Goal: Communication & Community: Answer question/provide support

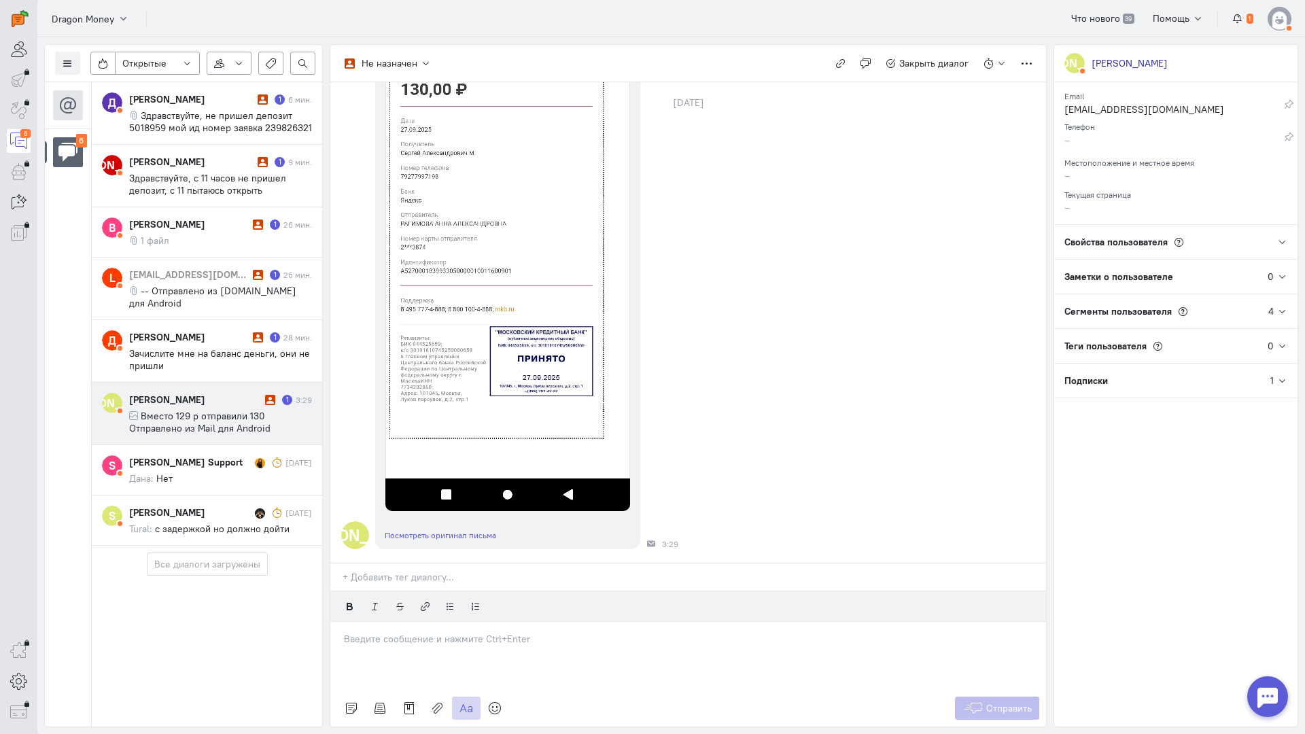
scroll to position [283, 0]
click at [498, 632] on p at bounding box center [688, 639] width 688 height 14
click at [344, 645] on p "Здравствуйте! Благодарим Вас за обращение и предоставленную информацию:blush:" at bounding box center [688, 652] width 688 height 14
click at [983, 696] on button "Отправить" at bounding box center [997, 707] width 85 height 23
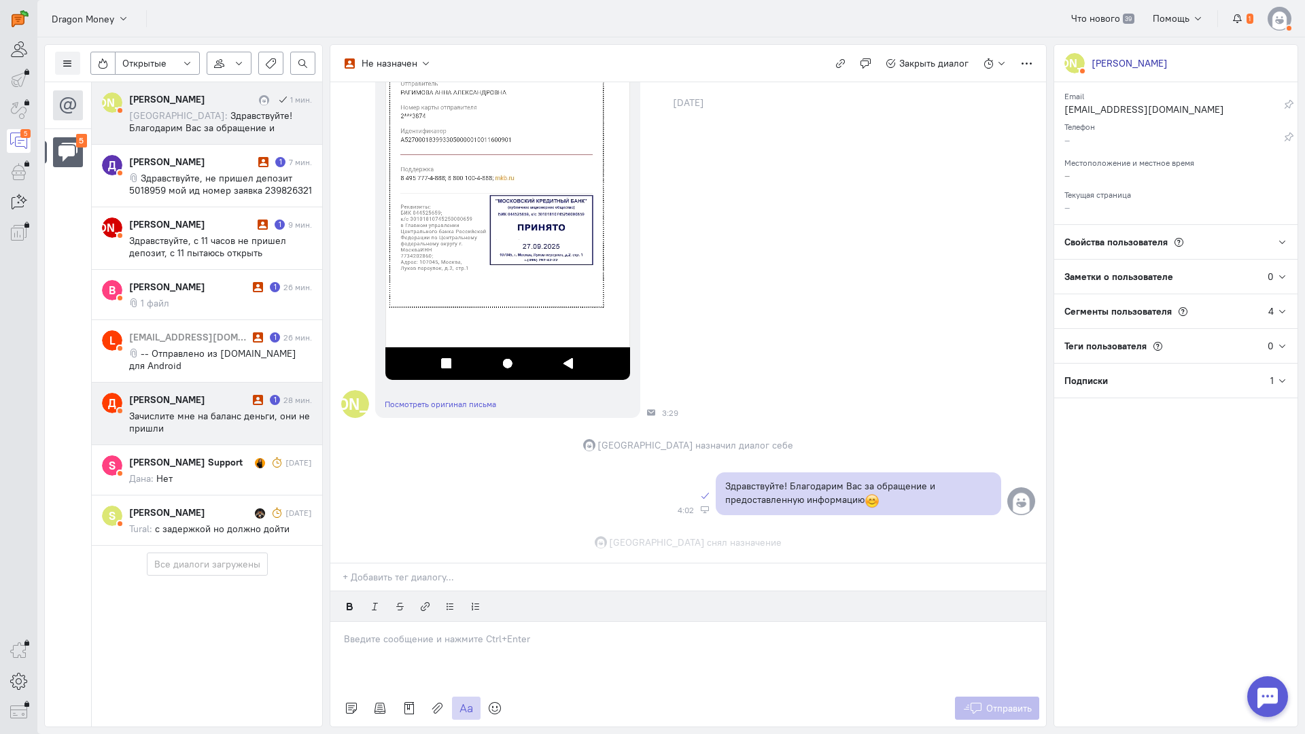
scroll to position [442, 0]
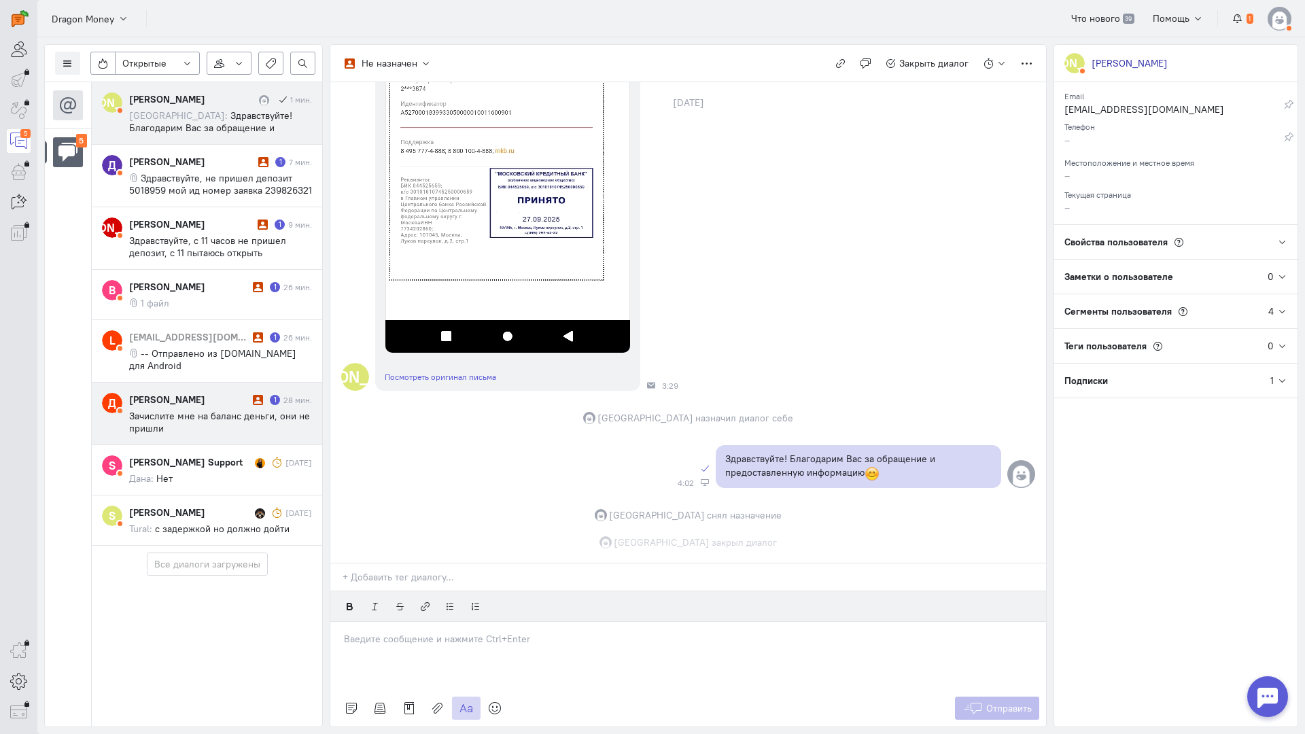
click at [207, 374] on div "[PERSON_NAME] [PERSON_NAME] 1 мин. [GEOGRAPHIC_DATA]: Здравствуйте! Благодарим …" at bounding box center [207, 313] width 230 height 463
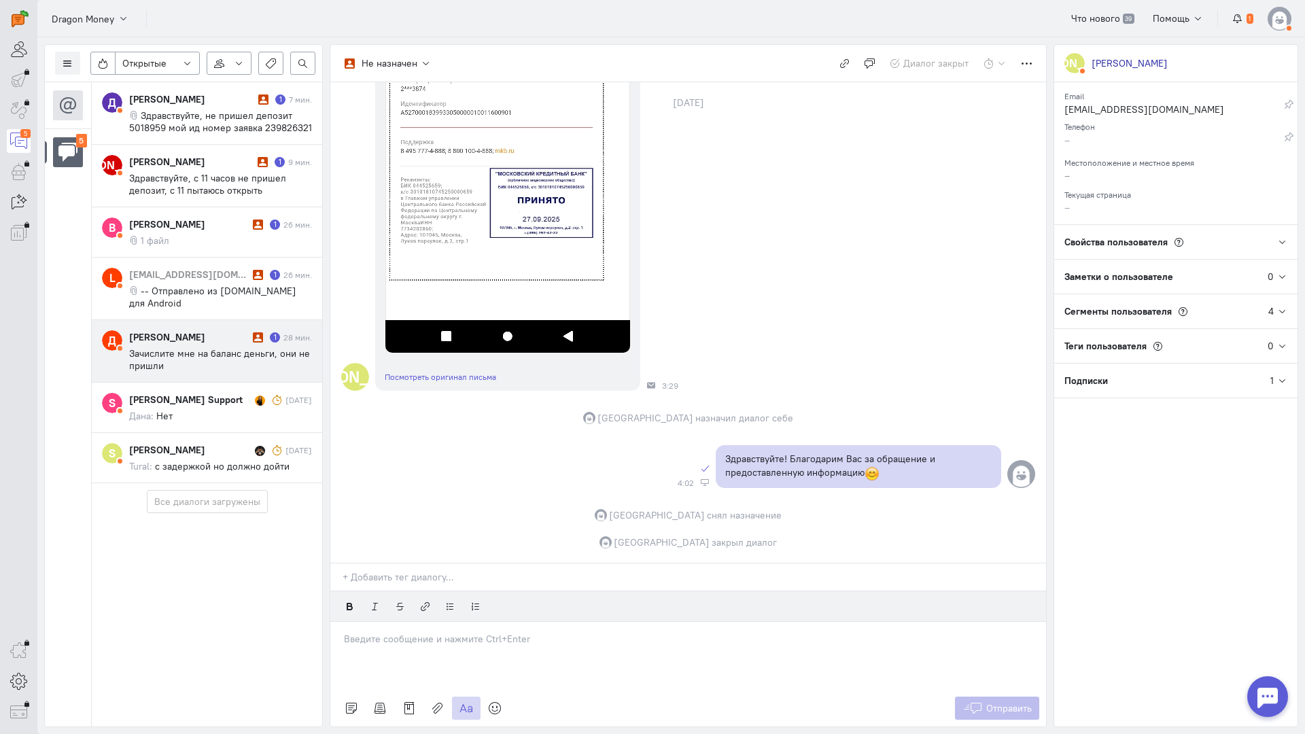
click at [245, 347] on span "Зачислите мне на баланс деньги, они не пришли" at bounding box center [219, 359] width 181 height 24
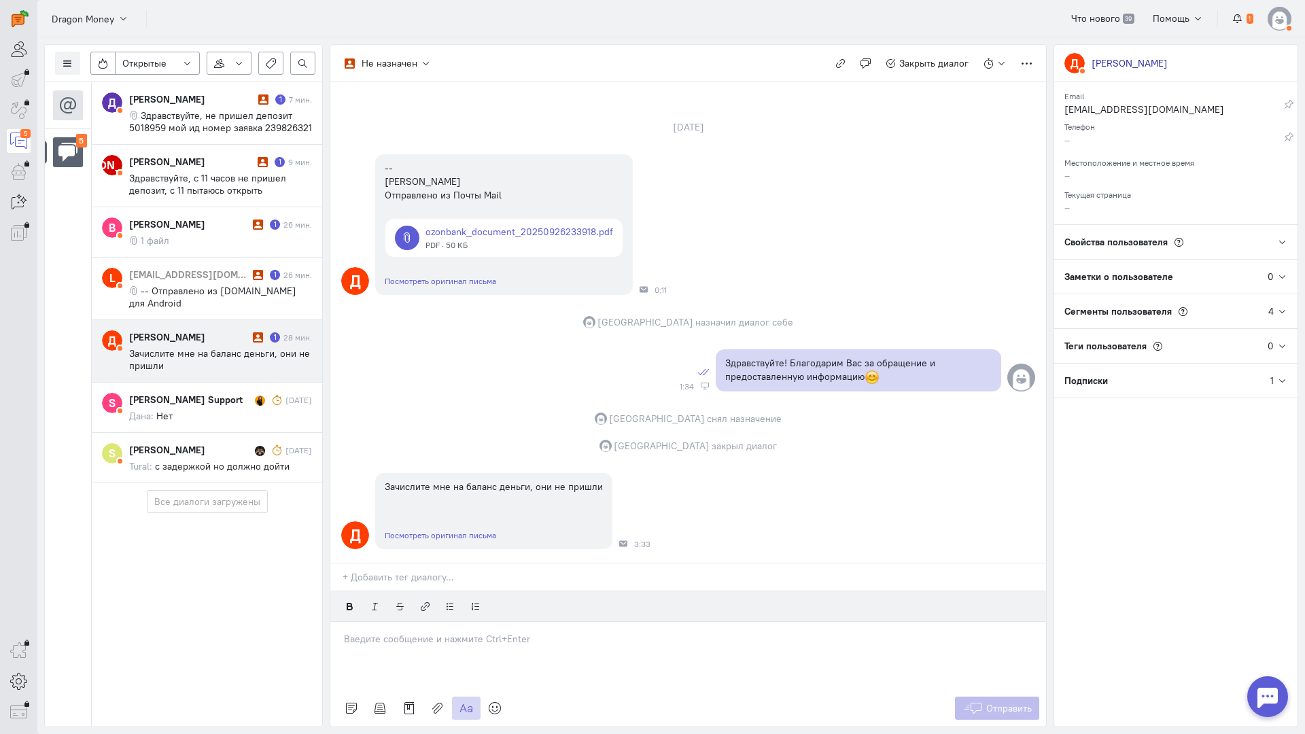
scroll to position [60, 0]
click at [519, 622] on div at bounding box center [687, 656] width 715 height 68
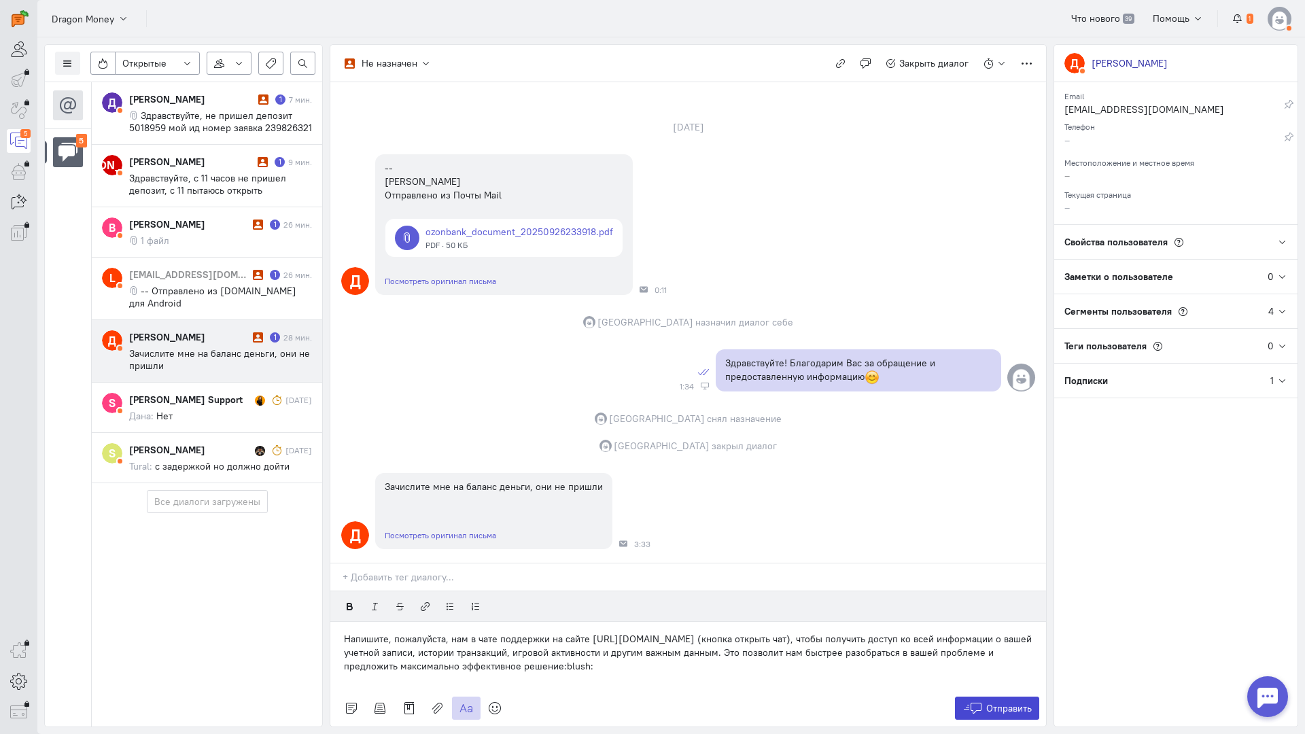
click at [987, 702] on span "Отправить" at bounding box center [1009, 708] width 46 height 12
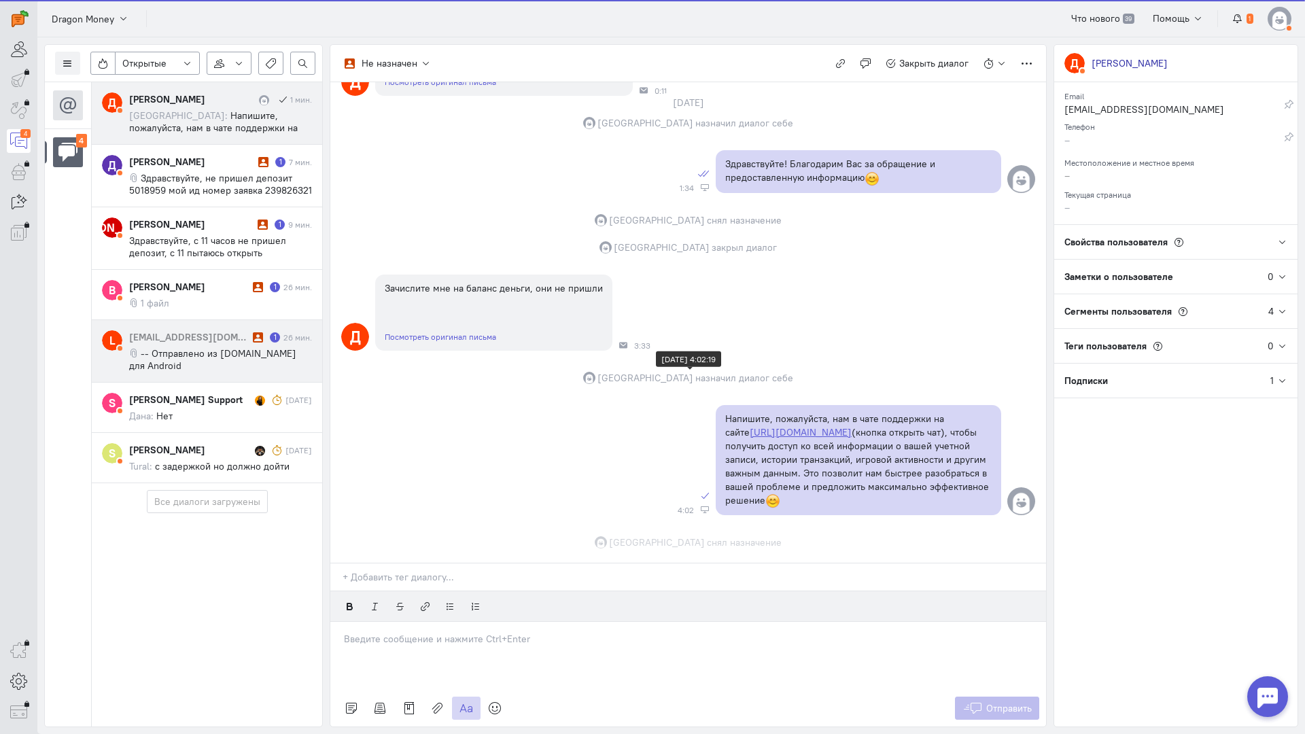
scroll to position [285, 0]
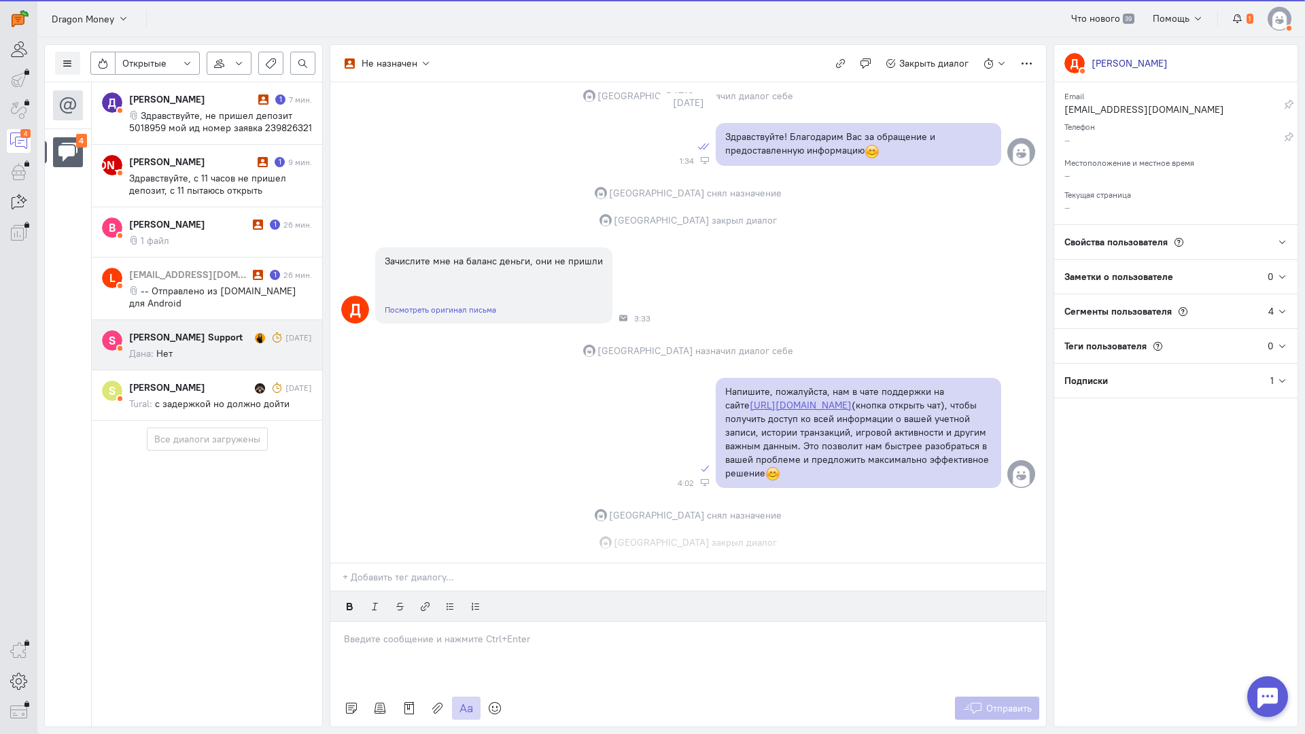
click at [224, 347] on cq-message "Дана: Нет" at bounding box center [220, 353] width 183 height 12
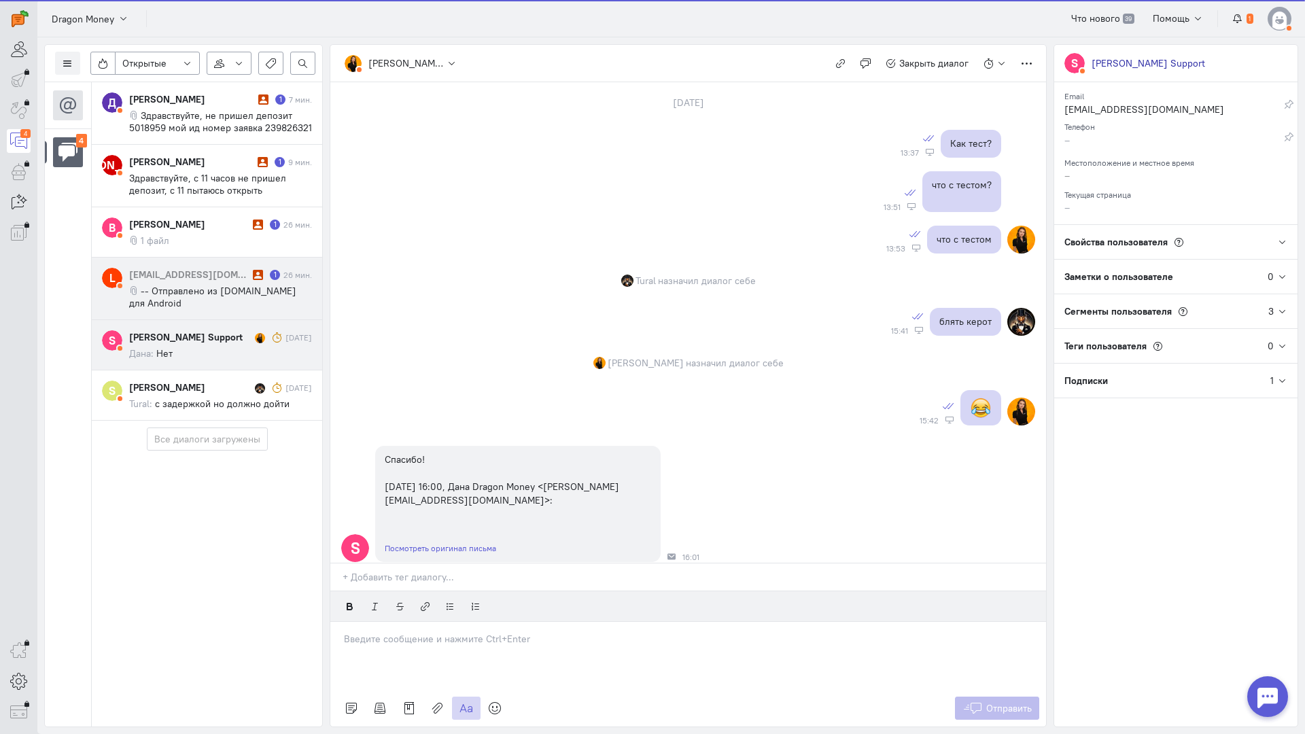
scroll to position [786, 0]
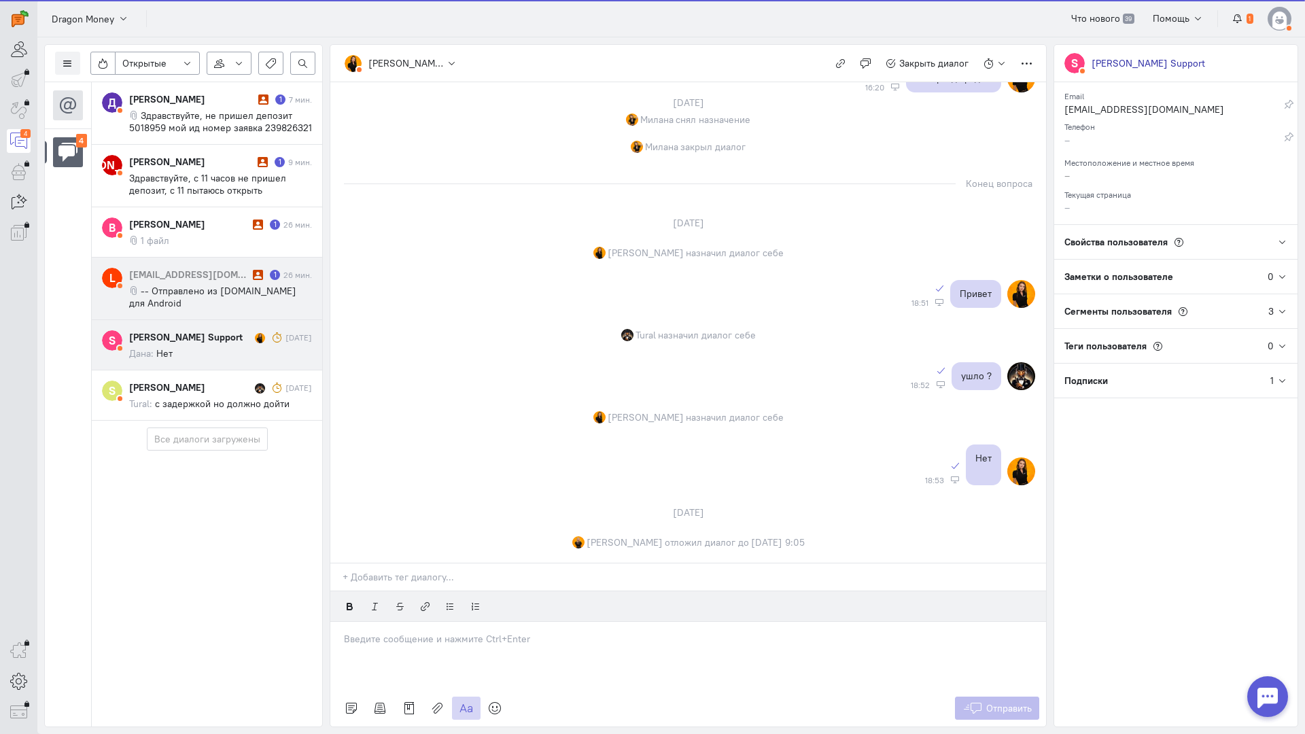
click at [212, 277] on div "[EMAIL_ADDRESS][DOMAIN_NAME]" at bounding box center [189, 275] width 120 height 14
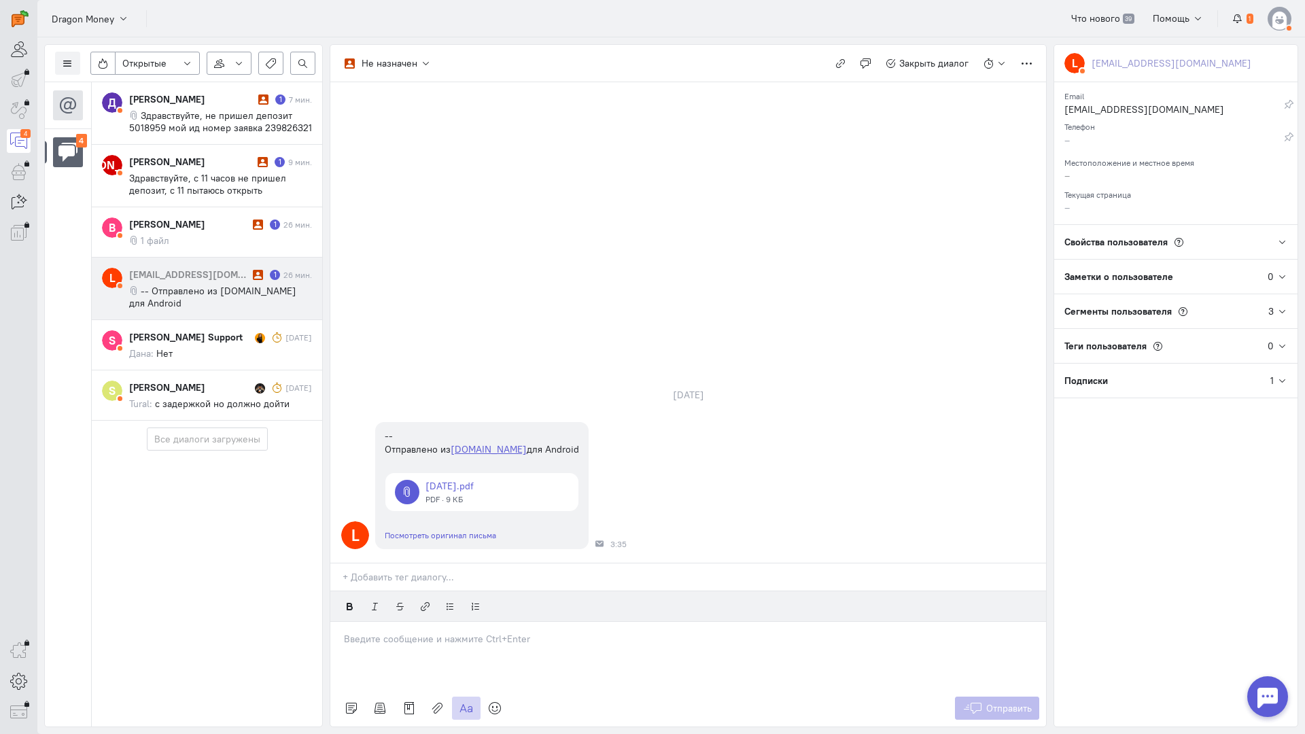
click at [472, 622] on div at bounding box center [687, 656] width 715 height 68
click at [1007, 702] on span "Отправить" at bounding box center [1009, 708] width 46 height 12
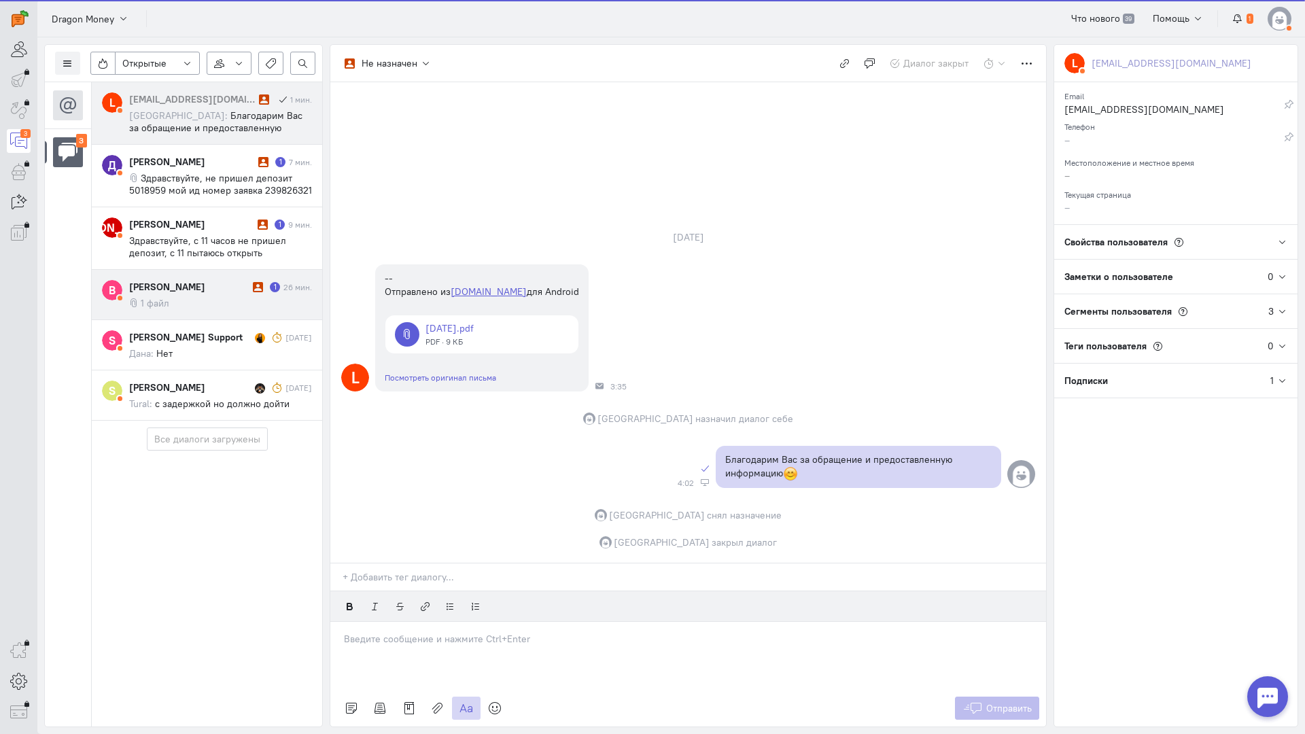
click at [188, 294] on div "L [EMAIL_ADDRESS][DOMAIN_NAME] 1 мин. [GEOGRAPHIC_DATA]: Благодарим Вас за обра…" at bounding box center [207, 251] width 230 height 338
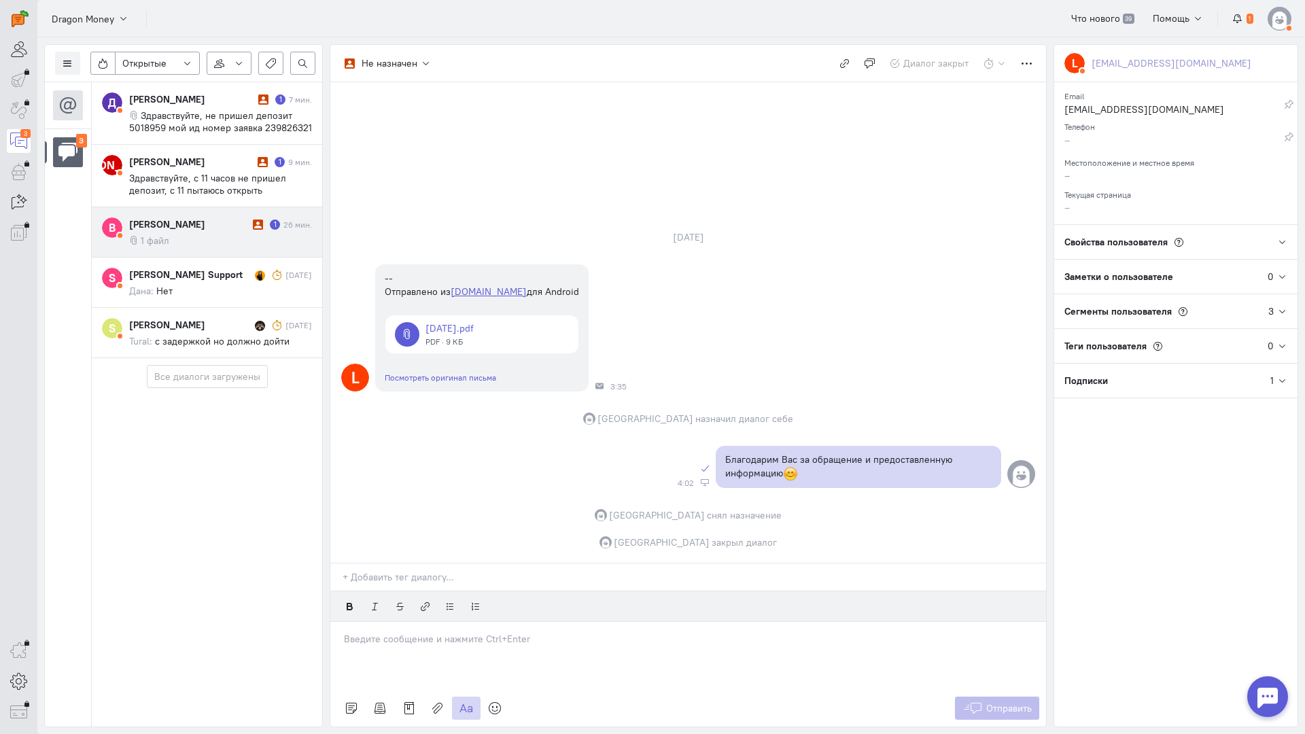
click at [209, 228] on div "[PERSON_NAME]" at bounding box center [189, 224] width 120 height 14
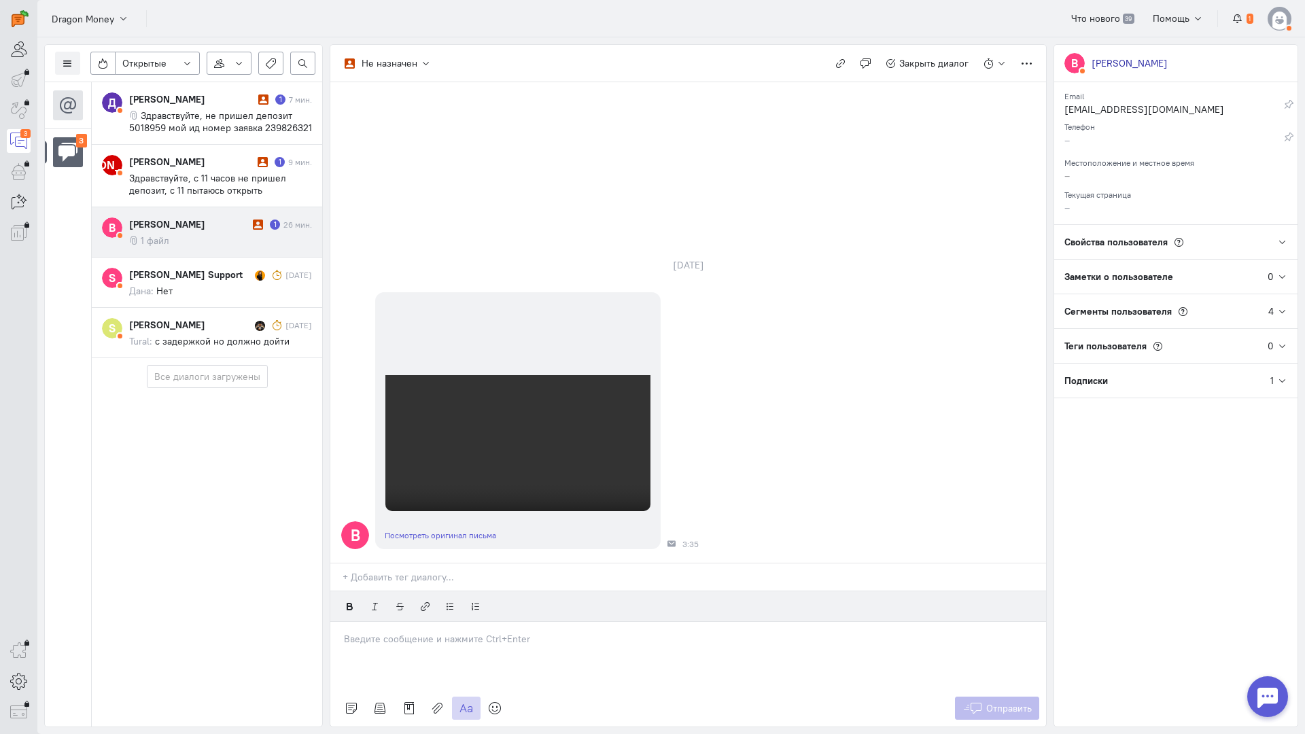
click at [410, 632] on p at bounding box center [688, 639] width 688 height 14
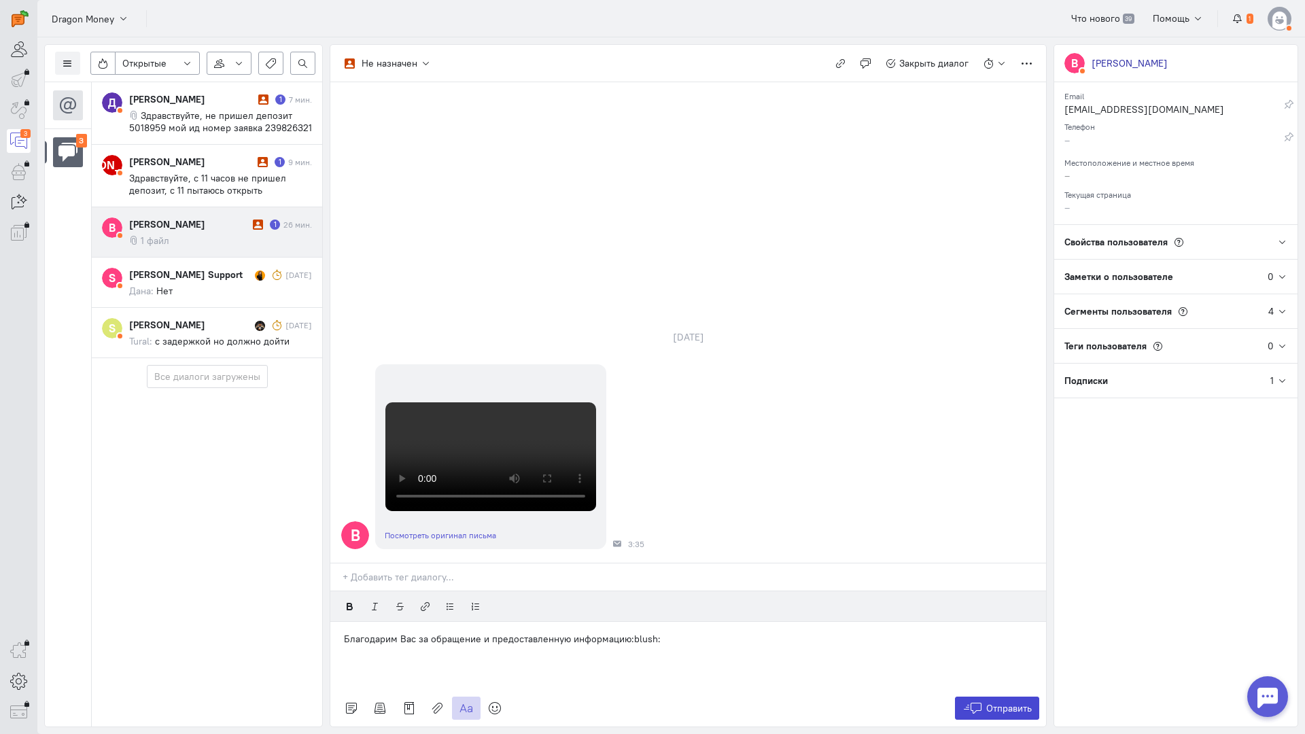
click at [1000, 702] on span "Отправить" at bounding box center [1009, 708] width 46 height 12
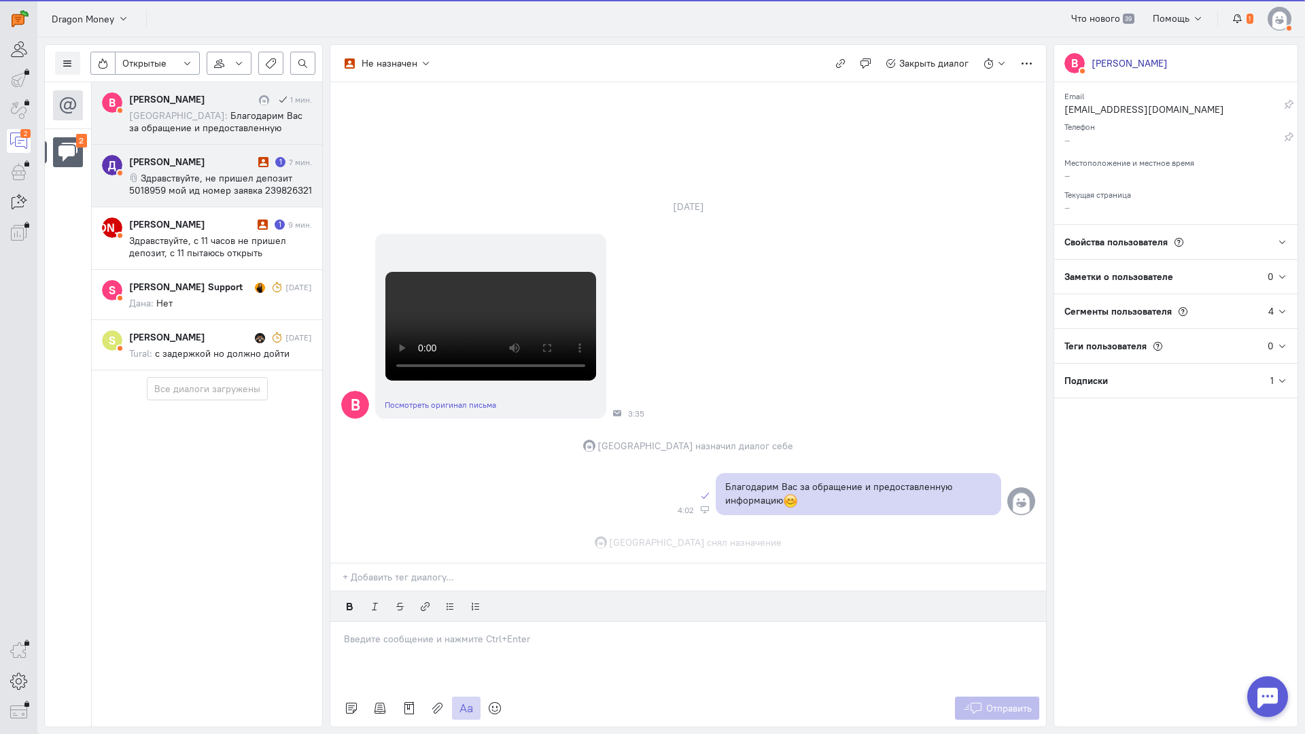
scroll to position [491, 0]
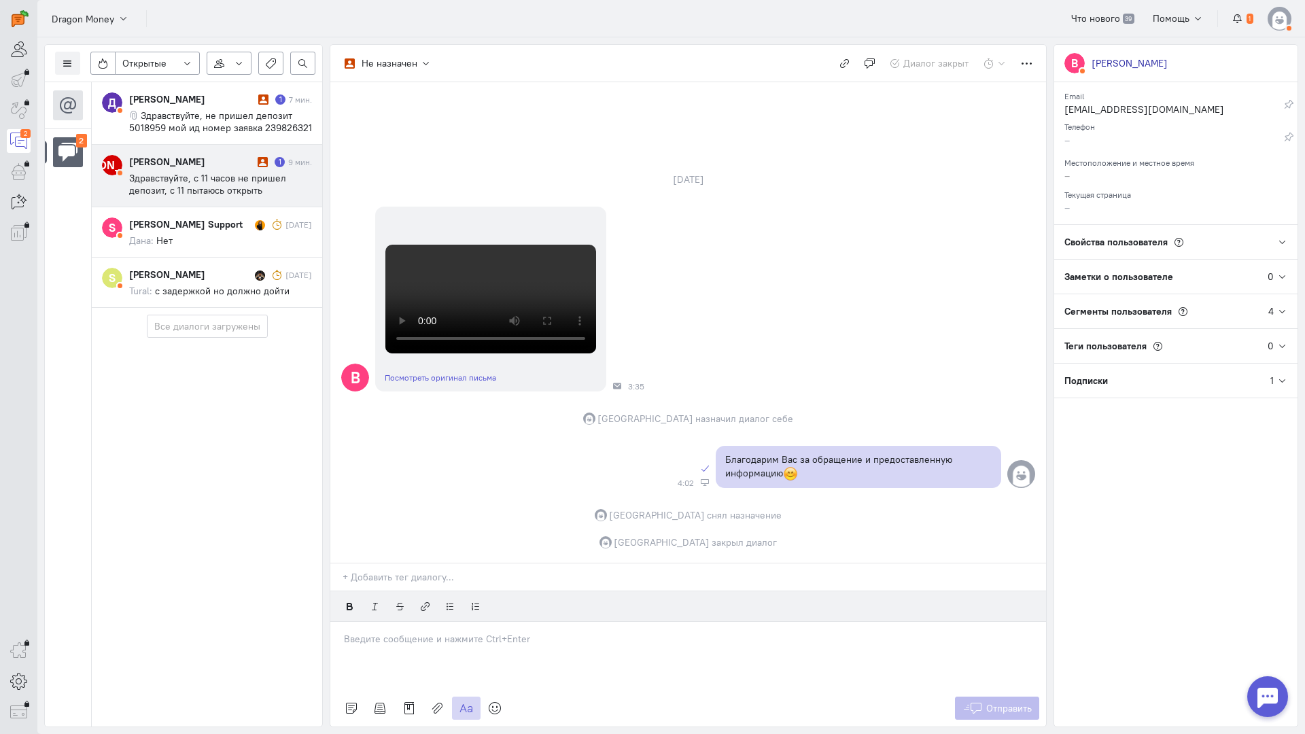
click at [225, 173] on span "Здравствуйте, с 11 часов не пришел депозит, с 11 пытаюсь открыть поддержку она …" at bounding box center [215, 215] width 172 height 86
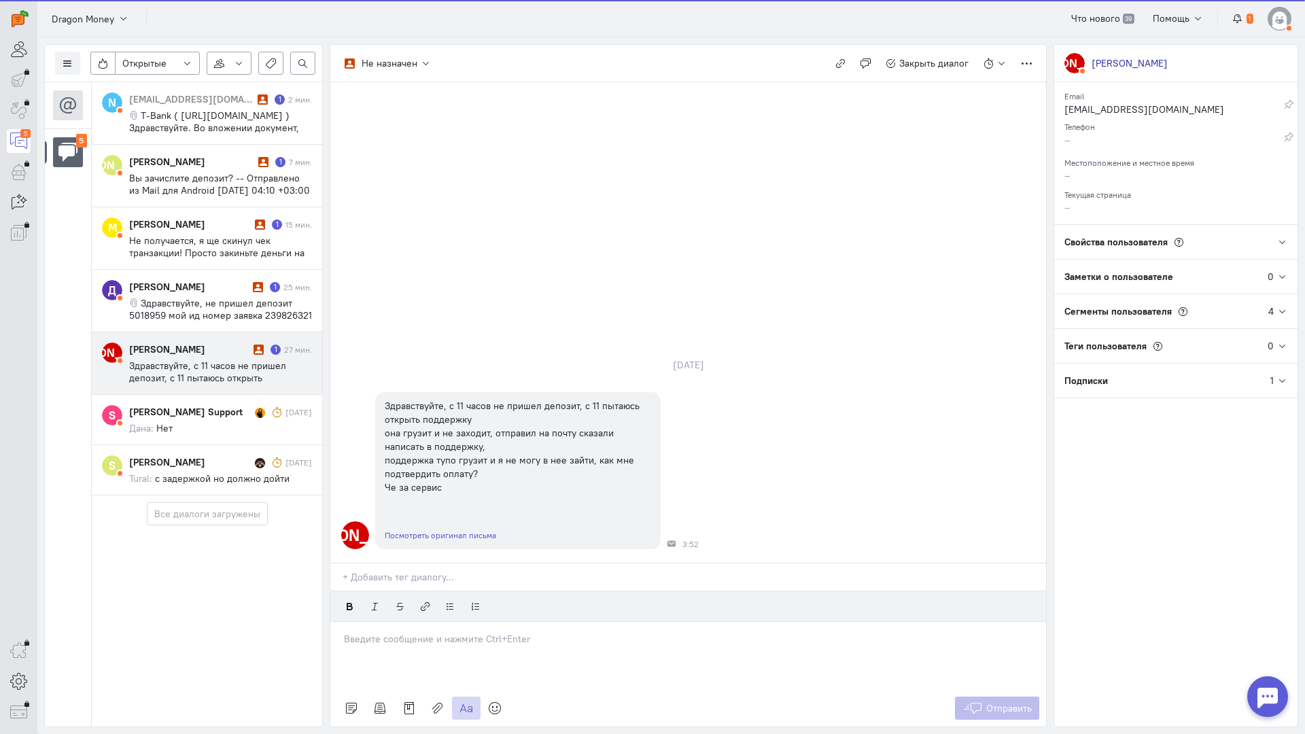
click at [215, 377] on span "Здравствуйте, с 11 часов не пришел депозит, с 11 пытаюсь открыть поддержку она …" at bounding box center [215, 402] width 172 height 86
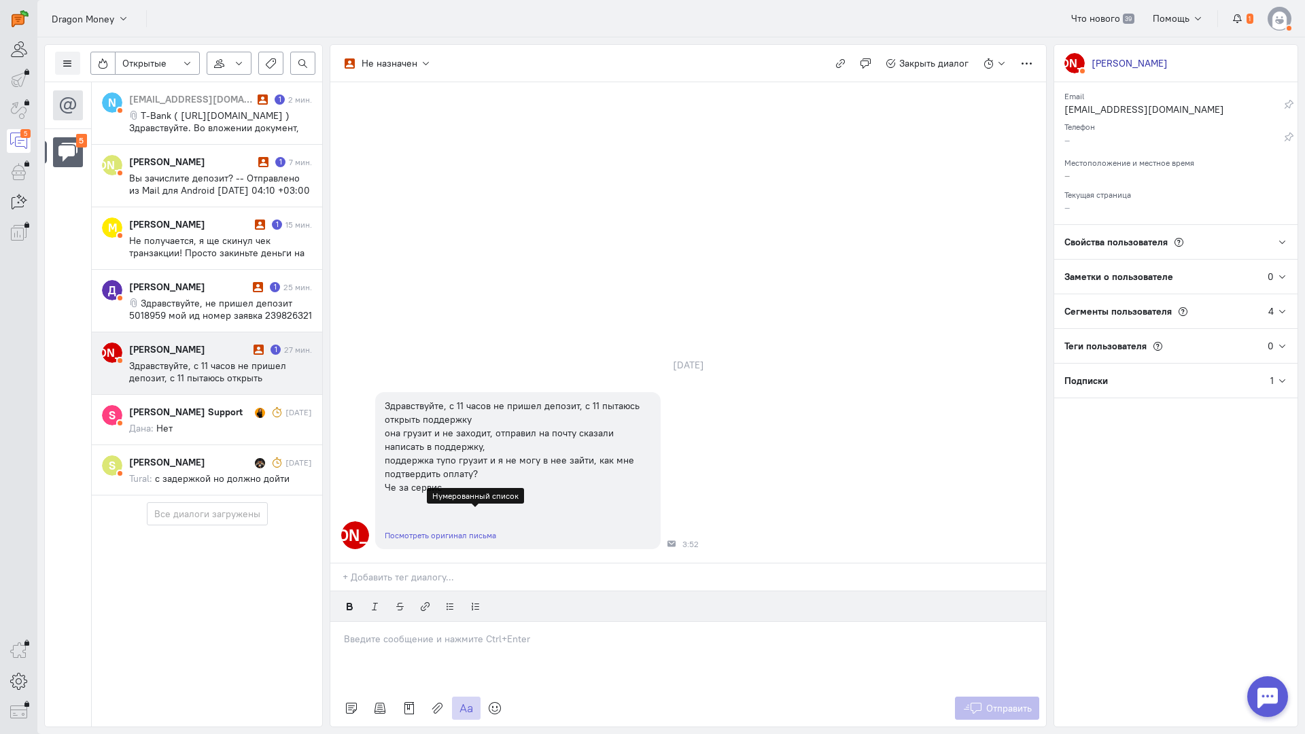
click at [431, 622] on div at bounding box center [687, 656] width 715 height 68
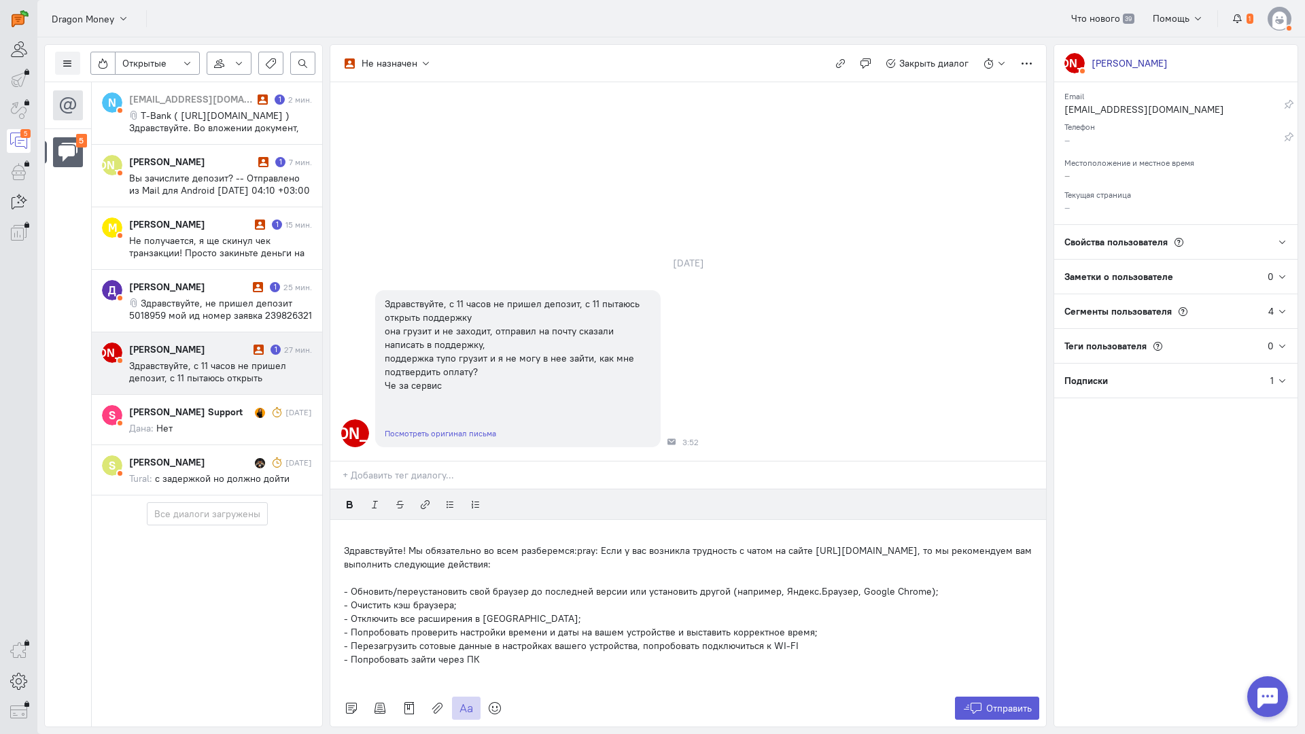
click at [341, 520] on div "Здравствуйте! Мы обязательно во всем разберемся:pray: Если у вас возникла трудн…" at bounding box center [687, 605] width 715 height 170
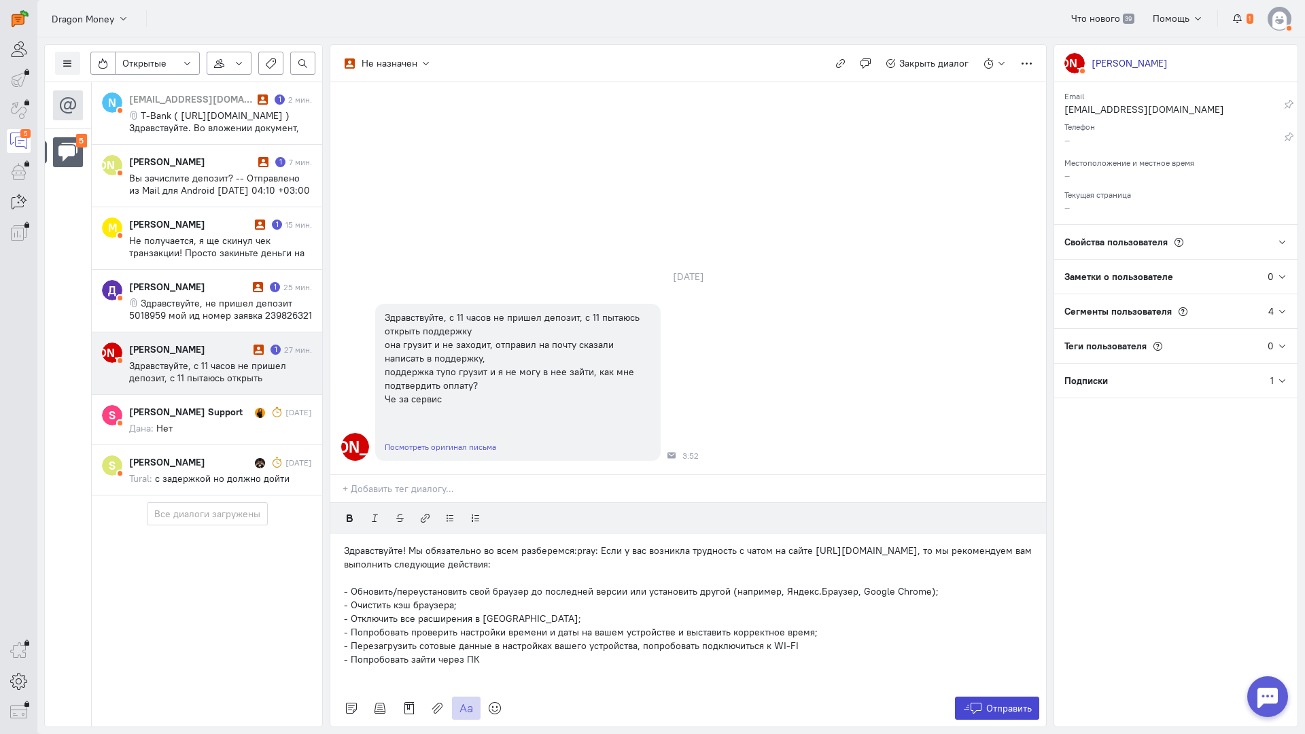
click at [990, 702] on span "Отправить" at bounding box center [1009, 708] width 46 height 12
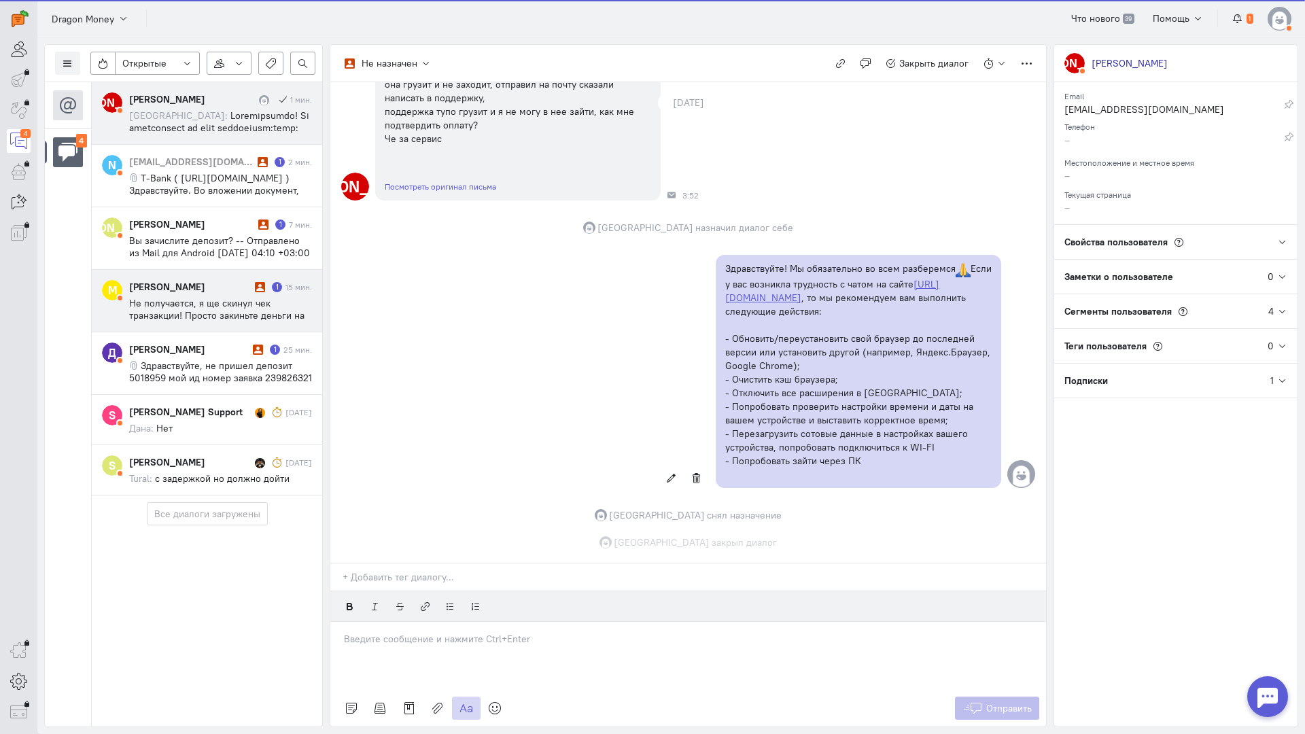
scroll to position [170, 0]
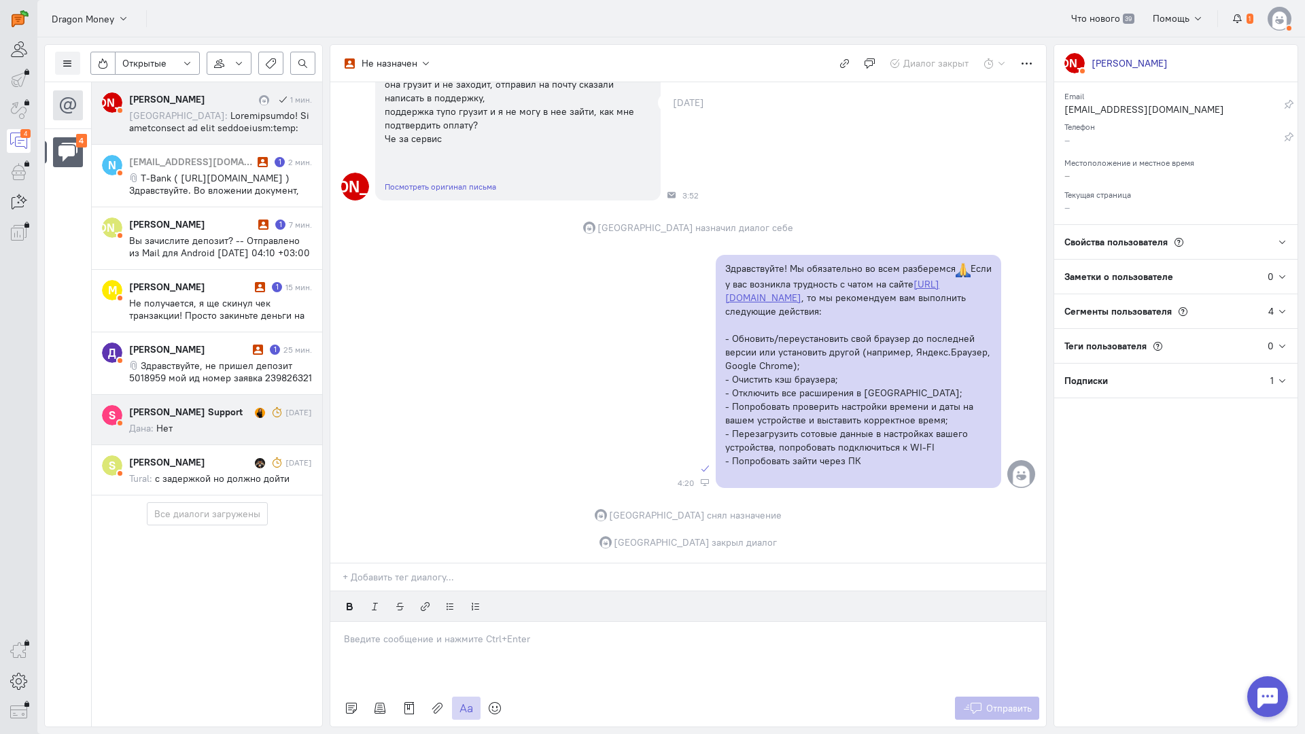
click at [199, 395] on cq-conversation-card "S [PERSON_NAME] P Support [DATE] Дана: Нет" at bounding box center [207, 420] width 230 height 50
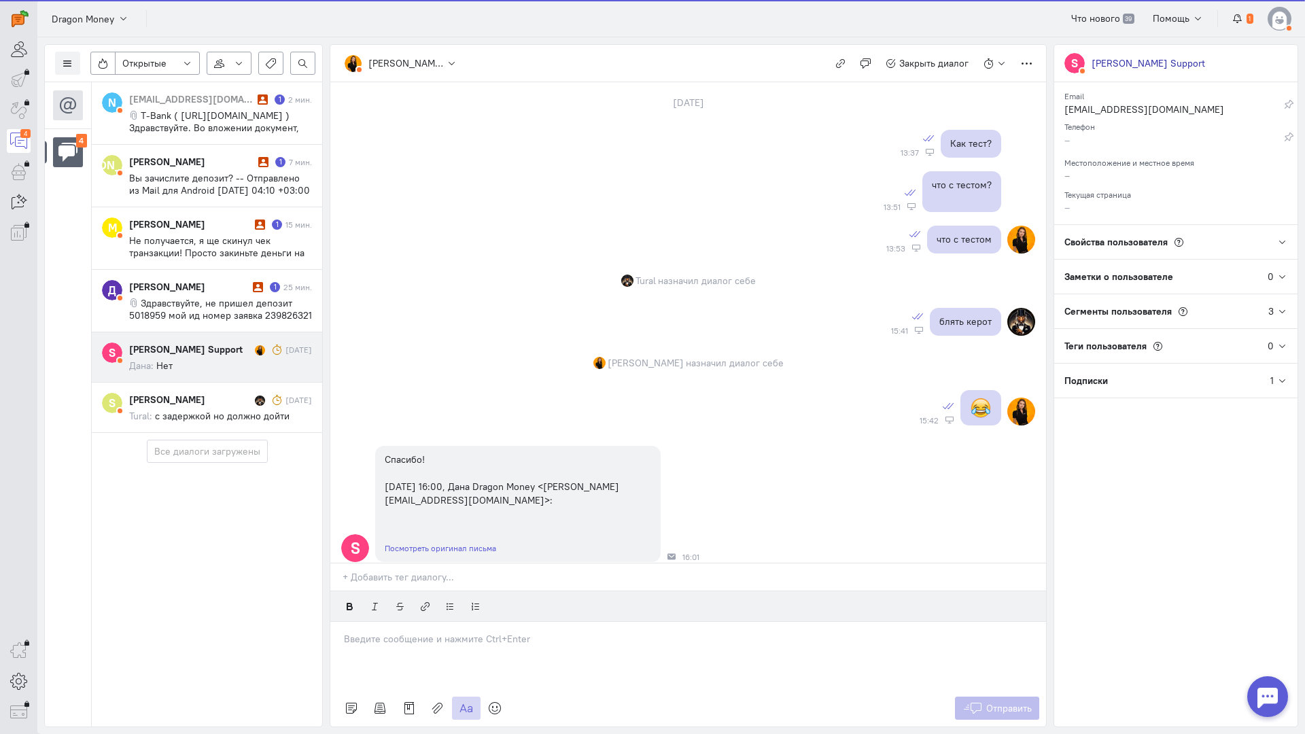
scroll to position [786, 0]
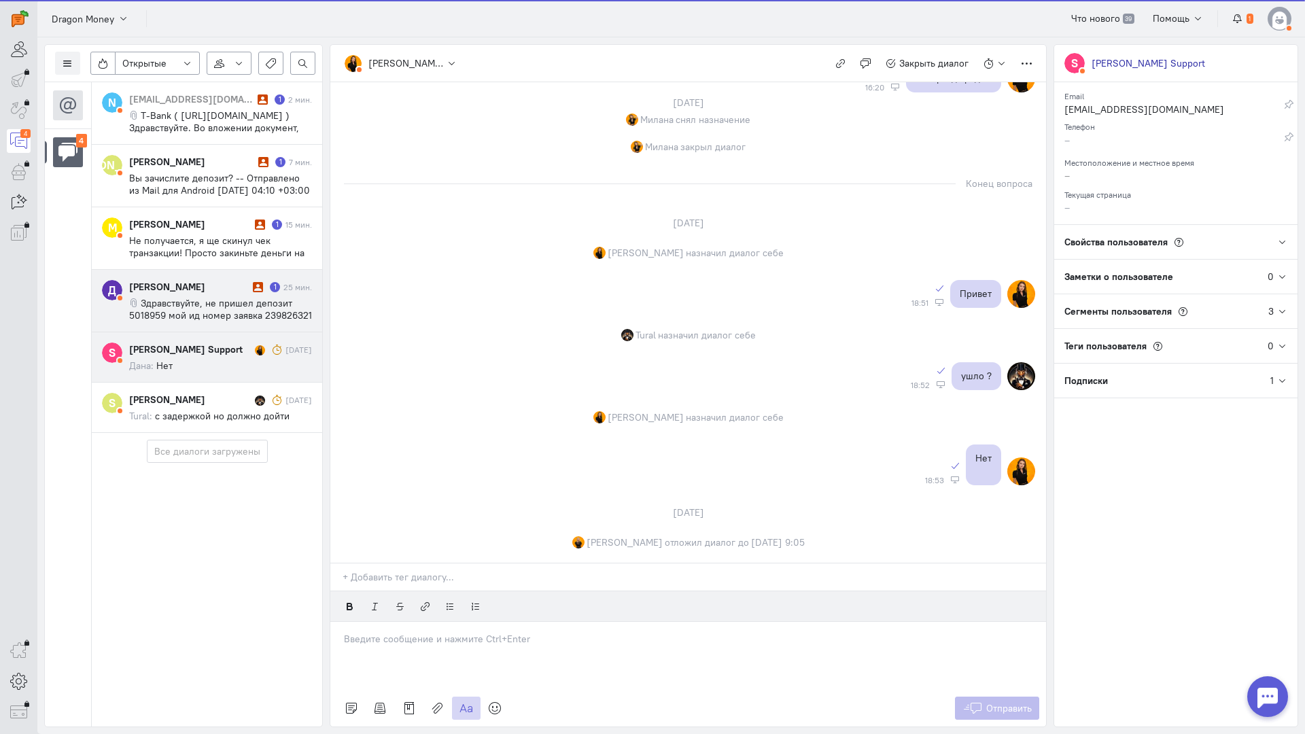
click at [146, 317] on span "Здравствуйте, не пришел депозит 5018959 мой ид номер заявка 239826321 Отправлен…" at bounding box center [220, 315] width 183 height 37
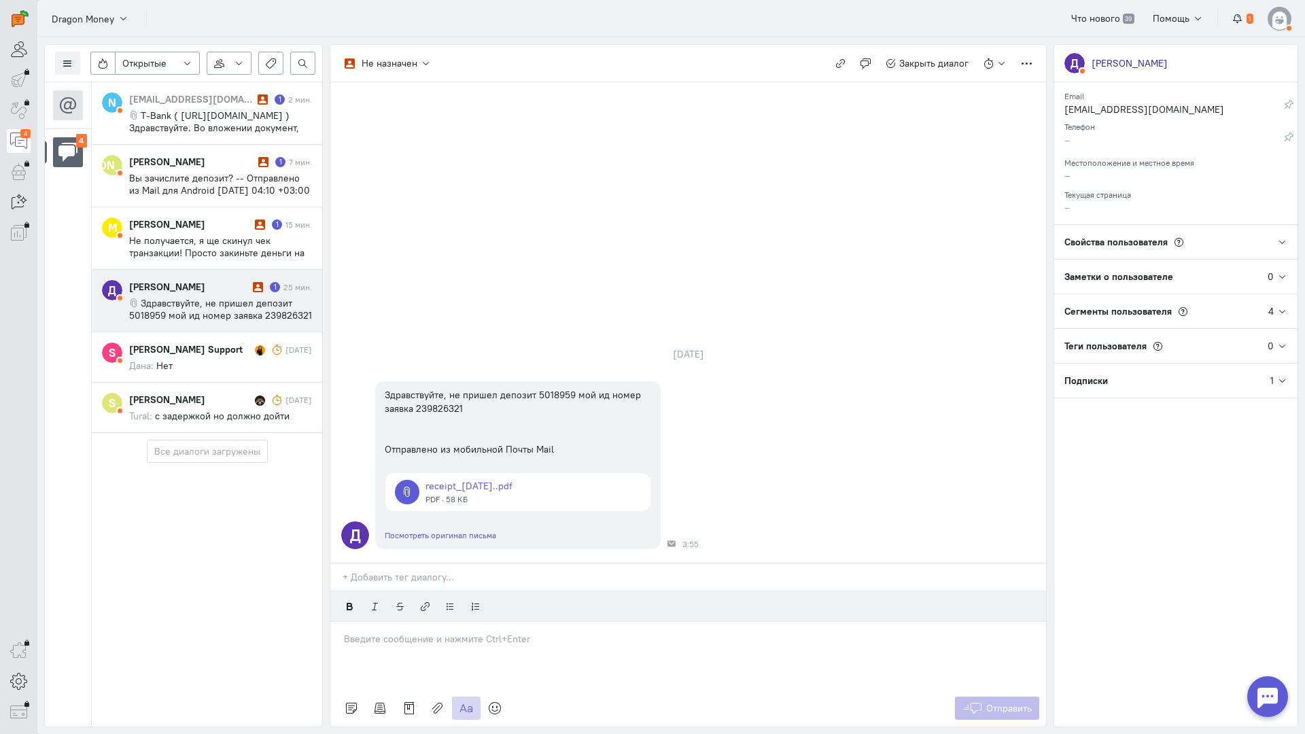
click at [386, 622] on div at bounding box center [687, 656] width 715 height 68
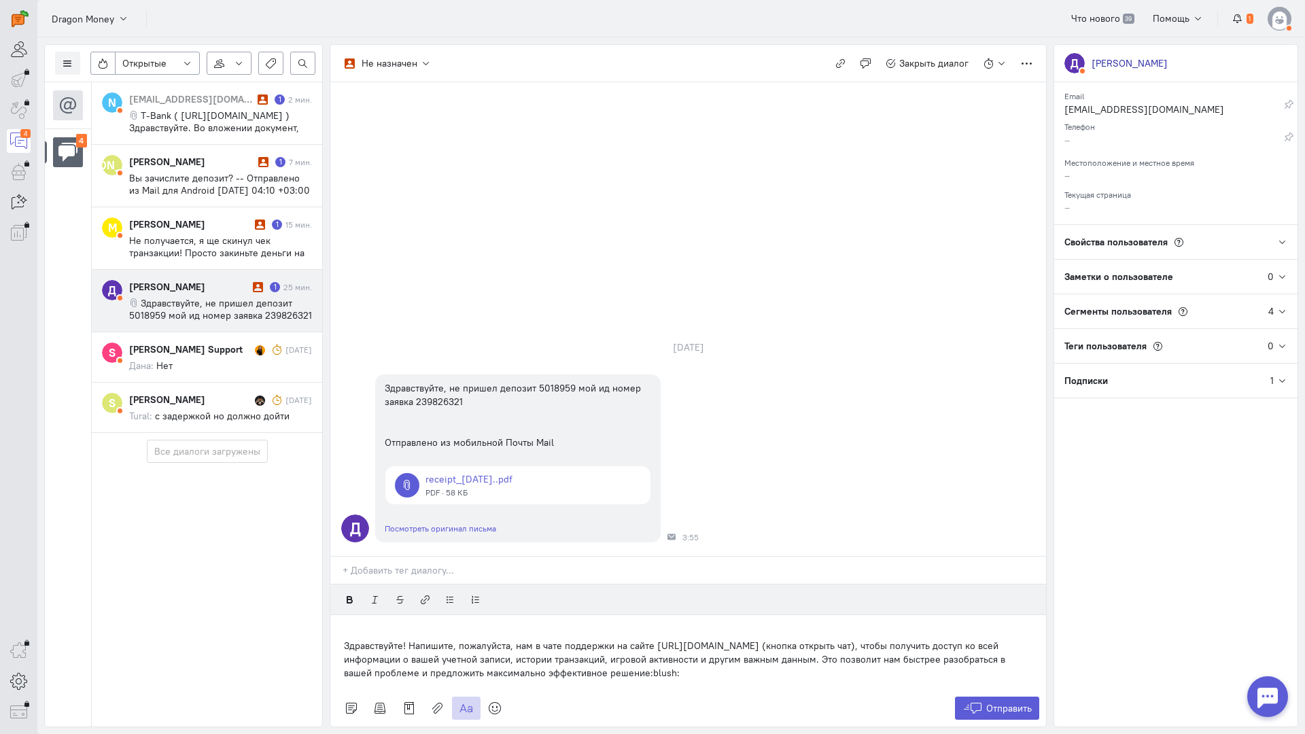
click at [339, 615] on div "Здравствуйте! Напишите, пожалуйста, нам в чате поддержки на сайте [URL][DOMAIN_…" at bounding box center [687, 652] width 715 height 75
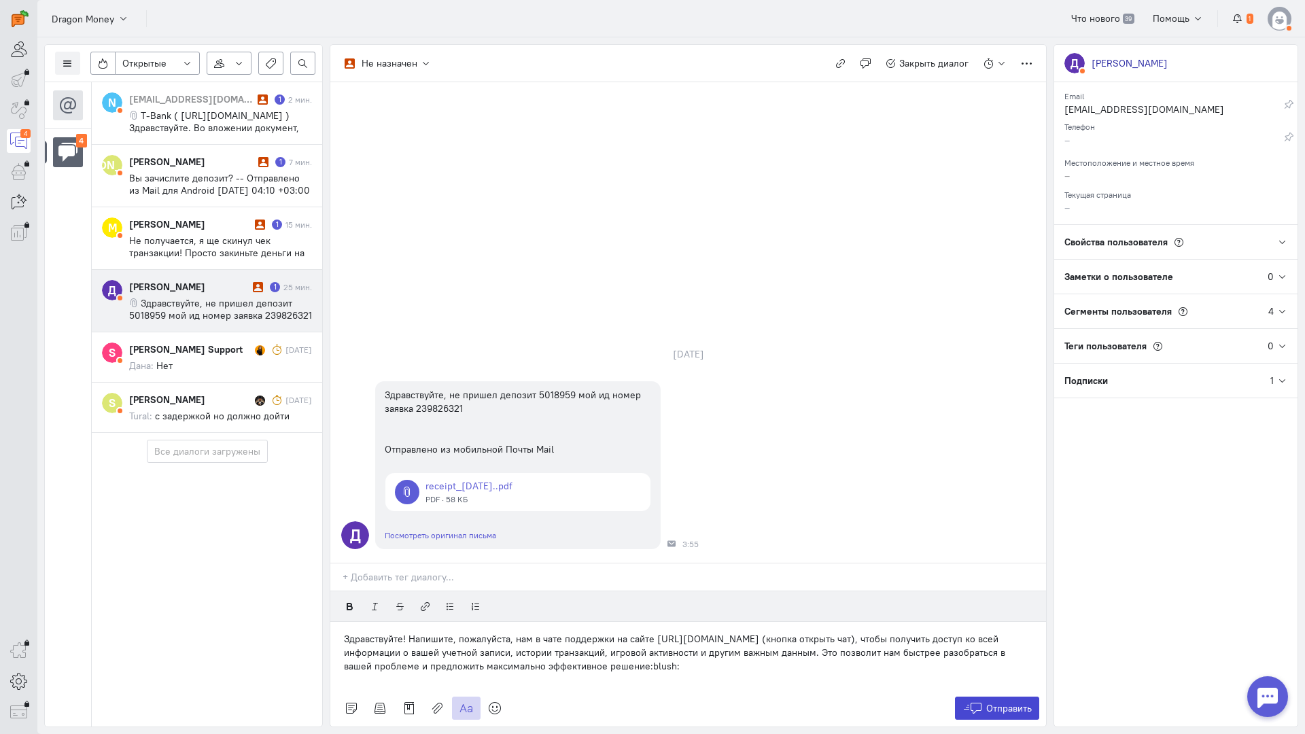
click at [982, 696] on button "Отправить" at bounding box center [997, 707] width 85 height 23
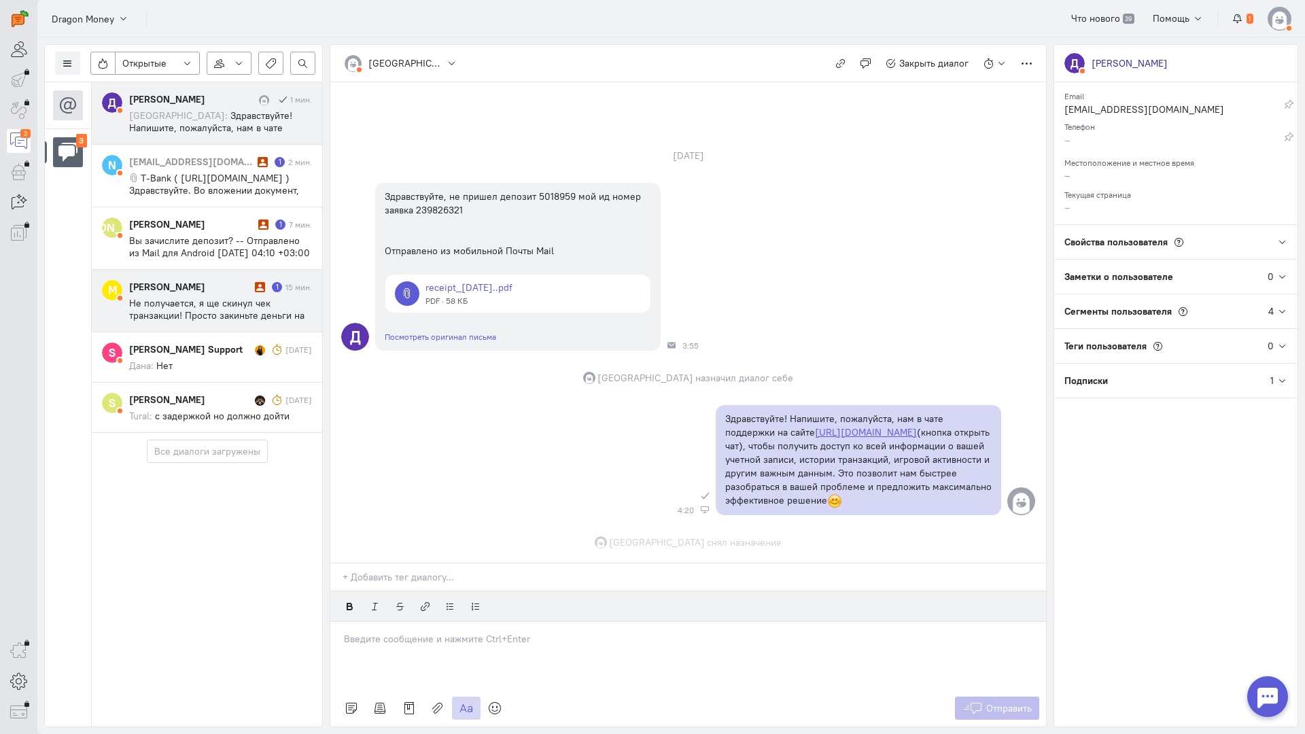
scroll to position [58, 0]
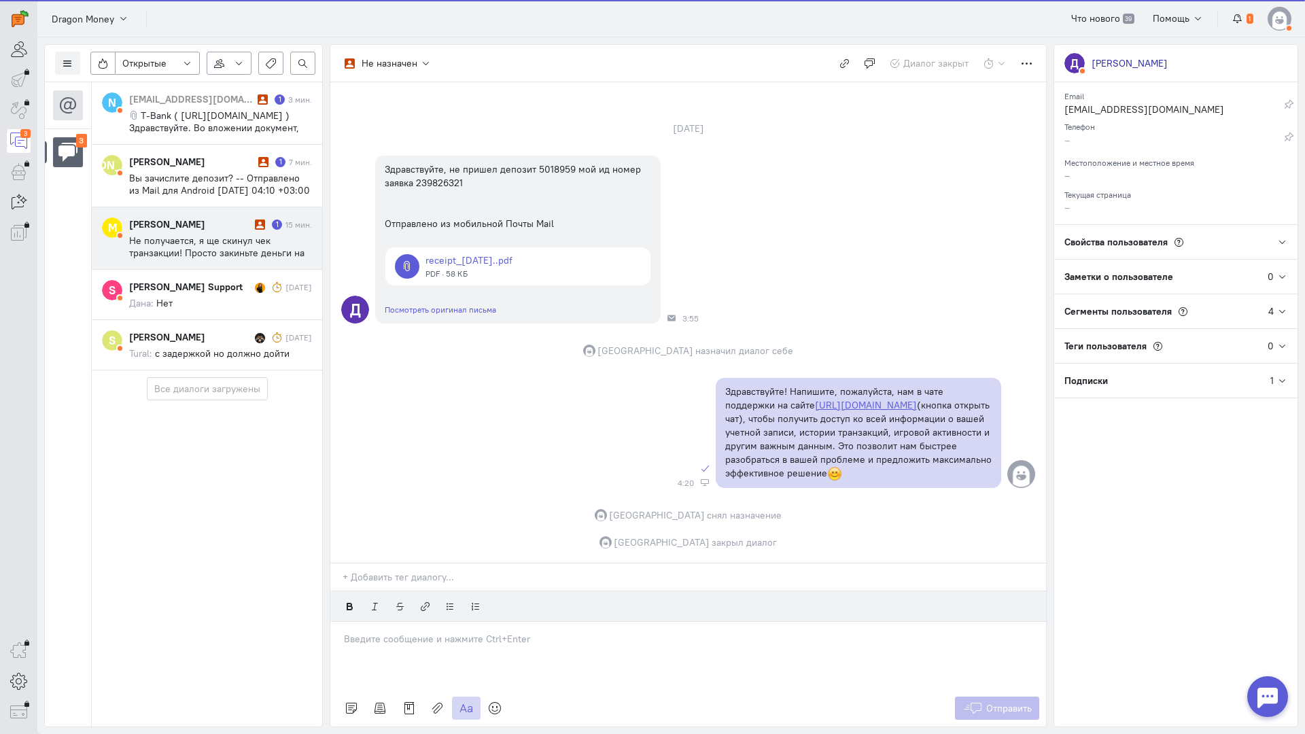
click at [202, 245] on span "Не получается, я ще скинул чек транзакции! Просто закиньте деньги на счет сайта…" at bounding box center [216, 270] width 175 height 73
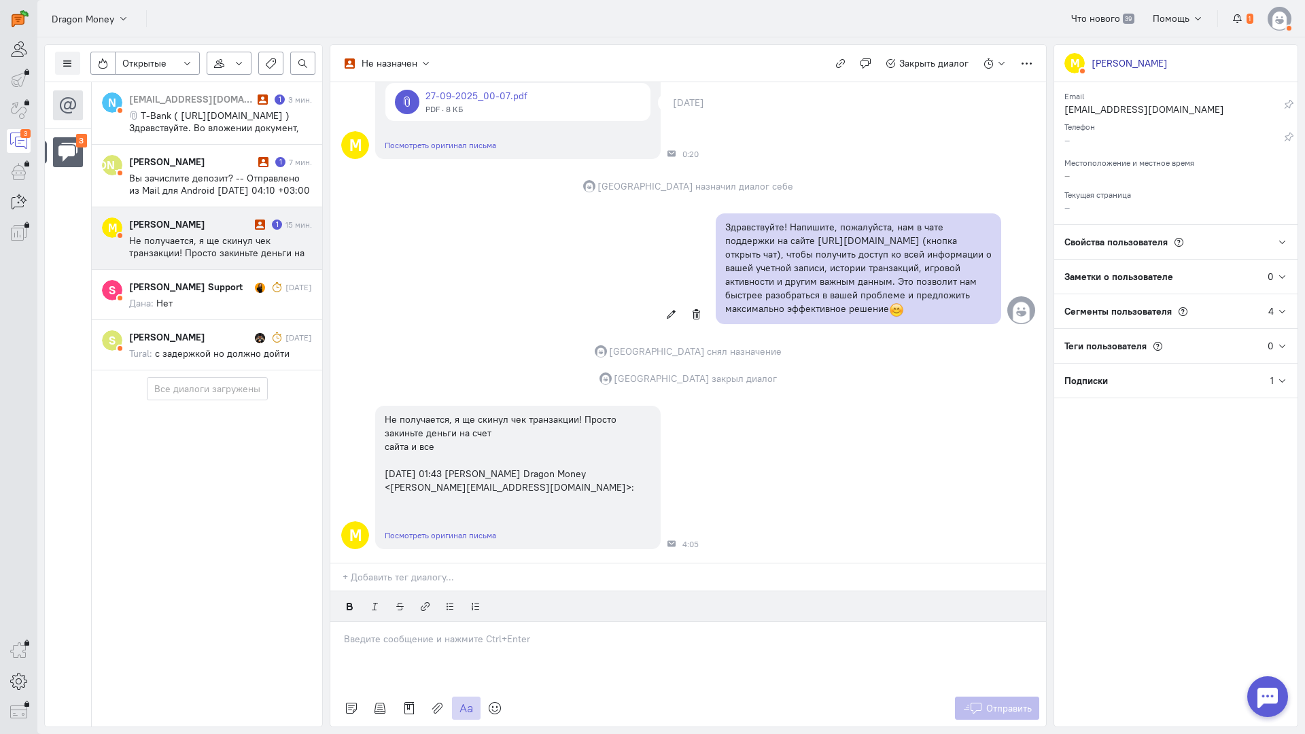
scroll to position [195, 0]
click at [469, 622] on div at bounding box center [687, 656] width 715 height 68
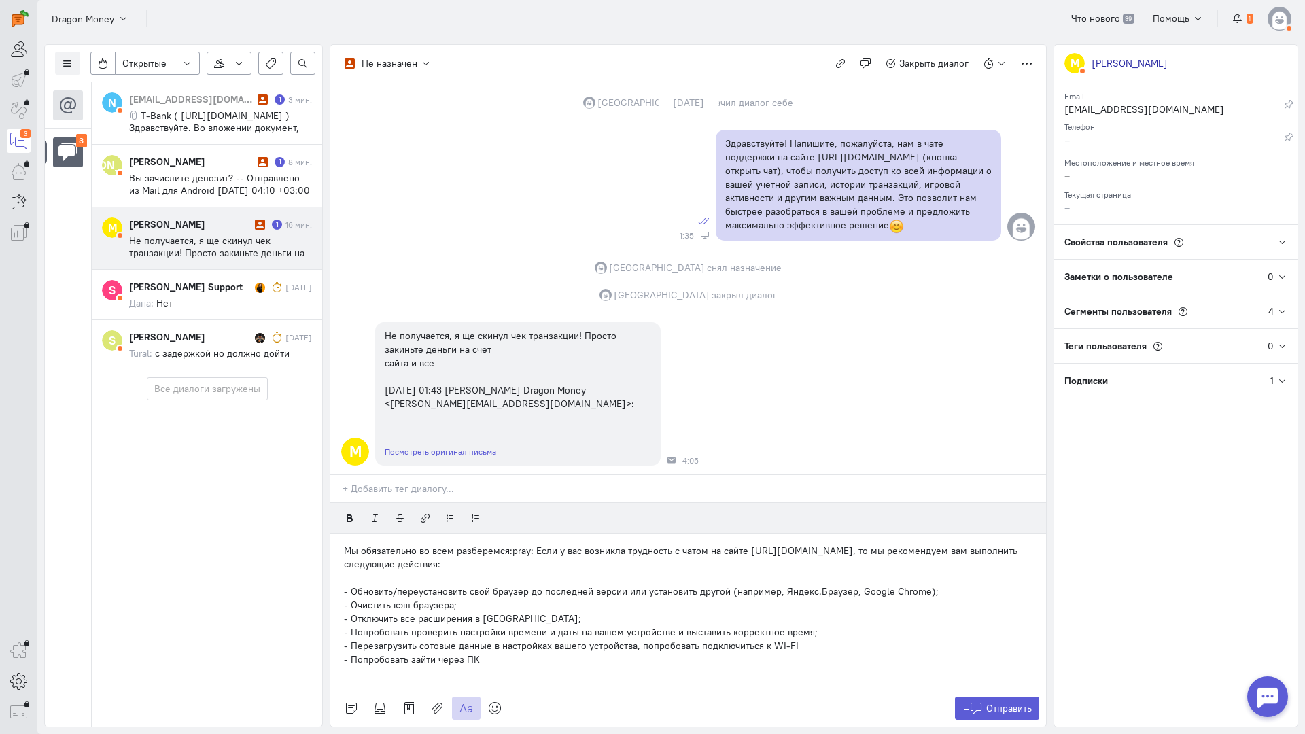
click at [347, 544] on p "Мы обязательно во всем разберемся:pray: Если у вас возникла трудность с чатом н…" at bounding box center [688, 557] width 688 height 27
click at [994, 702] on span "Отправить" at bounding box center [1009, 708] width 46 height 12
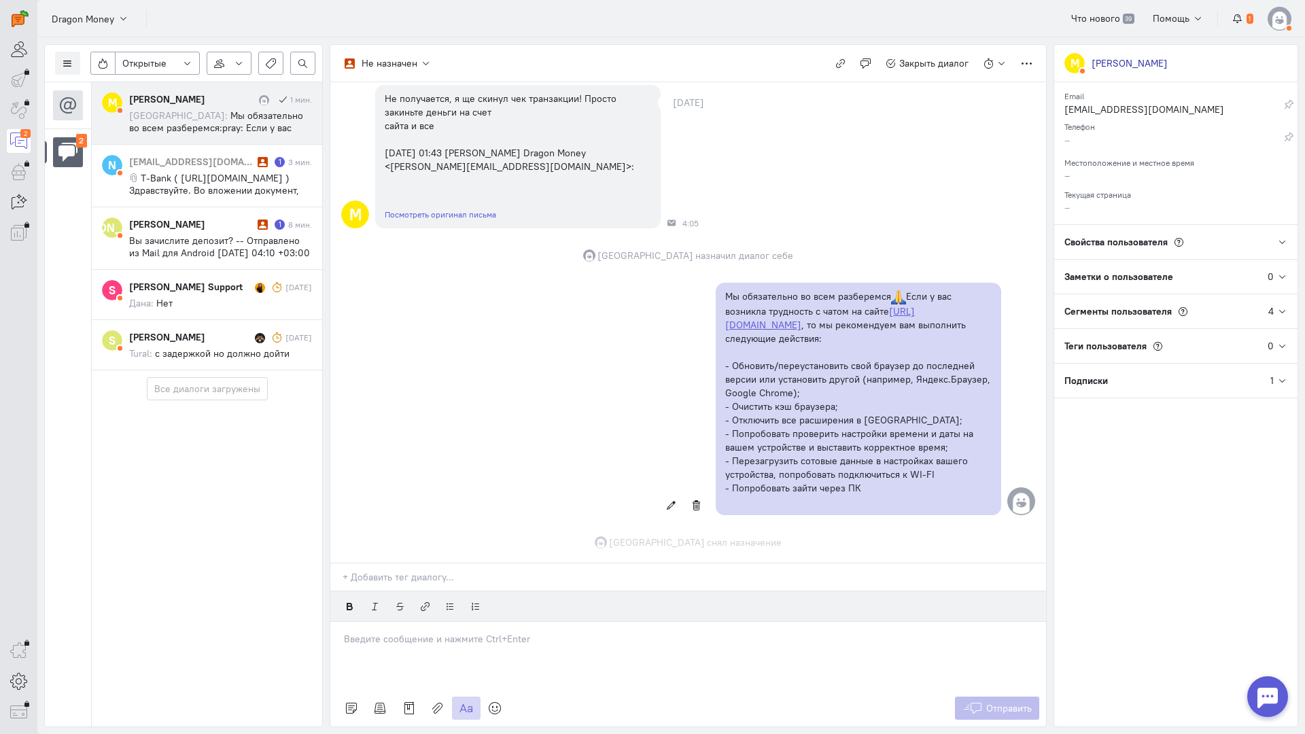
scroll to position [529, 0]
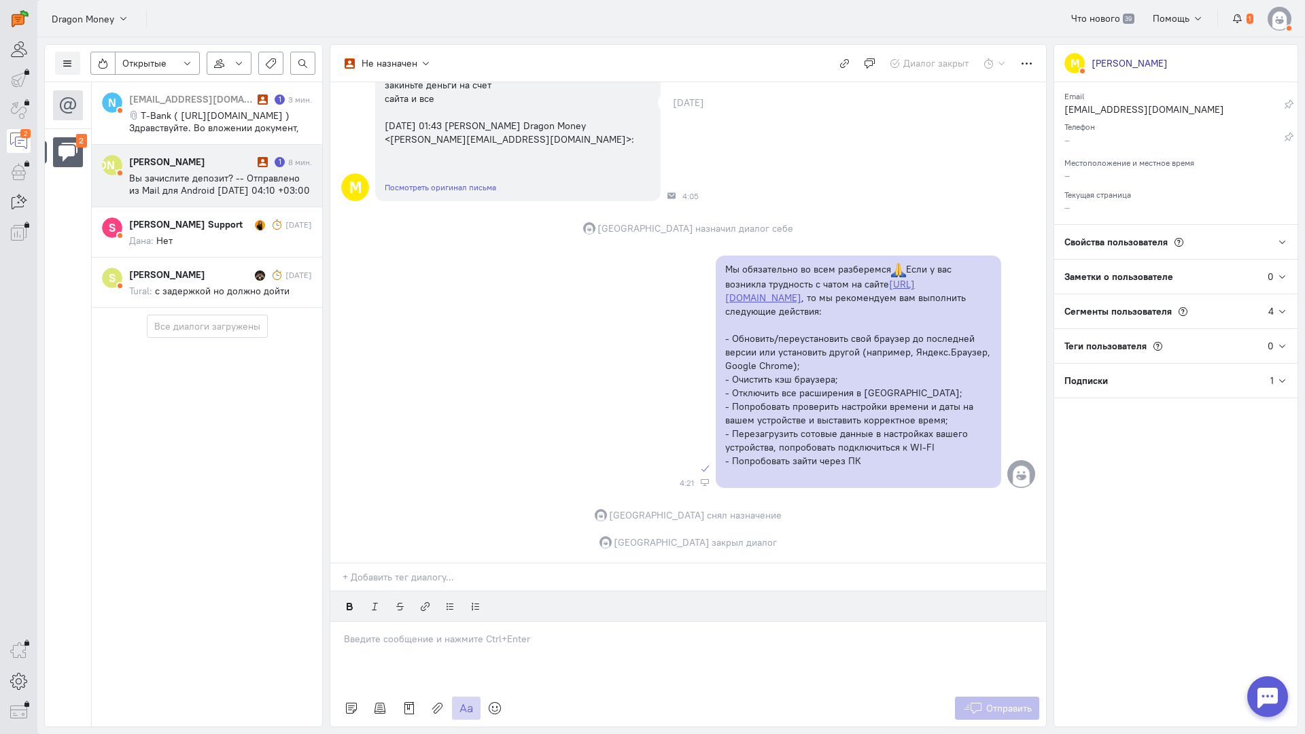
click at [210, 187] on span "Вы зачислите депозит? -- Отправлено из Mail для Android [DATE] 04:10 +03:00 от …" at bounding box center [219, 202] width 181 height 61
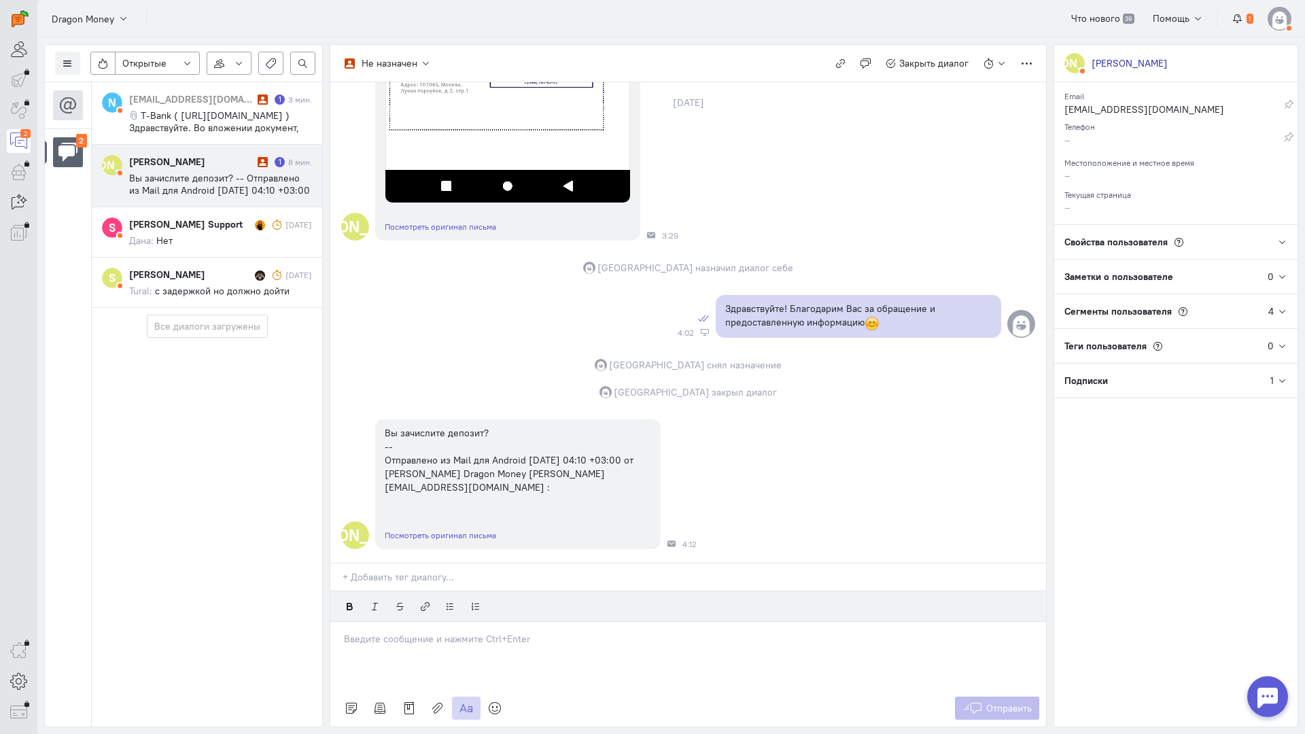
scroll to position [592, 0]
click at [470, 632] on p at bounding box center [688, 639] width 688 height 14
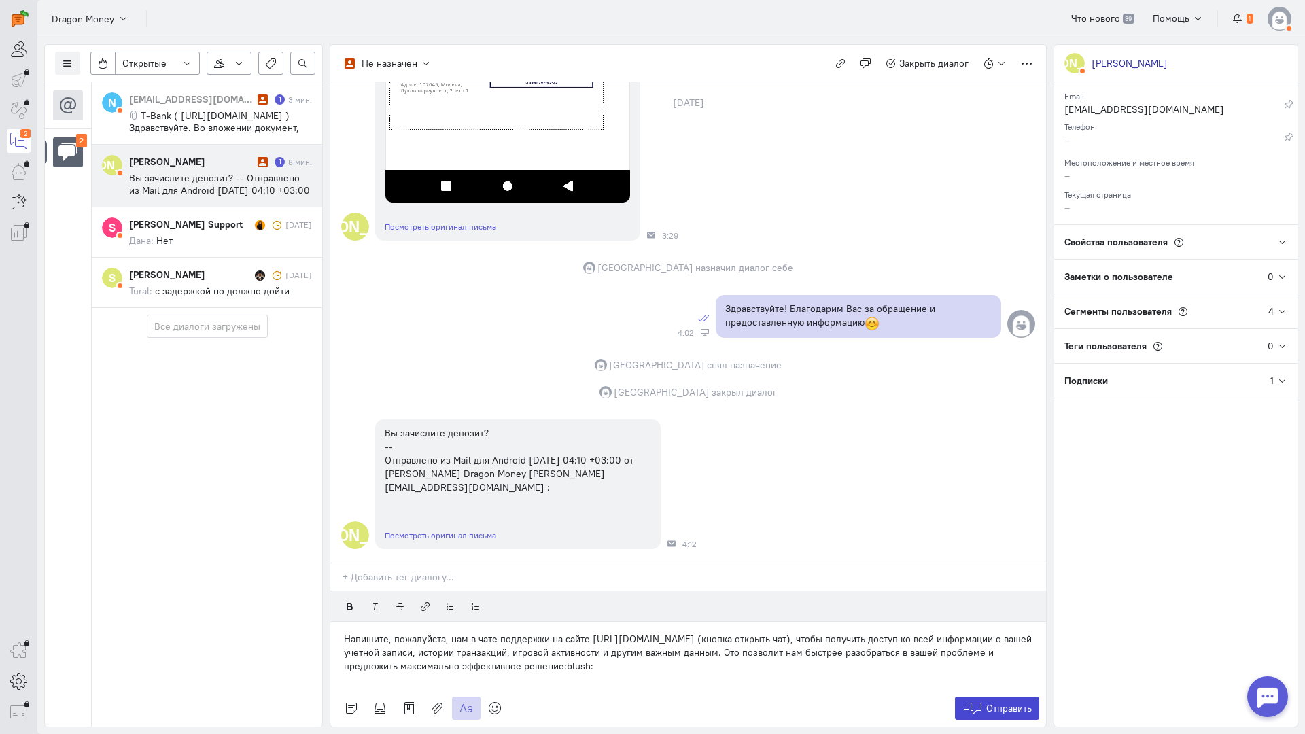
click at [1014, 702] on span "Отправить" at bounding box center [1009, 708] width 46 height 12
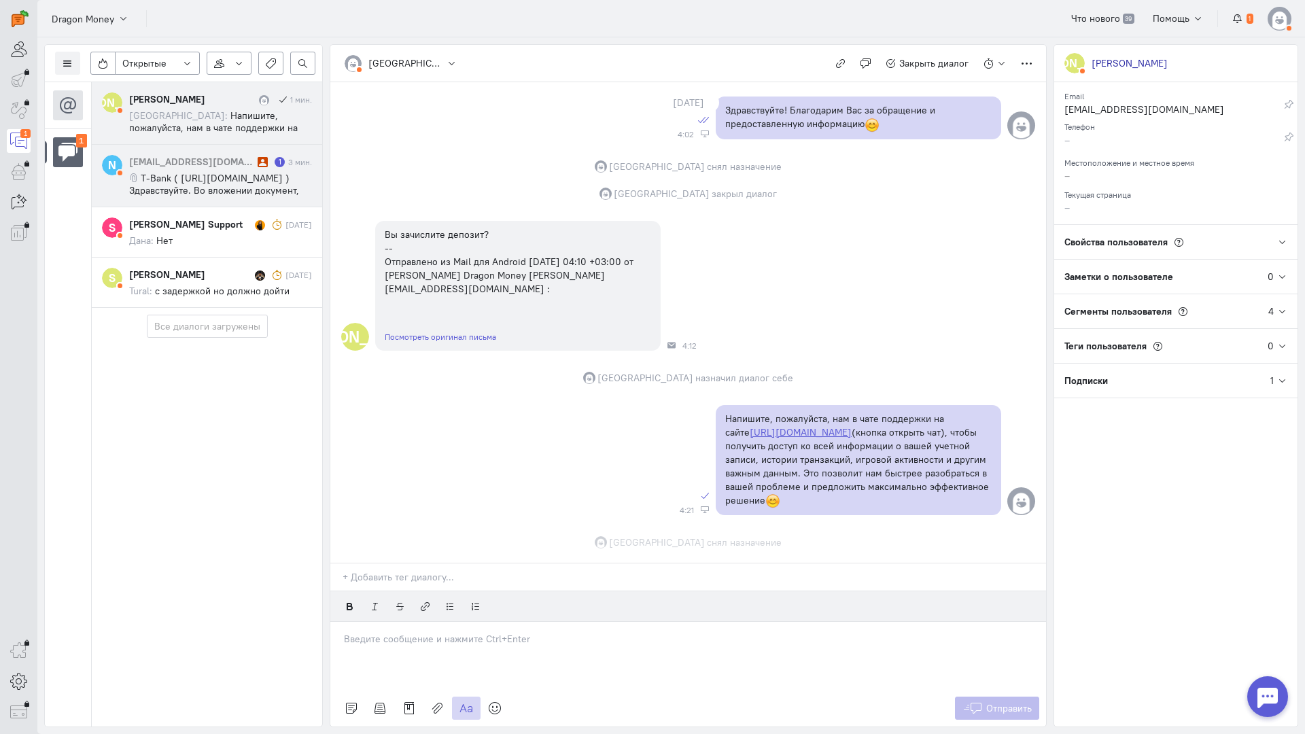
scroll to position [817, 0]
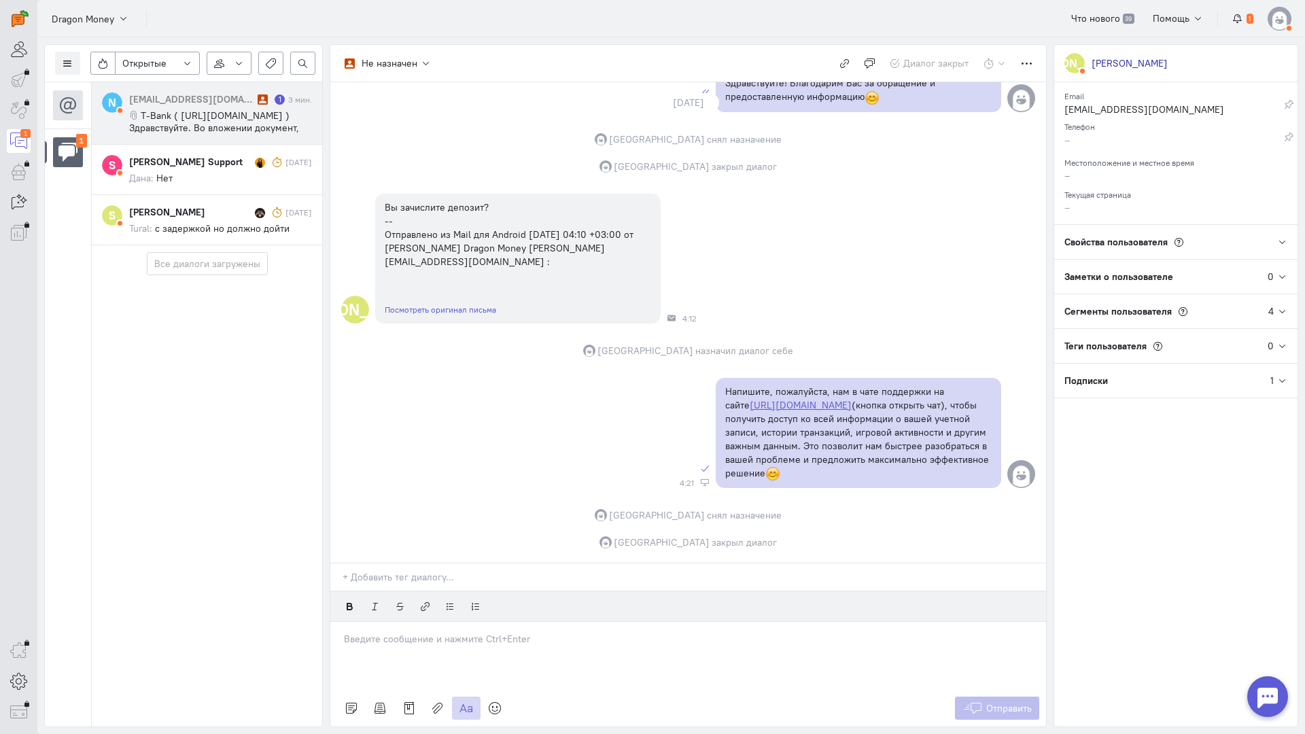
drag, startPoint x: 166, startPoint y: 107, endPoint x: 175, endPoint y: 107, distance: 8.9
click at [166, 107] on div "[EMAIL_ADDRESS][DOMAIN_NAME] 1 3 мин. T-Bank ( [URL][DOMAIN_NAME] ) Здравствуйт…" at bounding box center [220, 112] width 183 height 41
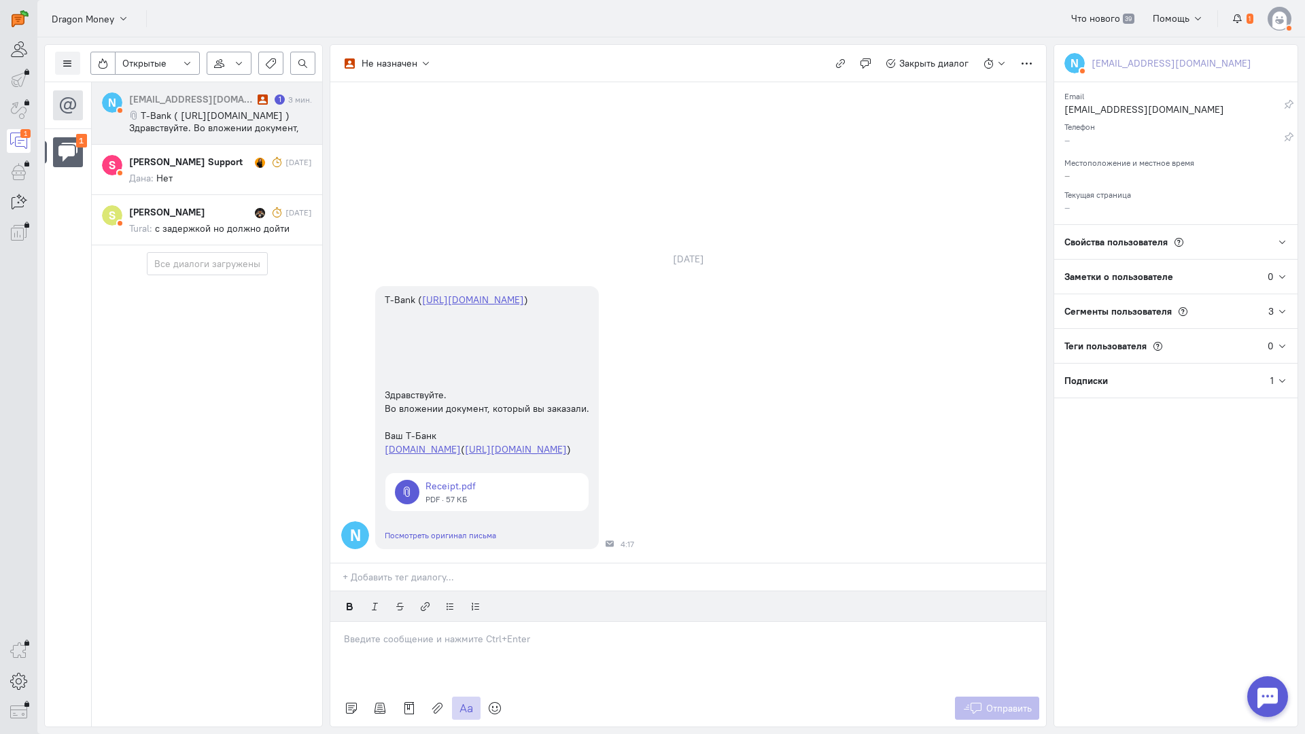
click at [462, 632] on p at bounding box center [688, 639] width 688 height 14
click at [1024, 702] on span "Отправить" at bounding box center [1009, 708] width 46 height 12
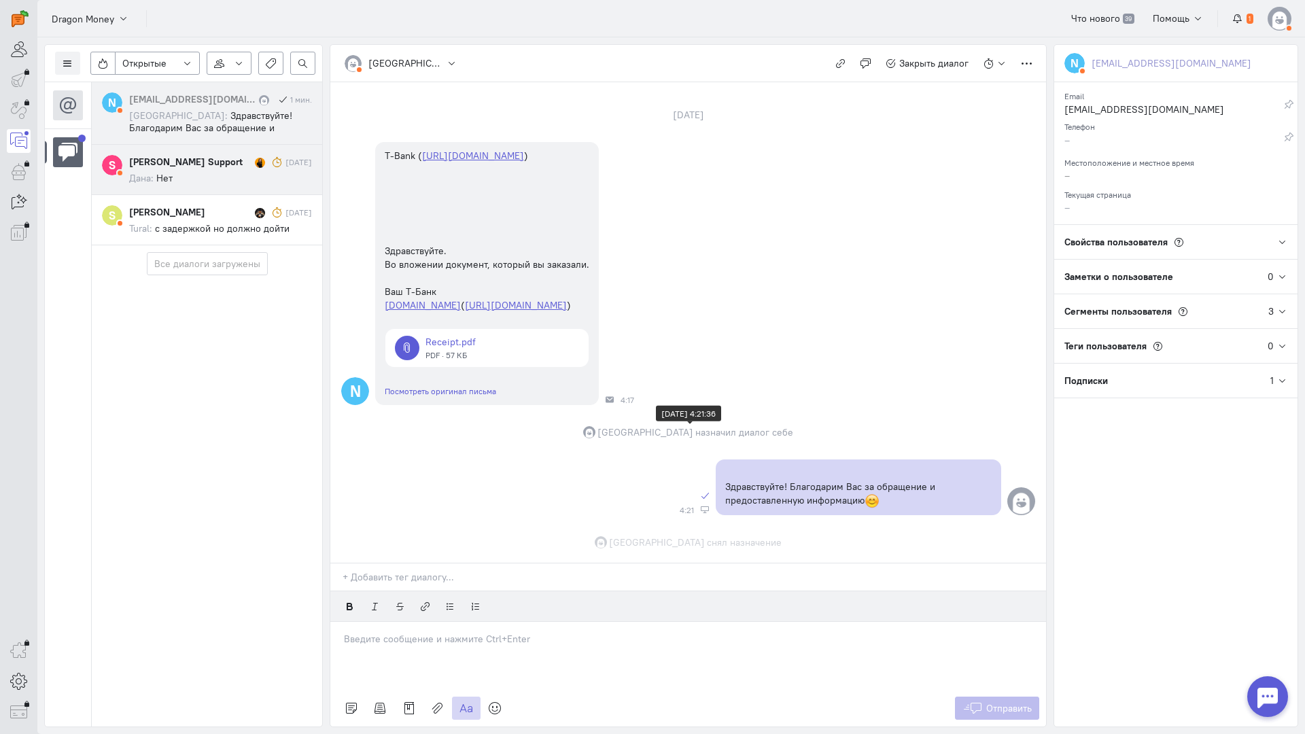
scroll to position [154, 0]
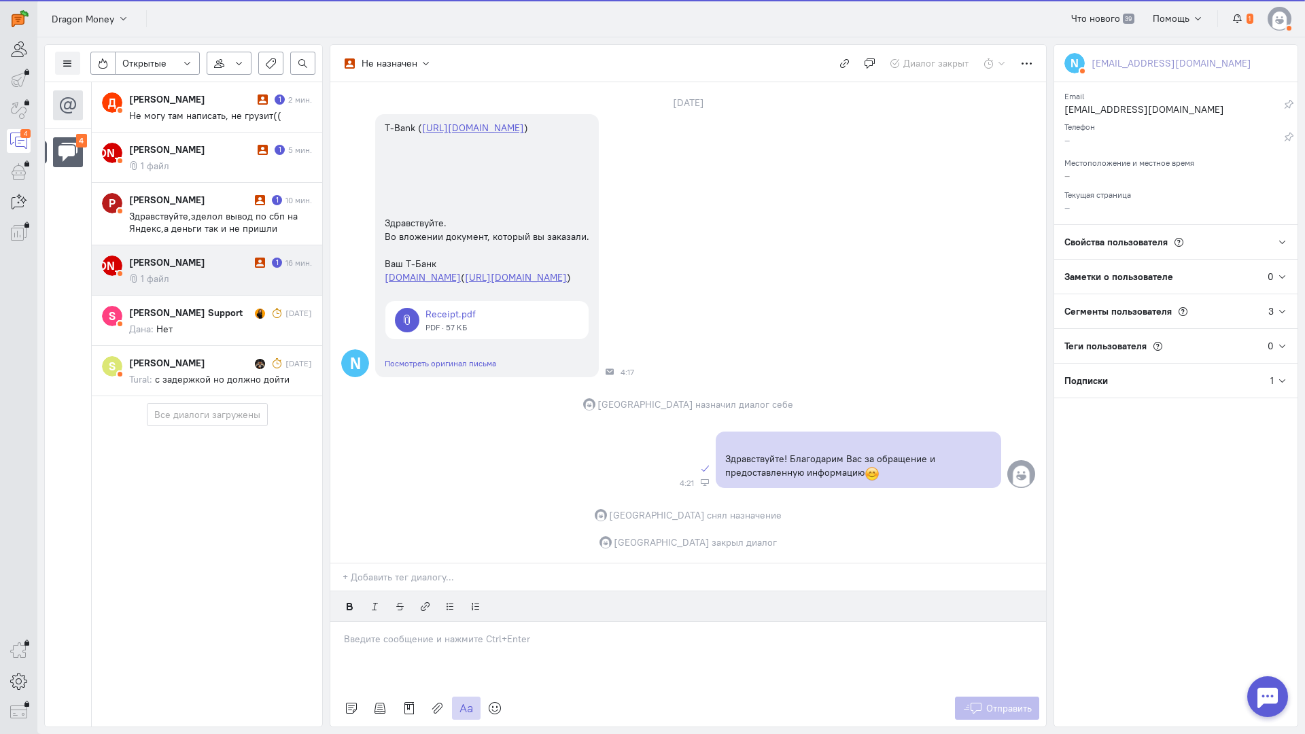
click at [211, 265] on div "[PERSON_NAME]" at bounding box center [190, 262] width 122 height 14
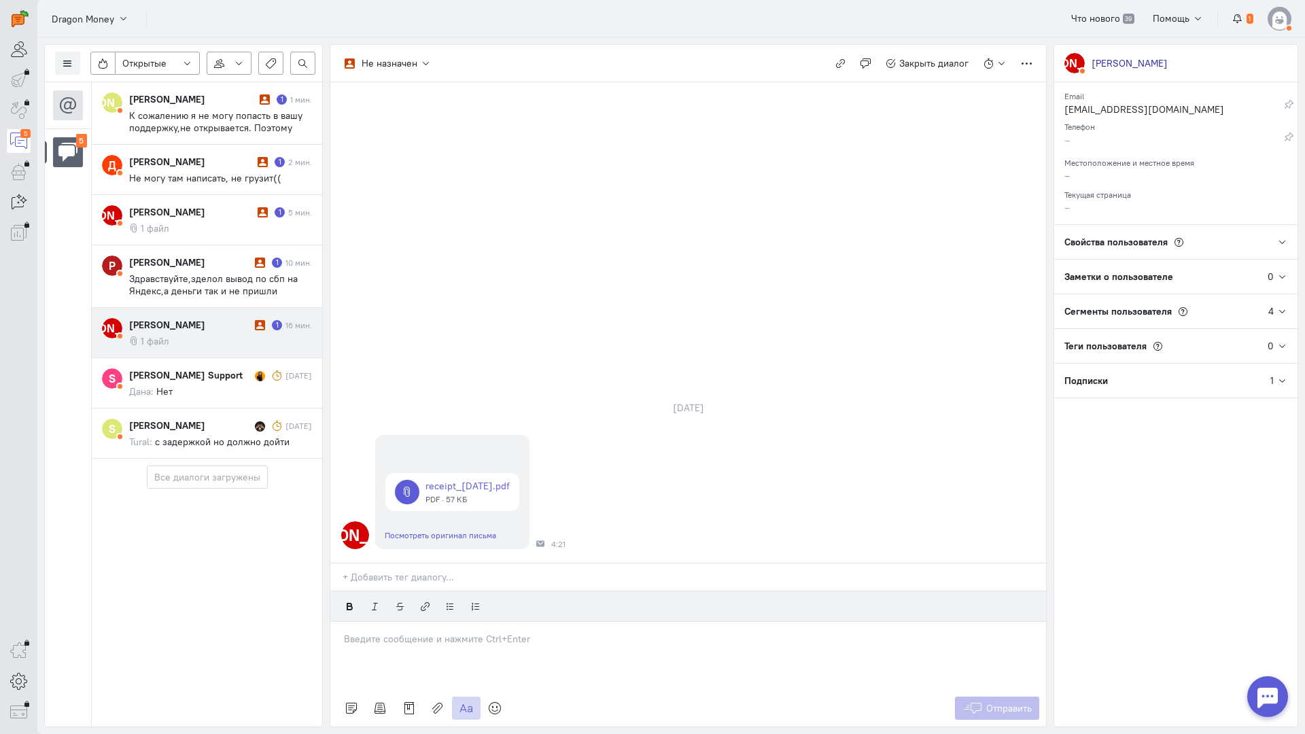
drag, startPoint x: 463, startPoint y: 558, endPoint x: 463, endPoint y: 540, distance: 18.3
click at [461, 632] on p at bounding box center [688, 639] width 688 height 14
click at [344, 645] on p "Здравствуйте! Благодарим Вас за обращение и предоставленную информацию:blush:" at bounding box center [688, 652] width 688 height 14
click at [1037, 696] on button "Отправить" at bounding box center [997, 707] width 85 height 23
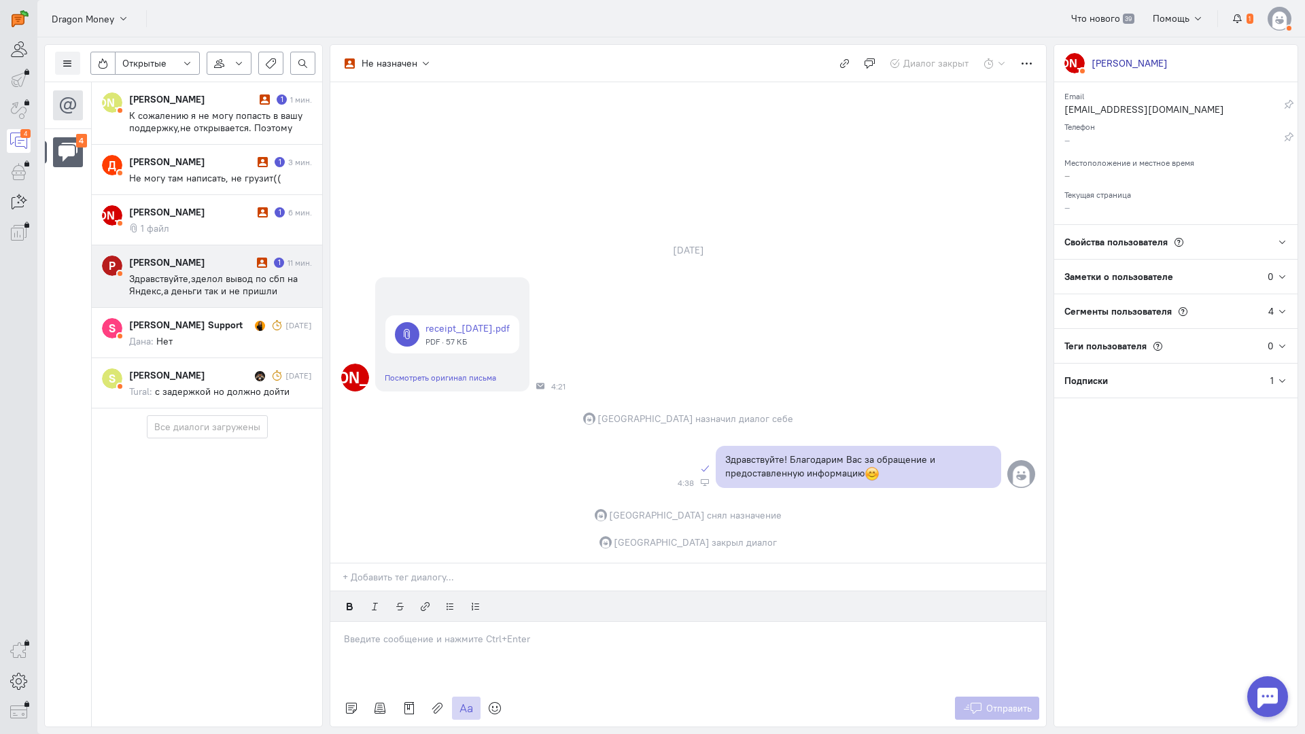
click at [202, 282] on span "Здравствуйте,зделол вывод по сбп на Яндекс,а деньги так и не пришли телефон [PH…" at bounding box center [218, 302] width 179 height 61
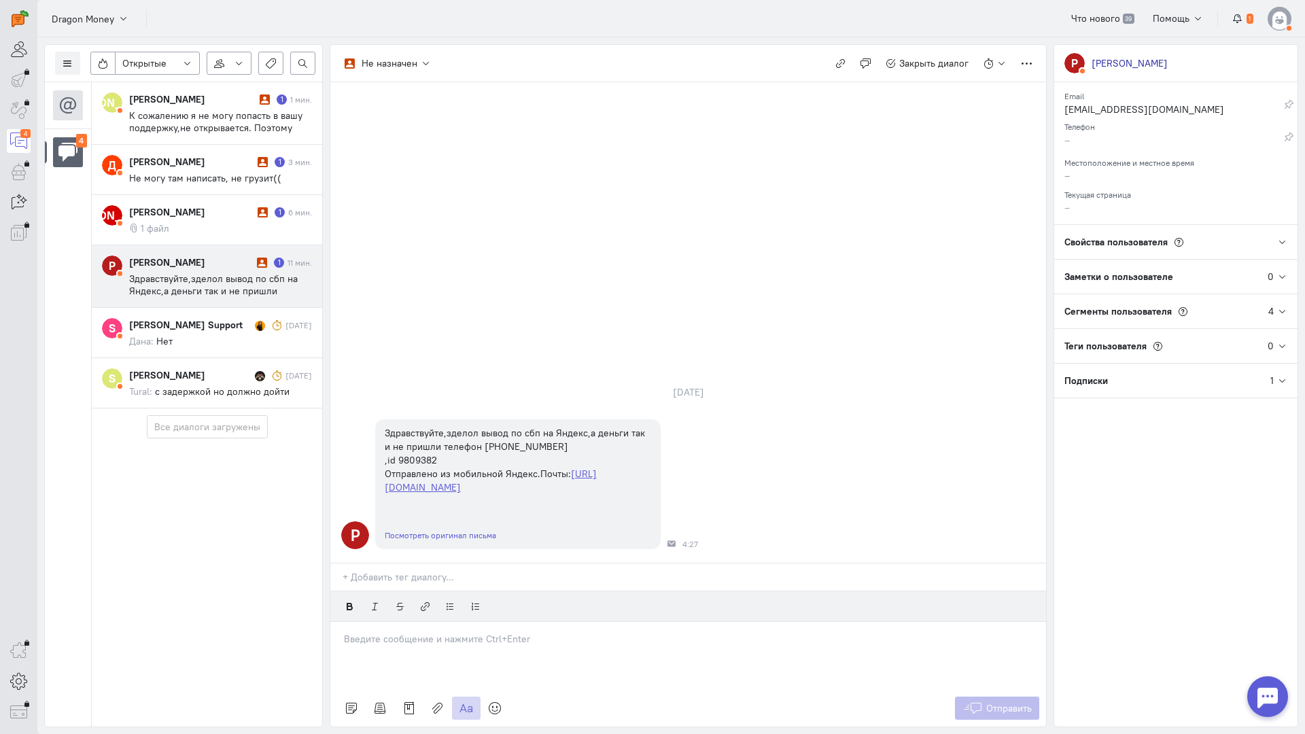
click at [400, 622] on div at bounding box center [687, 656] width 715 height 68
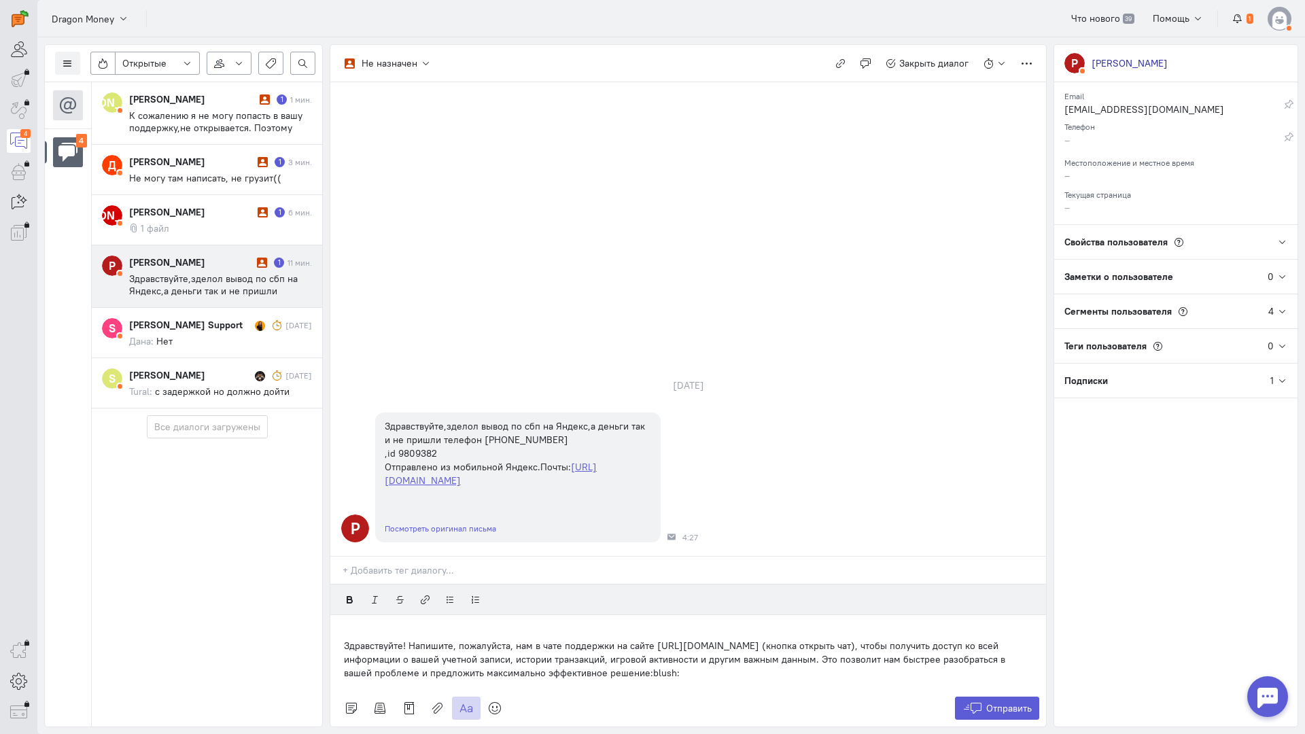
click at [340, 615] on div "Здравствуйте! Напишите, пожалуйста, нам в чате поддержки на сайте [URL][DOMAIN_…" at bounding box center [687, 652] width 715 height 75
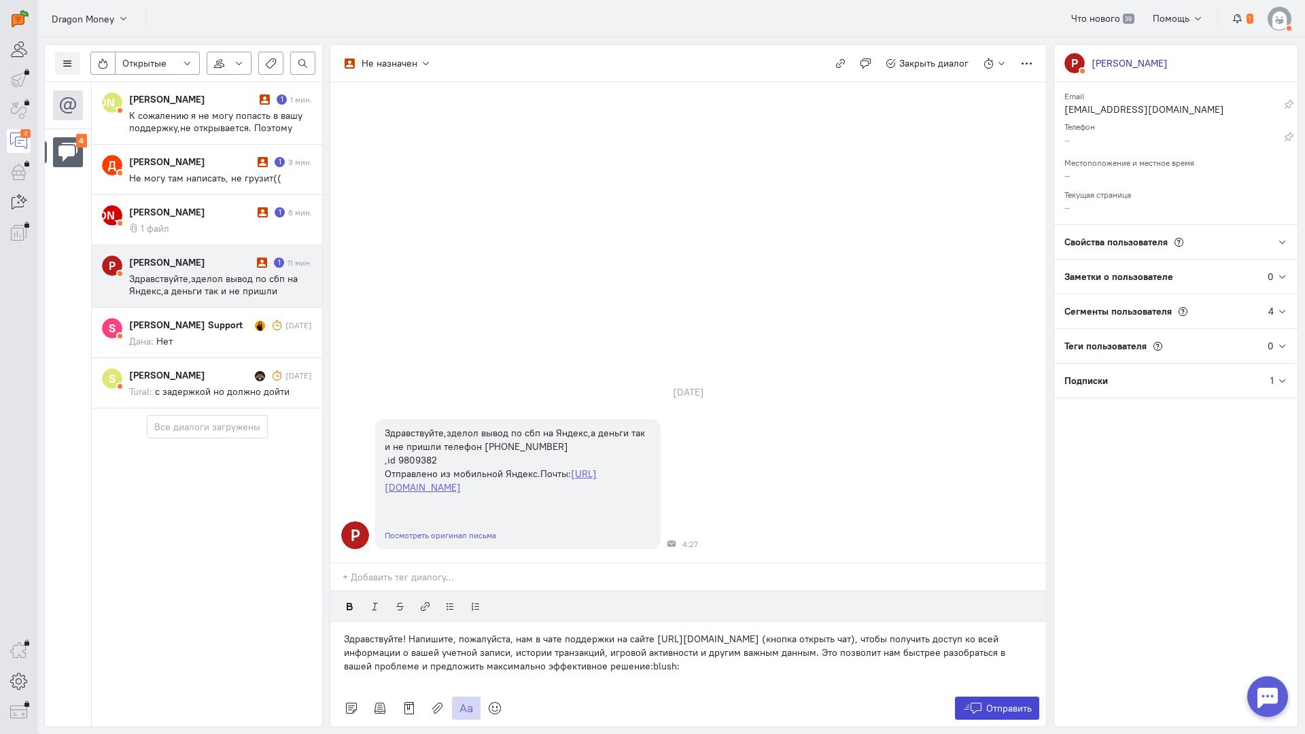
click at [970, 701] on icon at bounding box center [972, 708] width 20 height 14
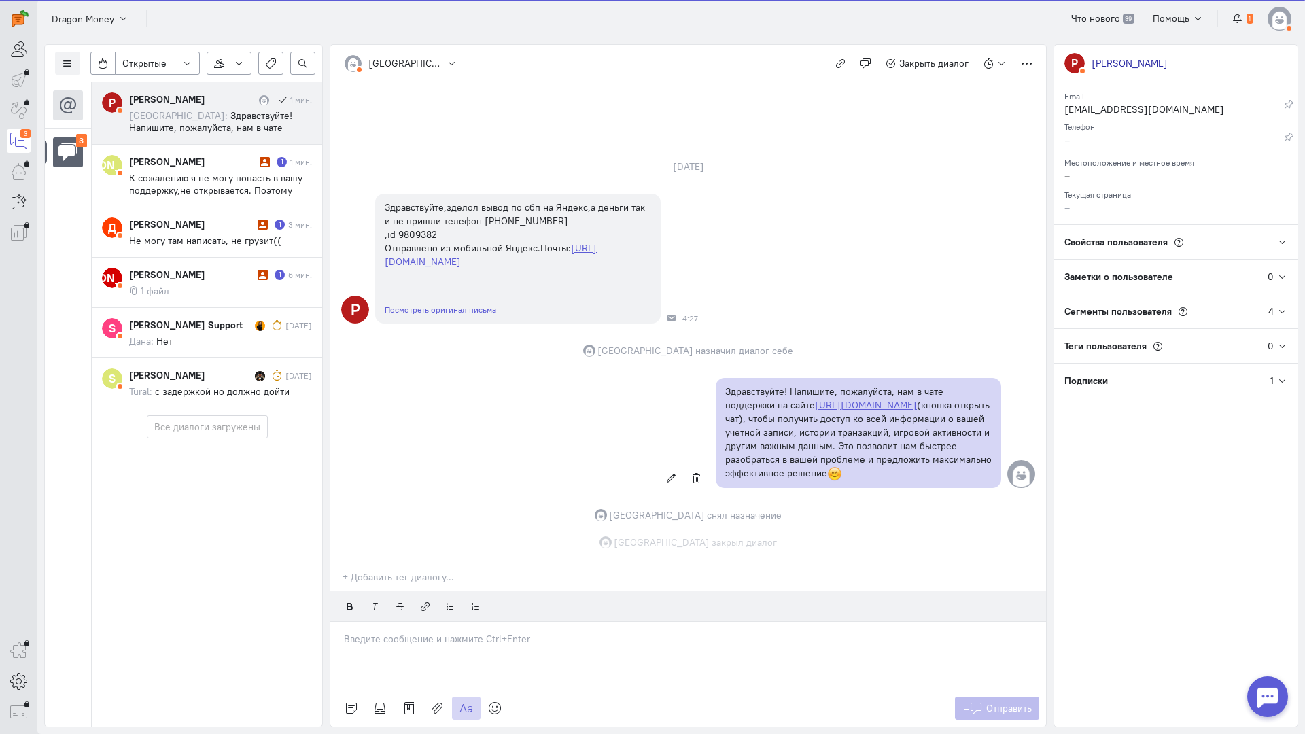
scroll to position [20, 0]
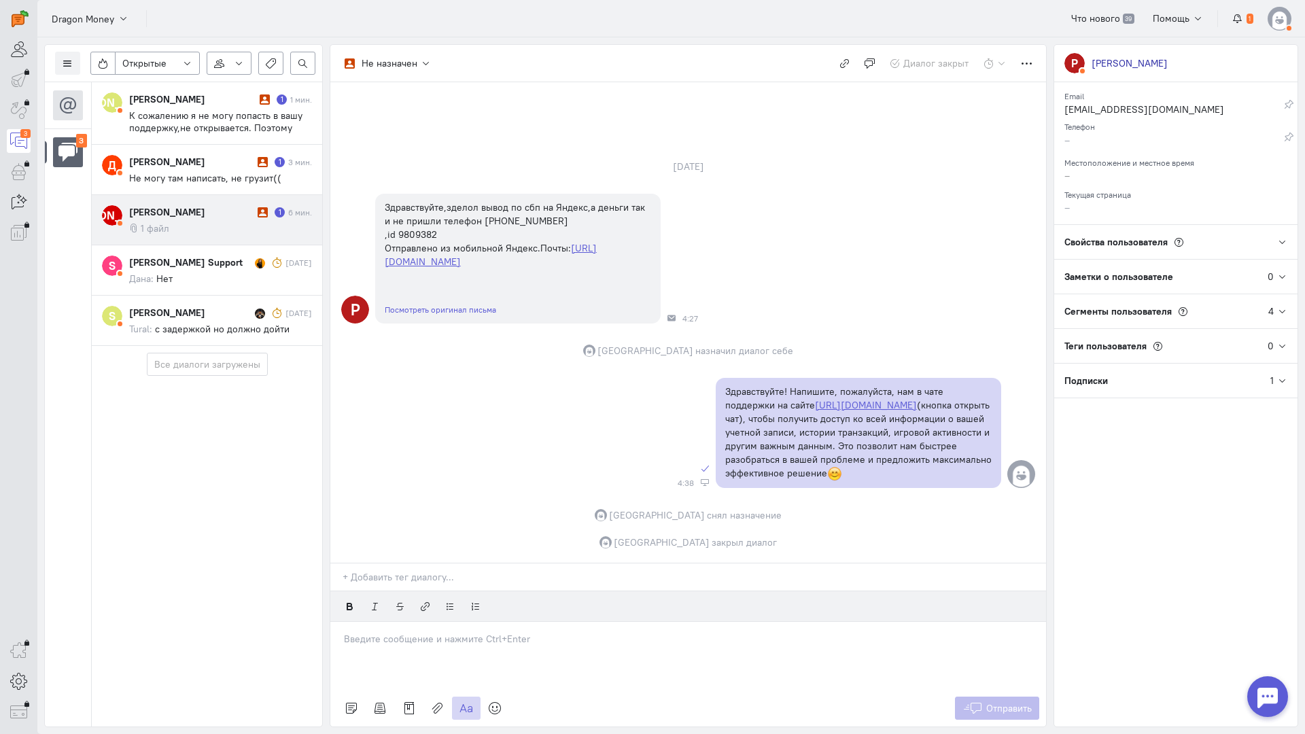
click at [186, 228] on cq-message "1 файл" at bounding box center [220, 228] width 183 height 12
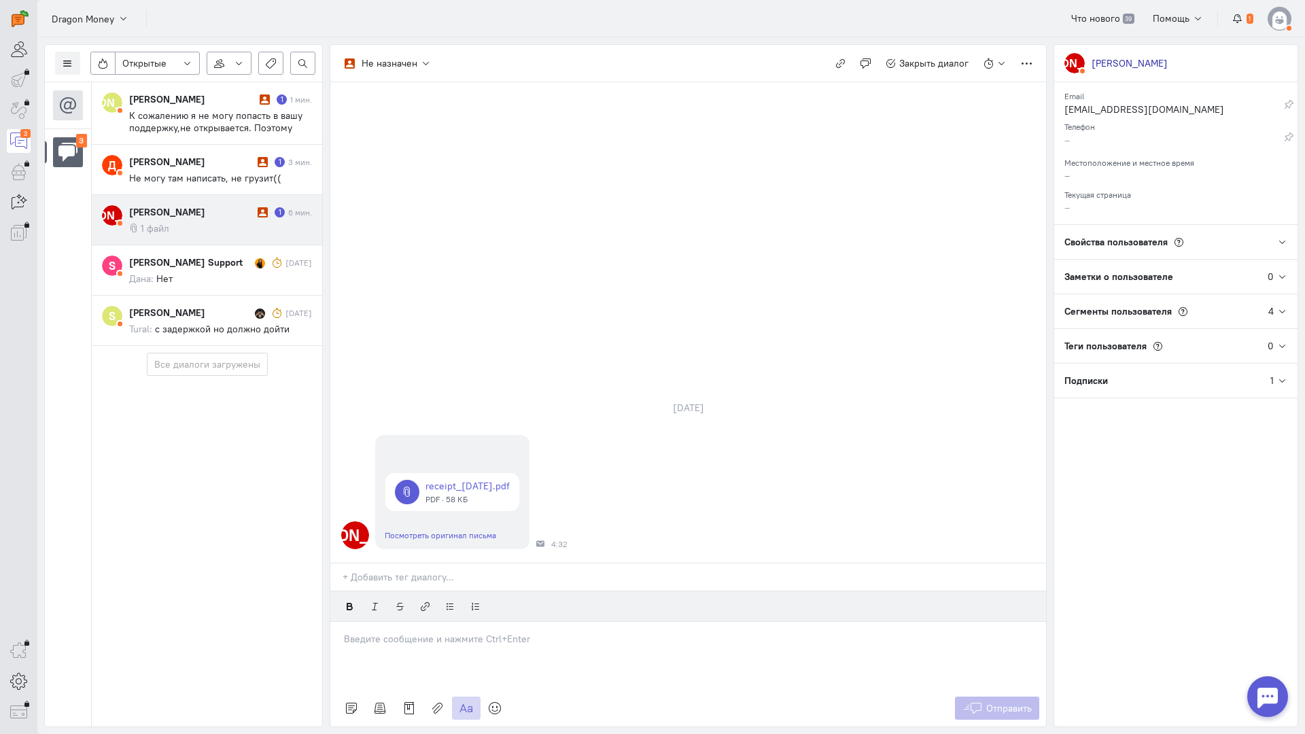
drag, startPoint x: 389, startPoint y: 575, endPoint x: 384, endPoint y: 567, distance: 8.9
click at [387, 622] on div at bounding box center [687, 656] width 715 height 68
click at [340, 622] on div "Здравствуйте! Благодарим Вас за обращение и предоставленную информацию:blush:" at bounding box center [687, 656] width 715 height 68
click at [990, 702] on span "Отправить" at bounding box center [1009, 708] width 46 height 12
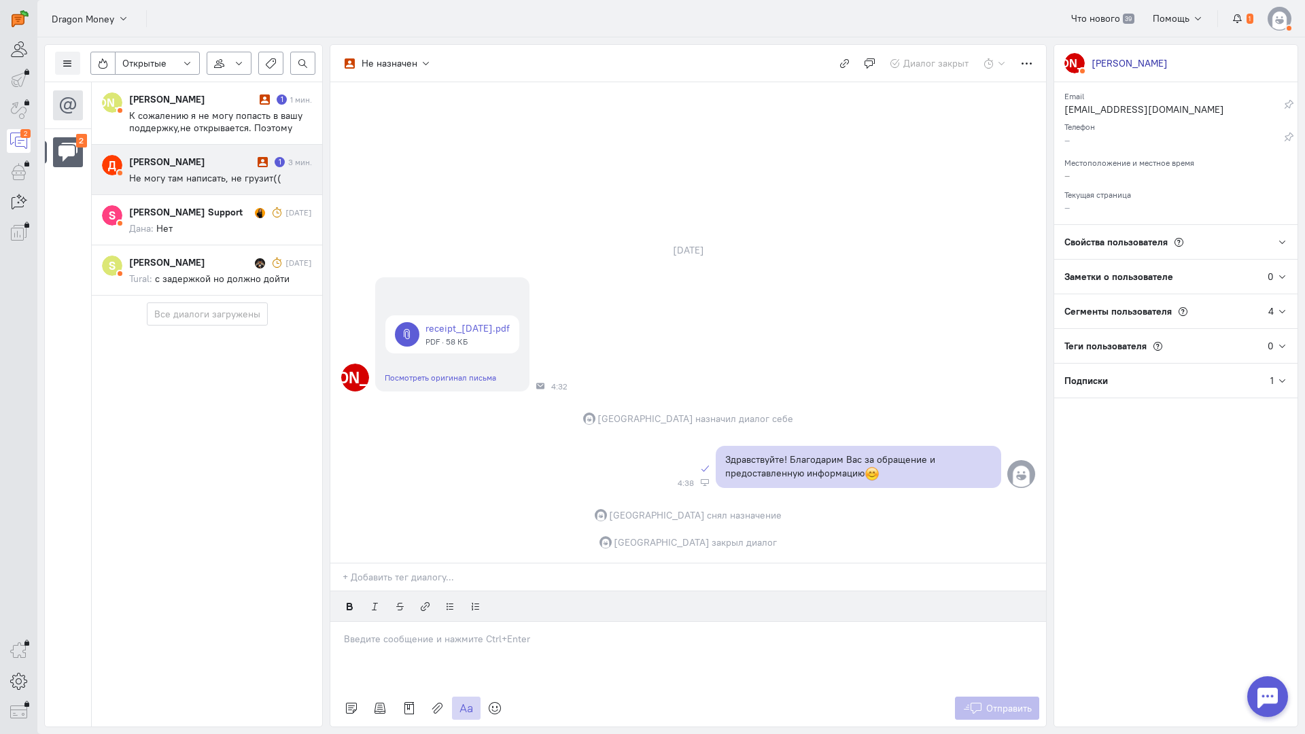
click at [233, 178] on span "Не могу там написать, не грузит((" at bounding box center [205, 178] width 152 height 12
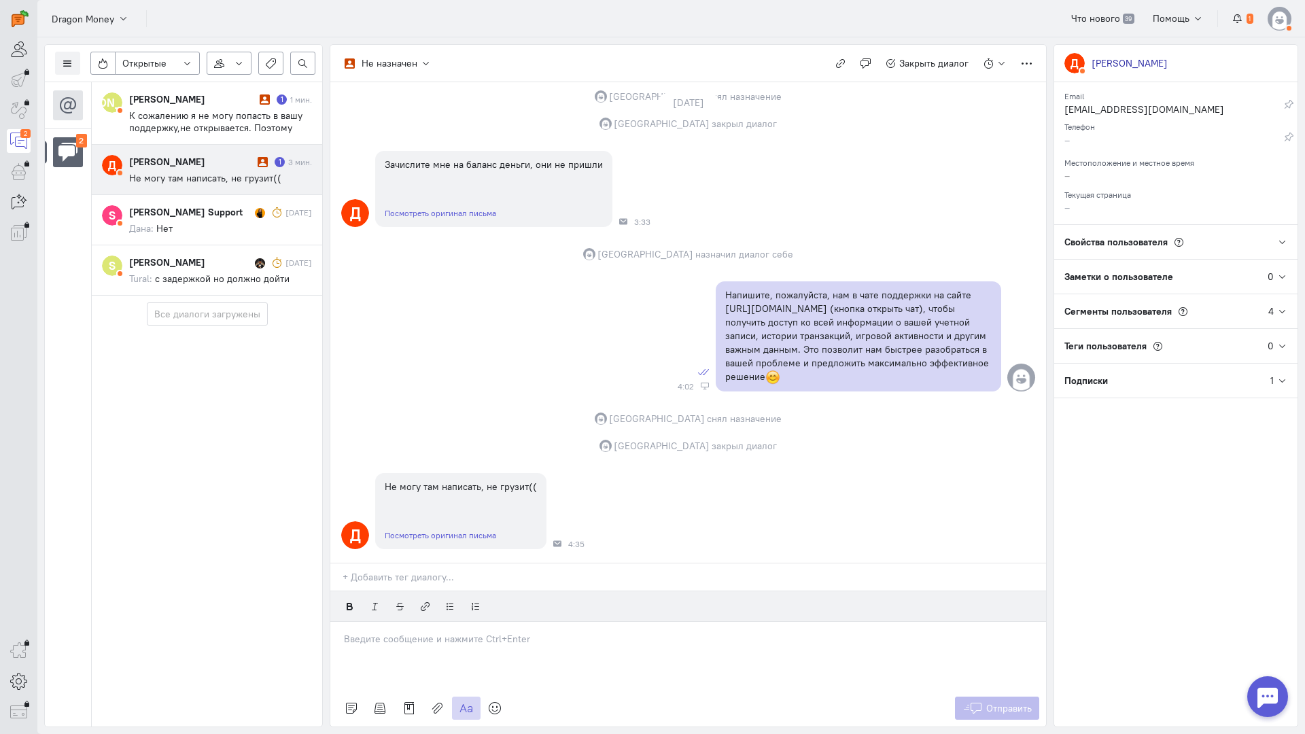
scroll to position [382, 0]
click at [445, 622] on div at bounding box center [687, 656] width 715 height 68
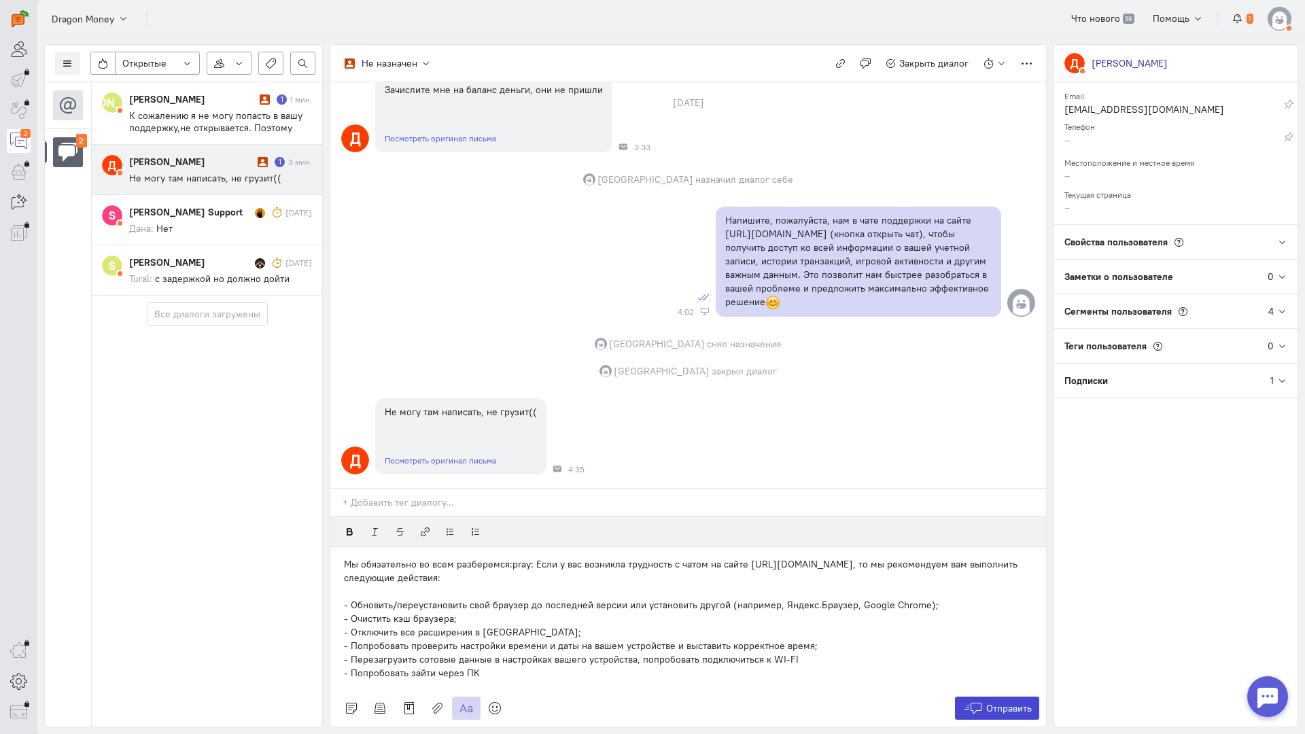
click at [1014, 702] on span "Отправить" at bounding box center [1009, 708] width 46 height 12
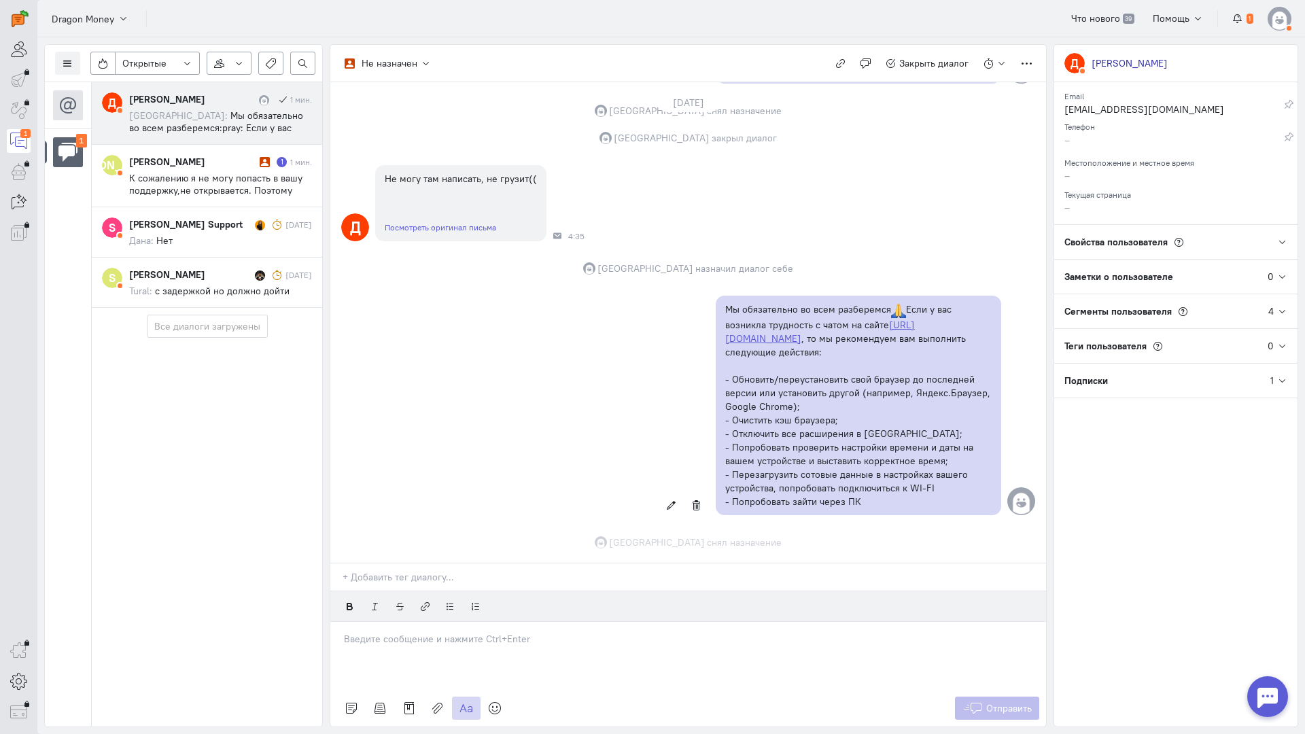
scroll to position [703, 0]
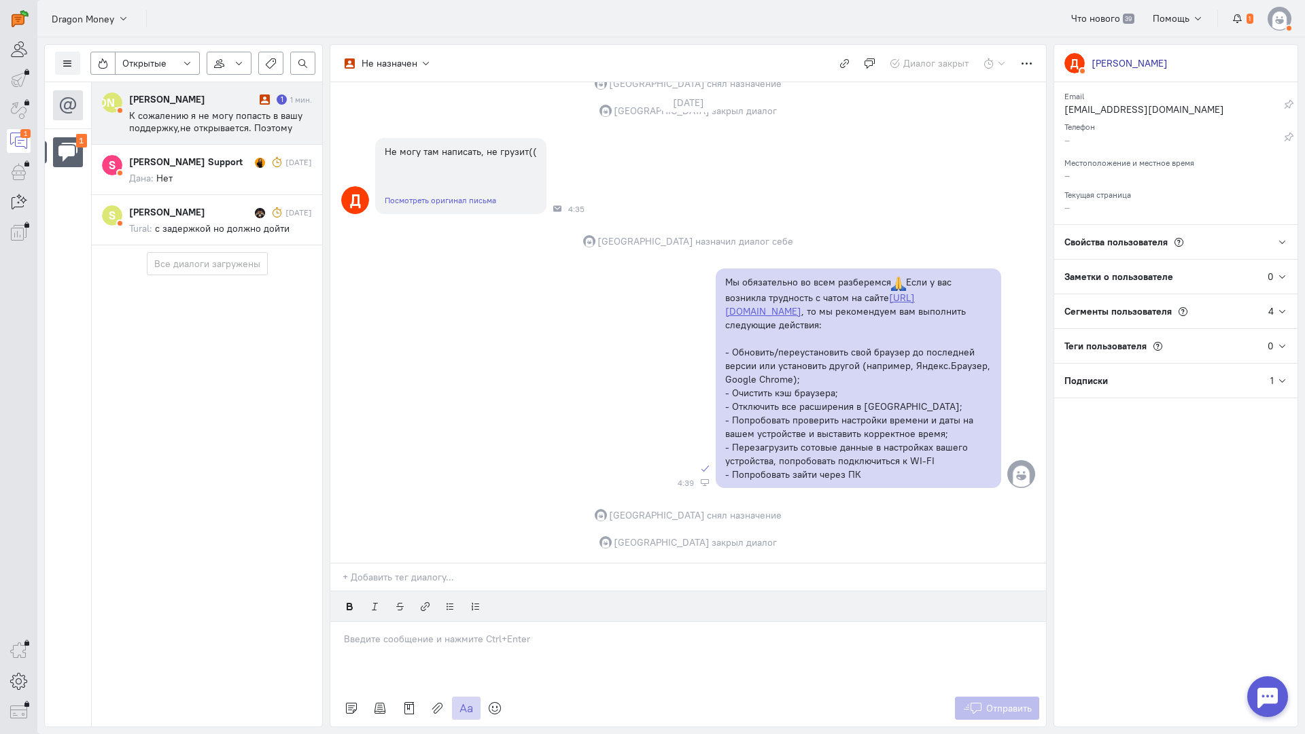
click at [211, 124] on span "К сожалению я не могу попасть в вашу поддержку,не открывается. Поэтому написала…" at bounding box center [216, 152] width 175 height 86
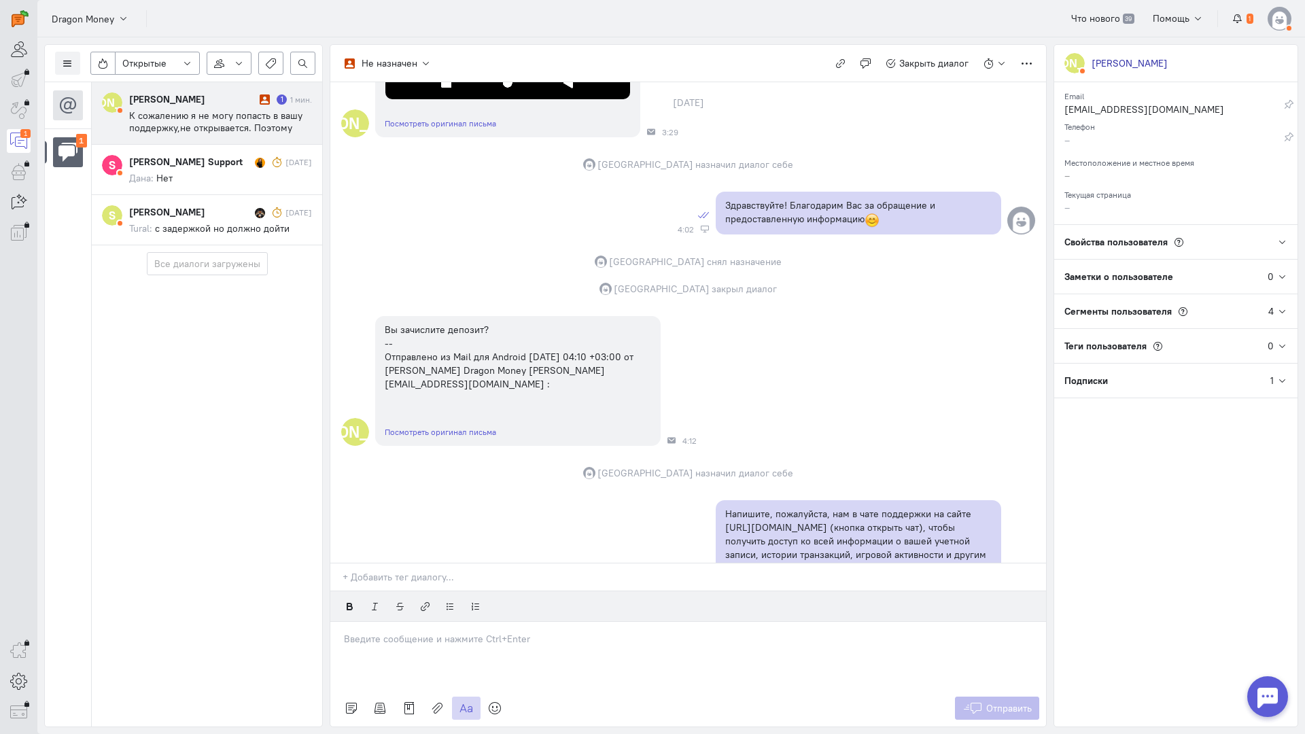
scroll to position [981, 0]
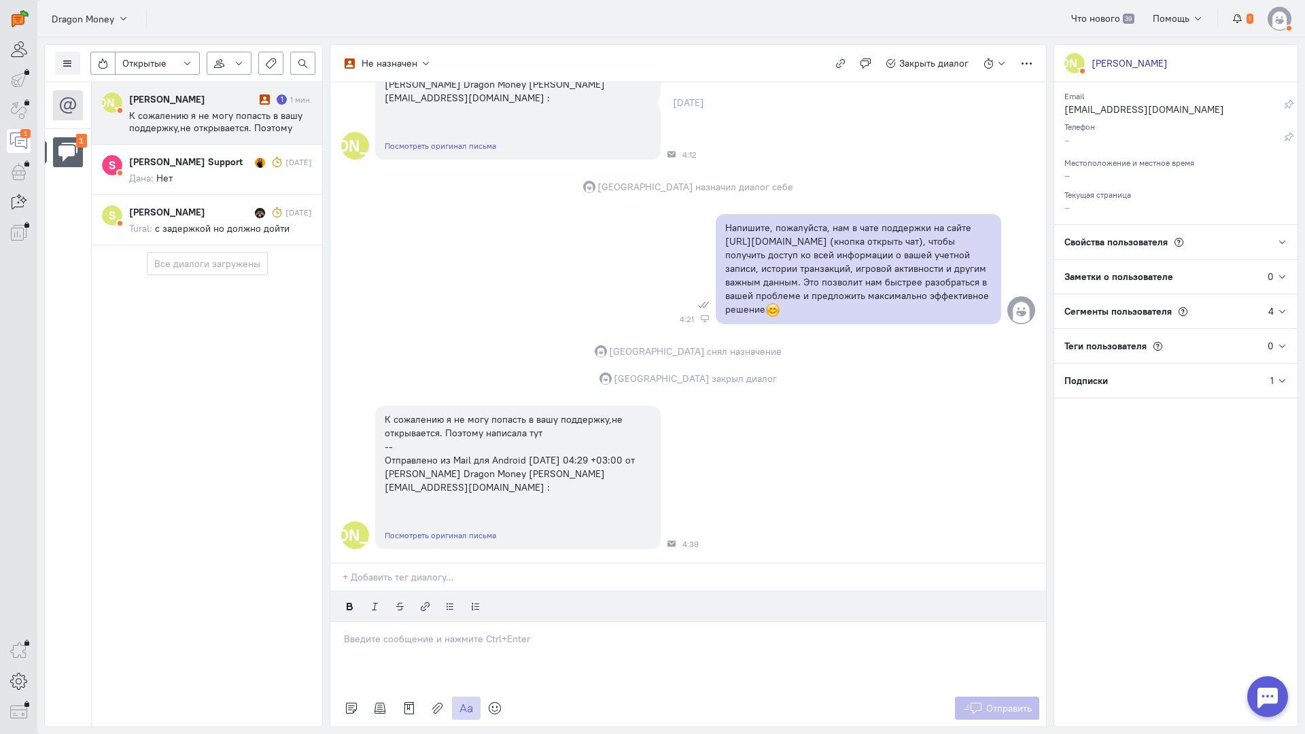
click at [432, 632] on p at bounding box center [688, 639] width 688 height 14
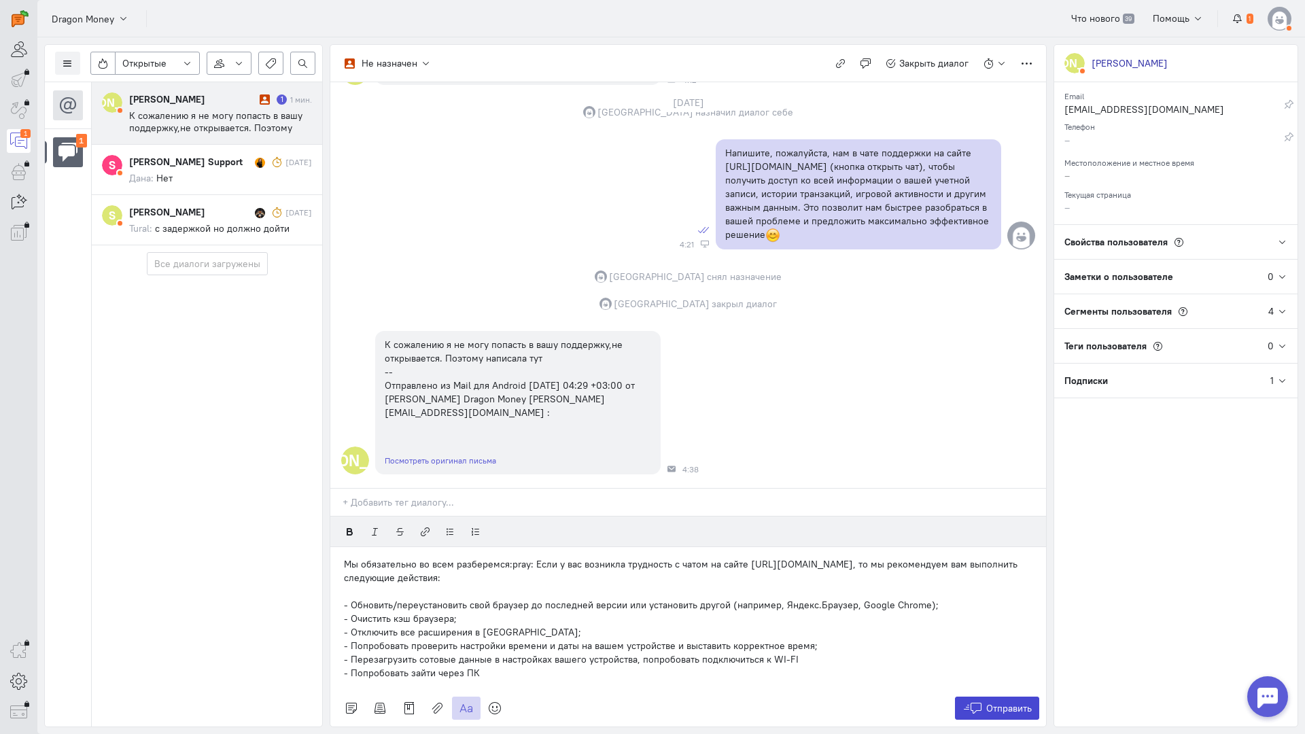
click at [999, 702] on span "Отправить" at bounding box center [1009, 708] width 46 height 12
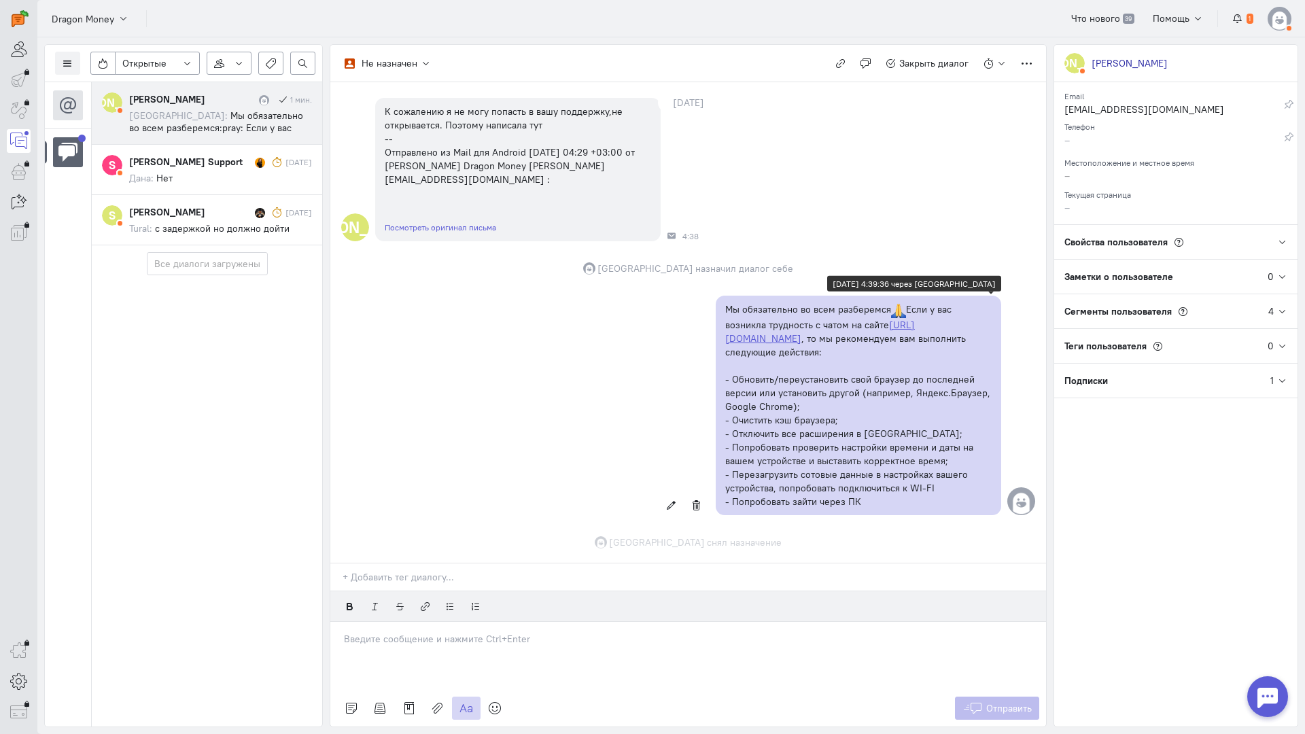
scroll to position [1303, 0]
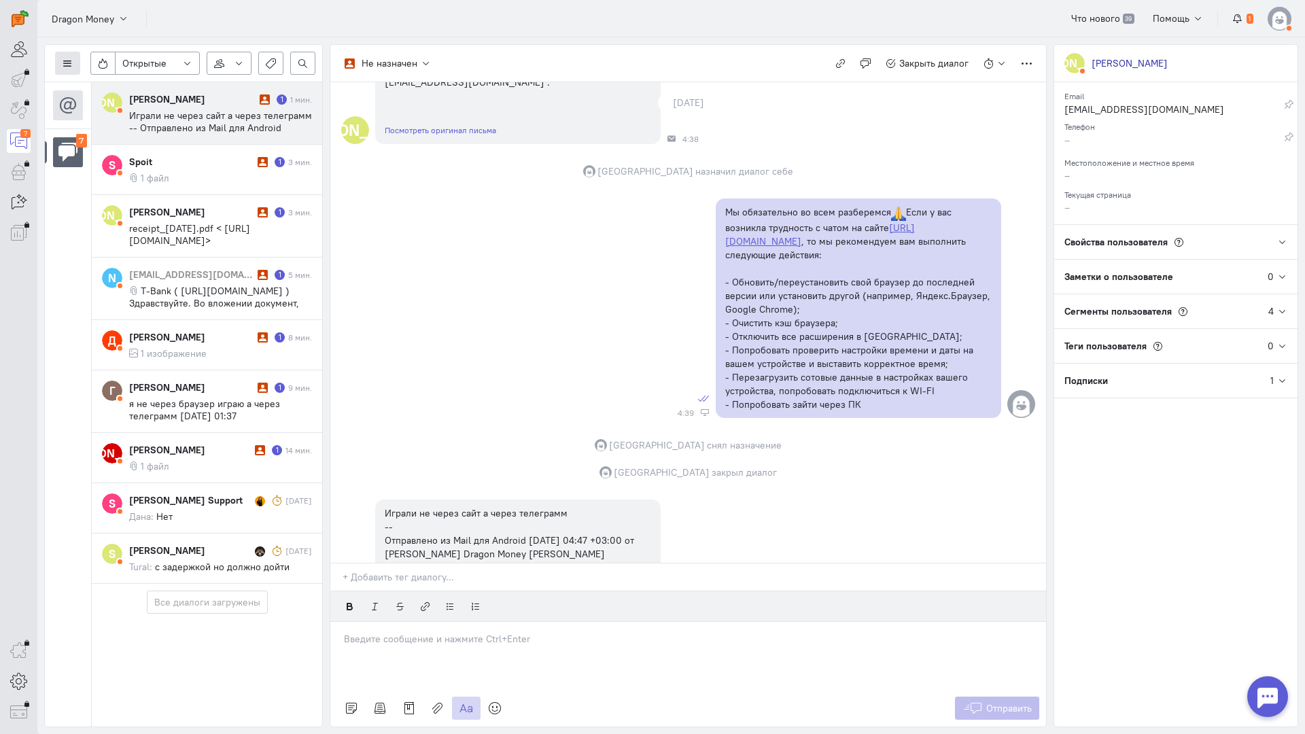
click at [67, 63] on icon at bounding box center [68, 63] width 10 height 10
click at [62, 65] on button at bounding box center [67, 63] width 25 height 23
click at [76, 66] on button at bounding box center [67, 63] width 25 height 23
click at [97, 88] on span "Список пользователей" at bounding box center [132, 90] width 101 height 12
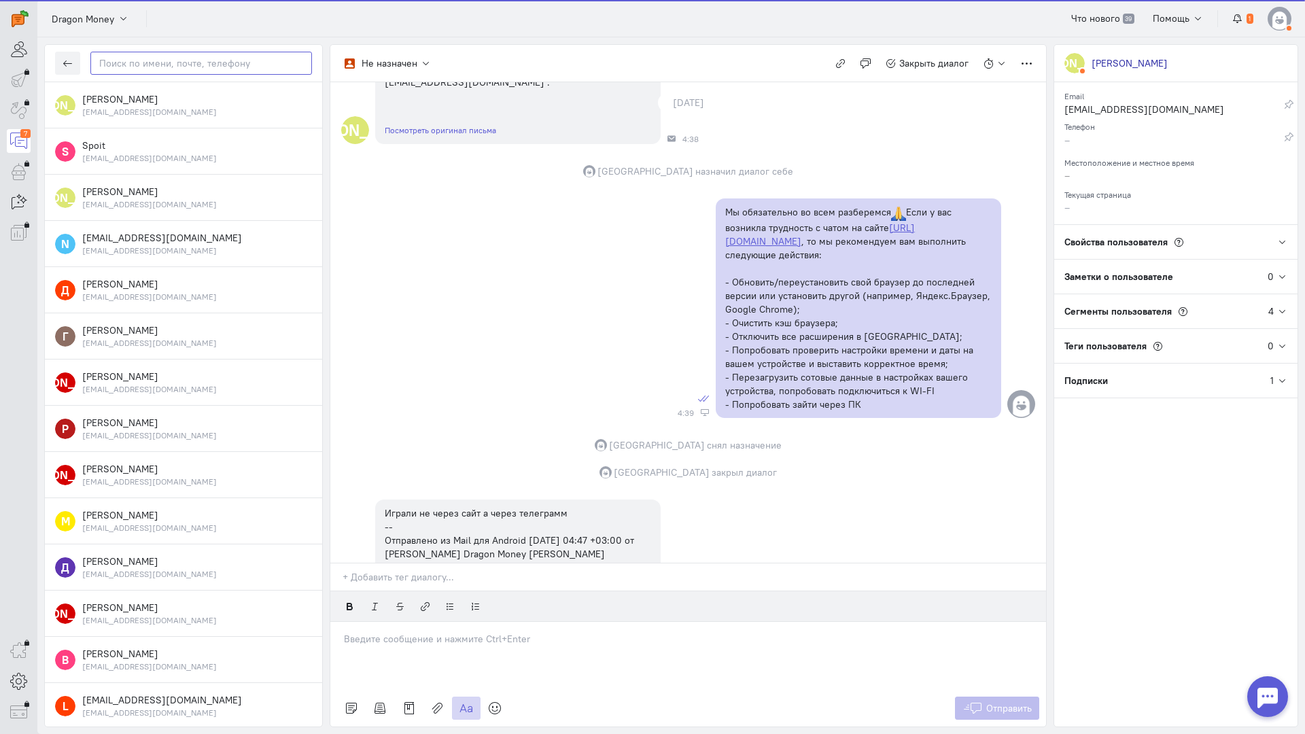
click at [148, 65] on input "text" at bounding box center [201, 63] width 222 height 23
paste input "natodtv@gmail.c"
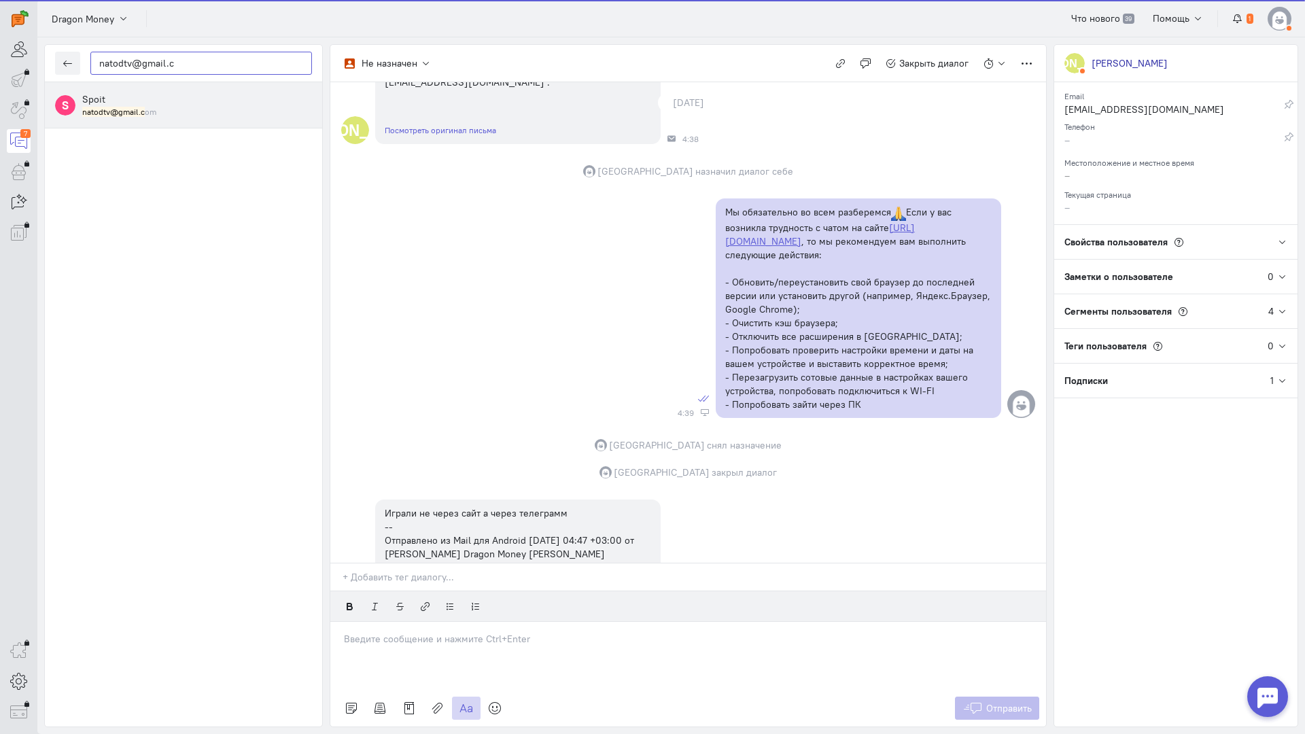
type input "natodtv@gmail.c"
click at [139, 102] on div "Spoit natodtv@gmail.c om" at bounding box center [197, 104] width 230 height 25
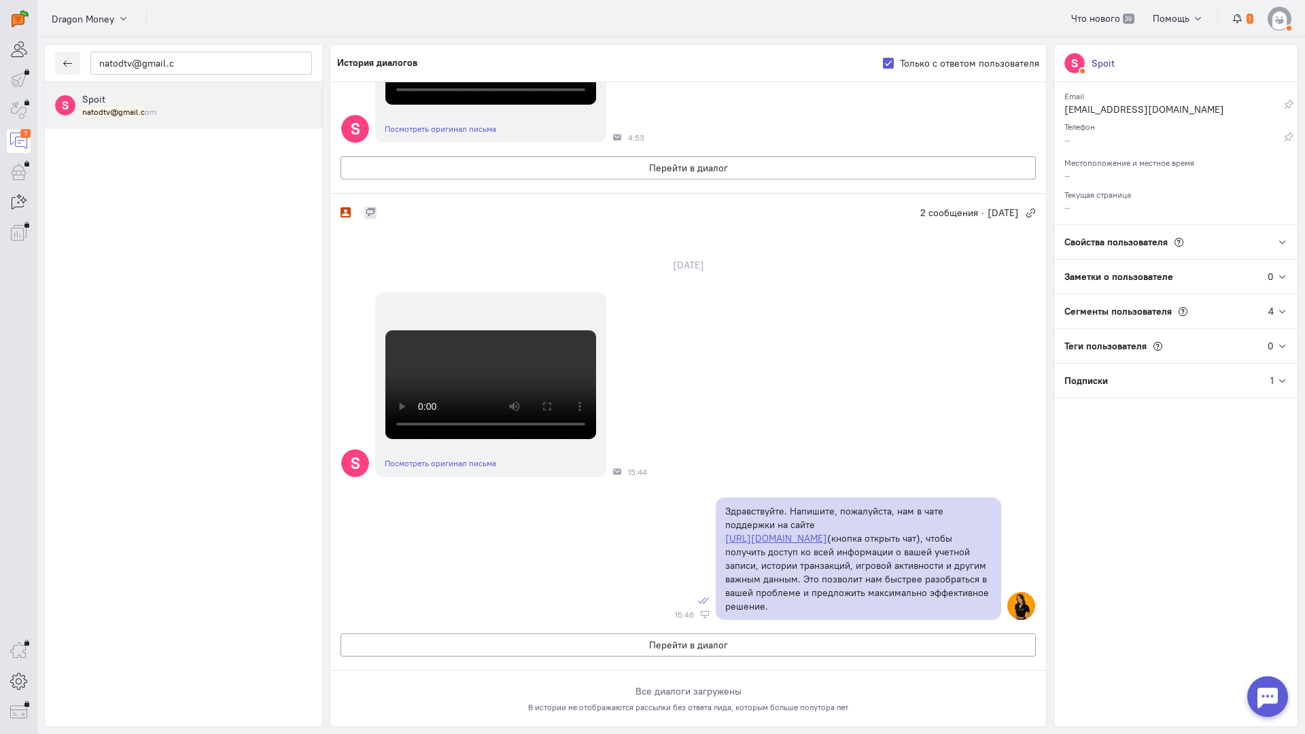
scroll to position [567, 0]
drag, startPoint x: 1225, startPoint y: 458, endPoint x: 1107, endPoint y: 429, distance: 121.6
click at [1220, 458] on div "S Spoit Email [EMAIL_ADDRESS][DOMAIN_NAME] Редактировать Скопировать Удалить из…" at bounding box center [1175, 385] width 245 height 683
click at [675, 179] on button "Перейти в диалог" at bounding box center [687, 167] width 695 height 23
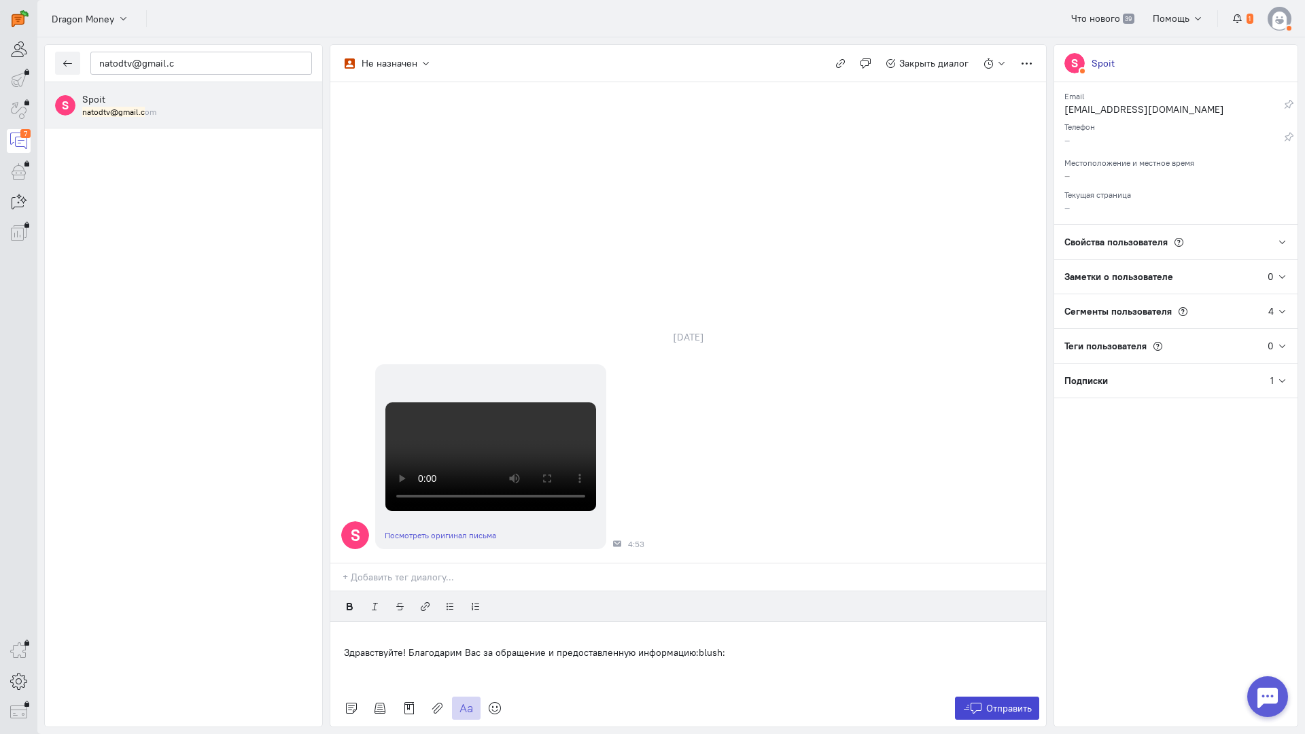
click at [1017, 702] on span "Отправить" at bounding box center [1009, 708] width 46 height 12
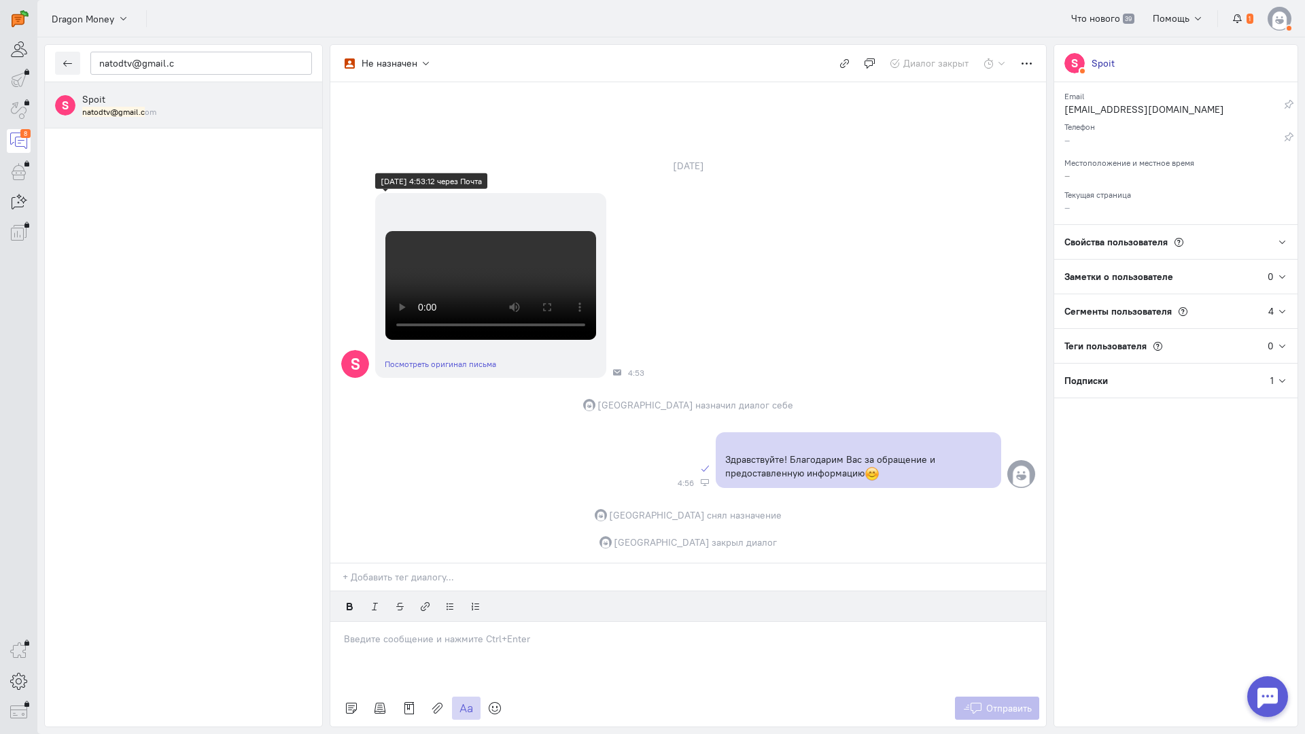
scroll to position [0, 0]
drag, startPoint x: 206, startPoint y: 67, endPoint x: 64, endPoint y: 65, distance: 142.0
click at [73, 75] on div "natodtv@gmail.c" at bounding box center [183, 63] width 277 height 37
click at [62, 51] on div "natodtv@gmail.c" at bounding box center [183, 63] width 277 height 37
click at [67, 58] on icon "button" at bounding box center [68, 63] width 10 height 10
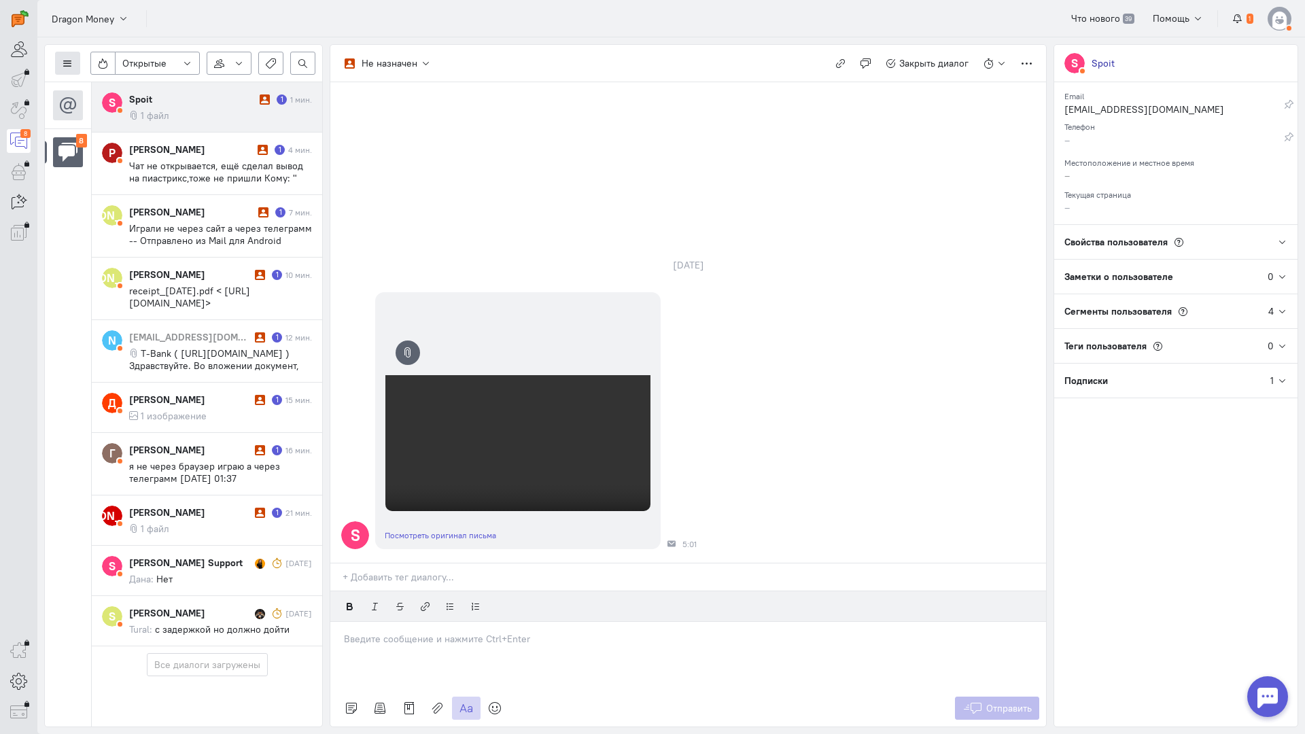
click at [73, 58] on button at bounding box center [67, 63] width 25 height 23
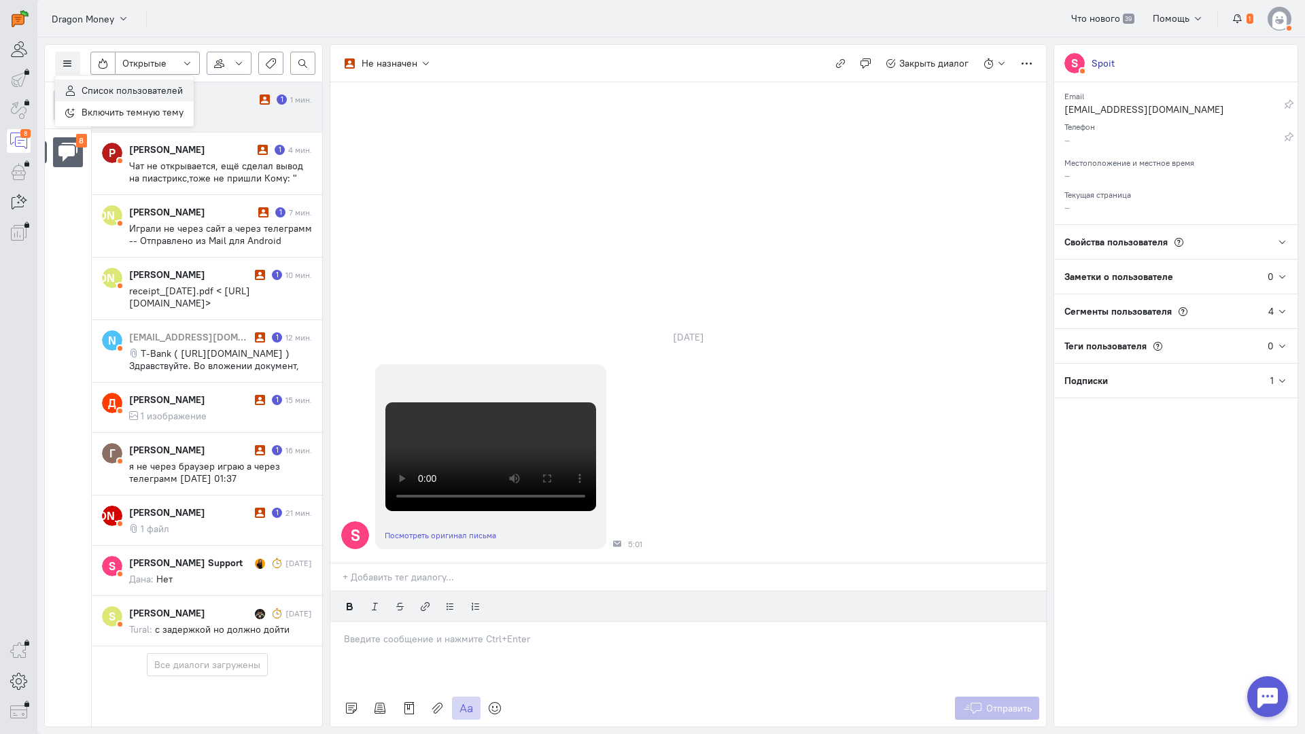
click at [98, 82] on button "Список пользователей" at bounding box center [124, 90] width 139 height 22
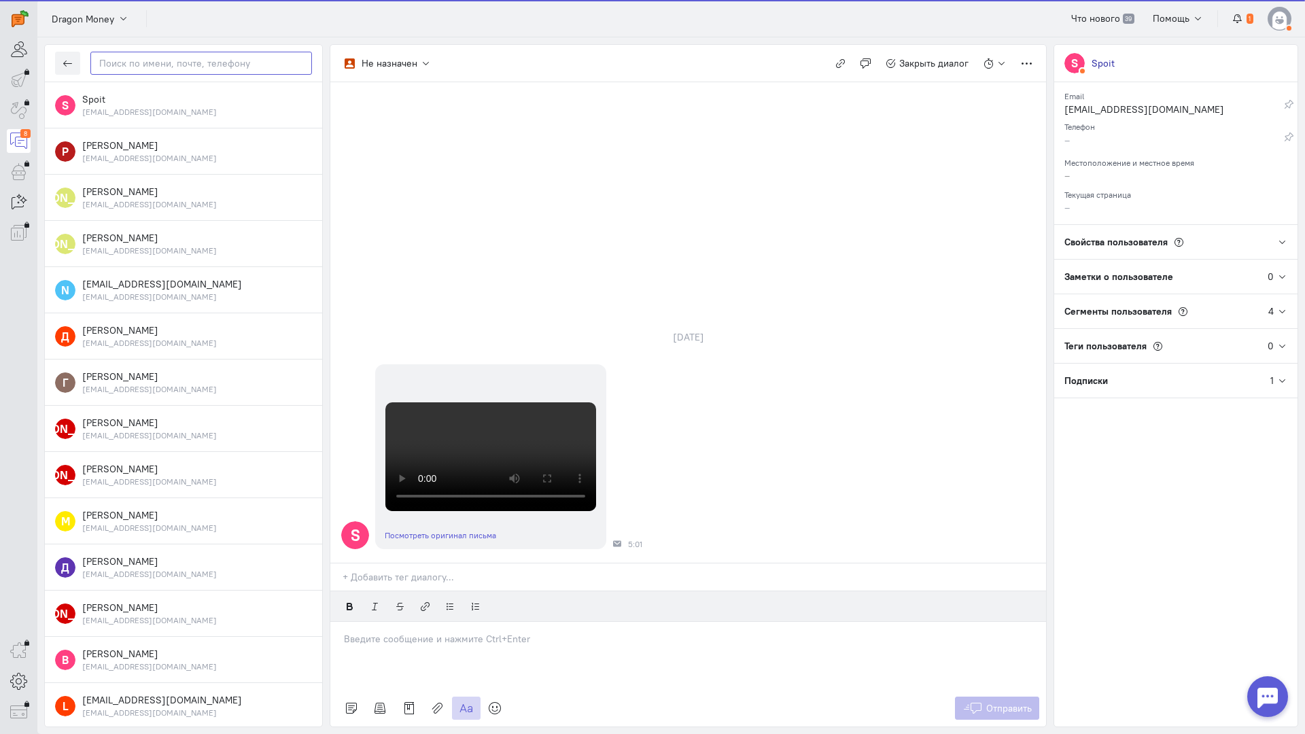
click at [140, 65] on input "text" at bounding box center [201, 63] width 222 height 23
paste input "natodtv@gmail.c"
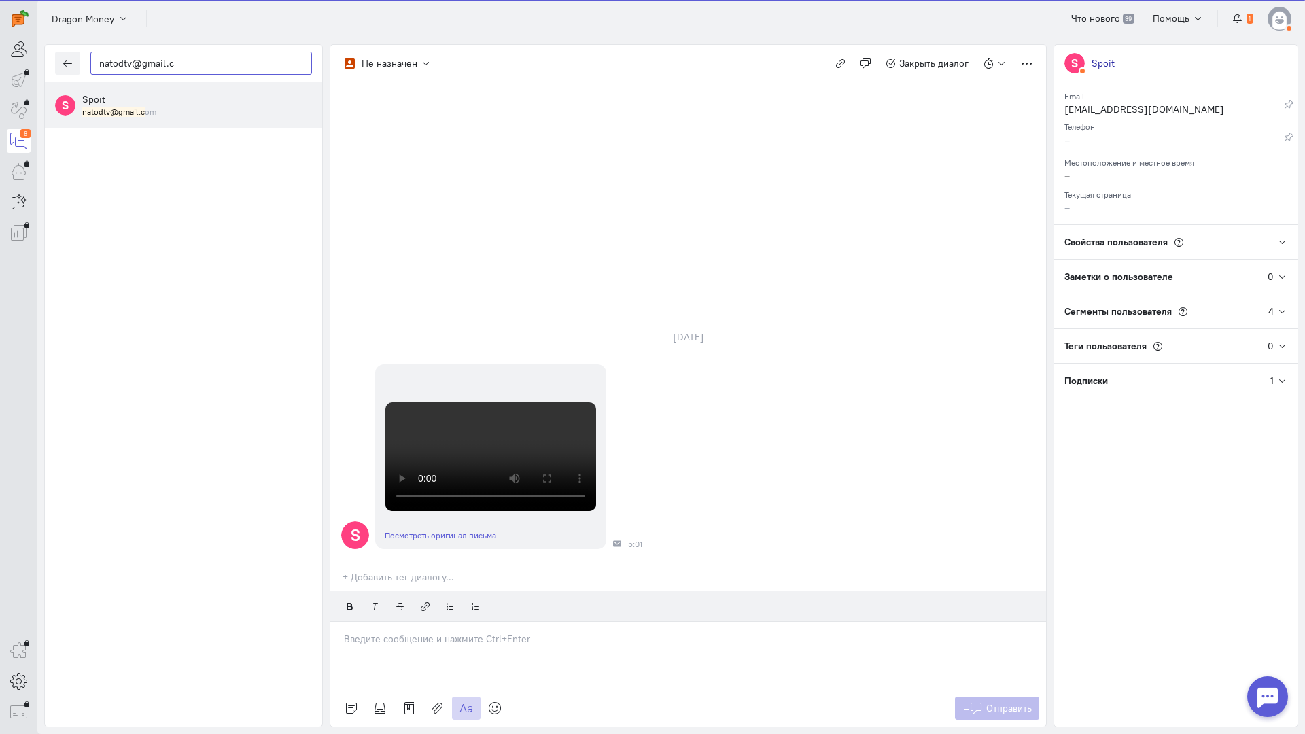
type input "natodtv@gmail.c"
click at [159, 101] on div "Spoit natodtv@gmail.c om" at bounding box center [197, 104] width 230 height 25
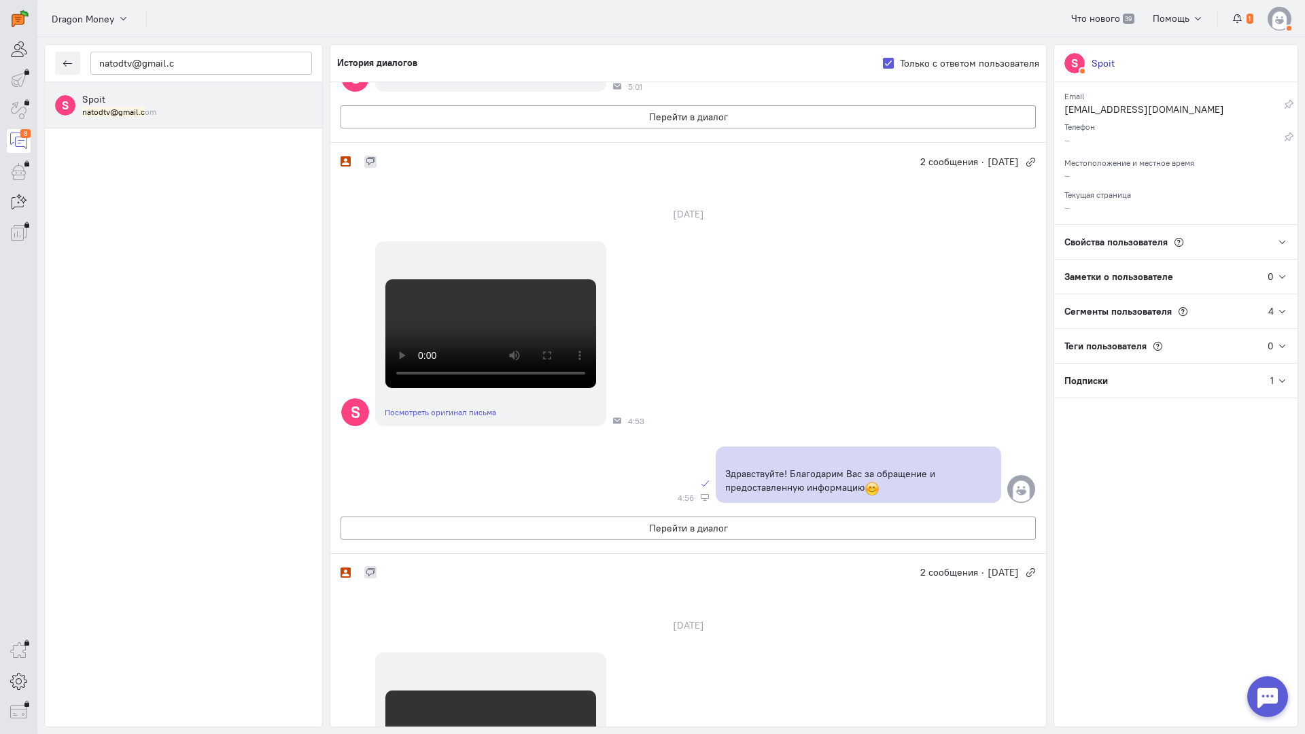
scroll to position [340, 0]
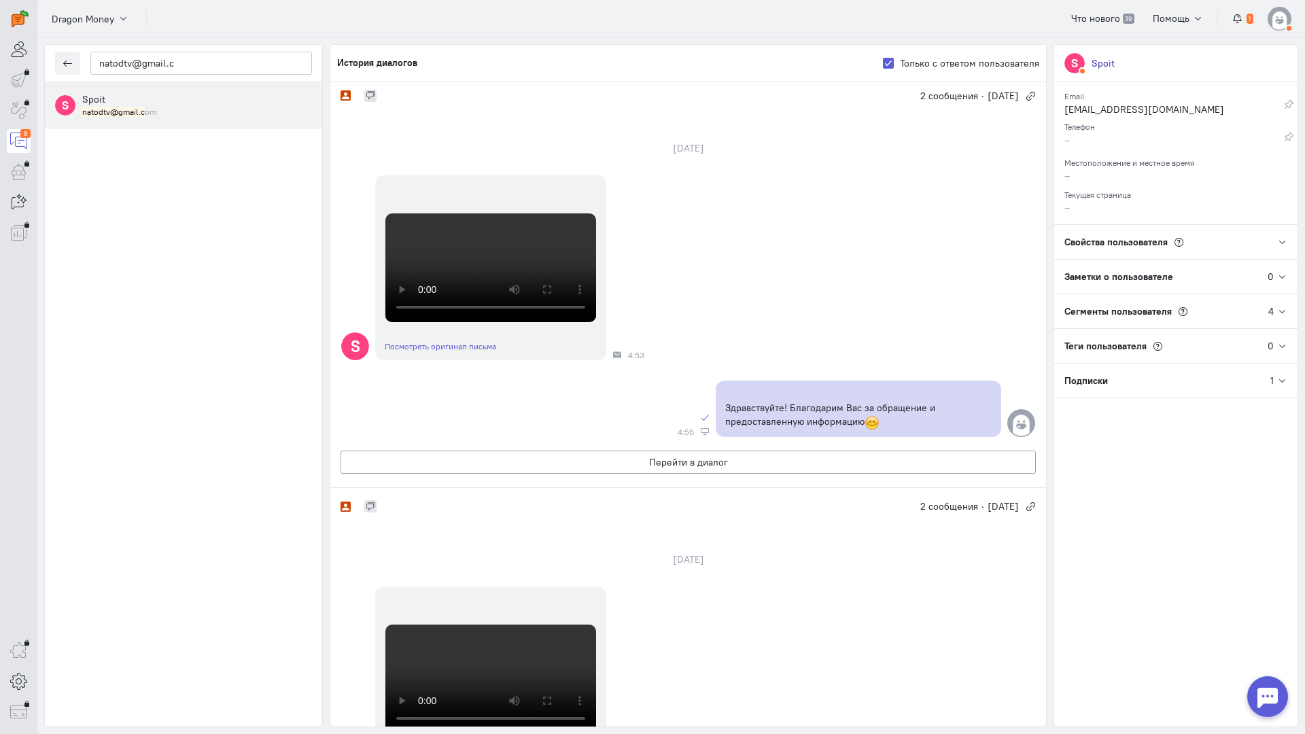
click at [706, 63] on button "Перейти в диалог" at bounding box center [687, 50] width 695 height 23
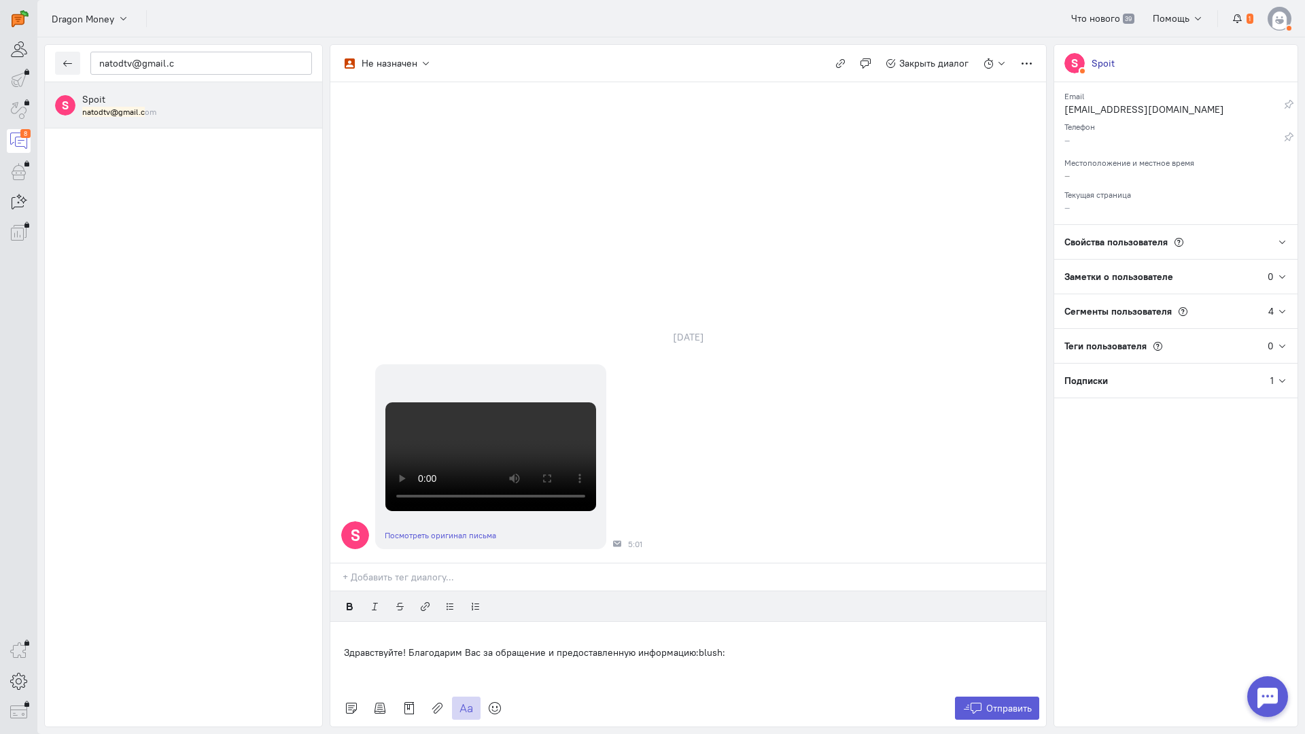
click at [342, 622] on div "Здравствуйте! Благодарим Вас за обращение и предоставленную информацию:blush:" at bounding box center [687, 656] width 715 height 68
click at [985, 696] on button "Отправить" at bounding box center [997, 707] width 85 height 23
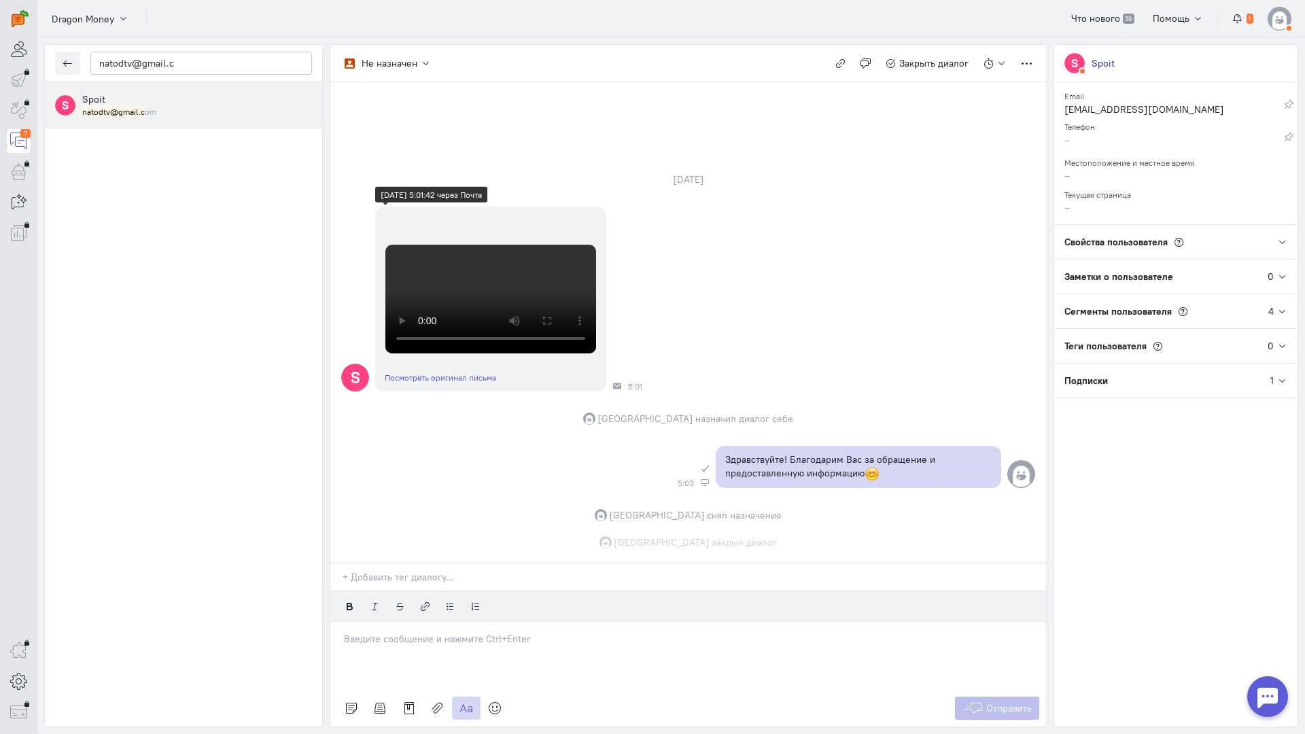
scroll to position [477, 0]
click at [64, 63] on icon "button" at bounding box center [68, 63] width 10 height 10
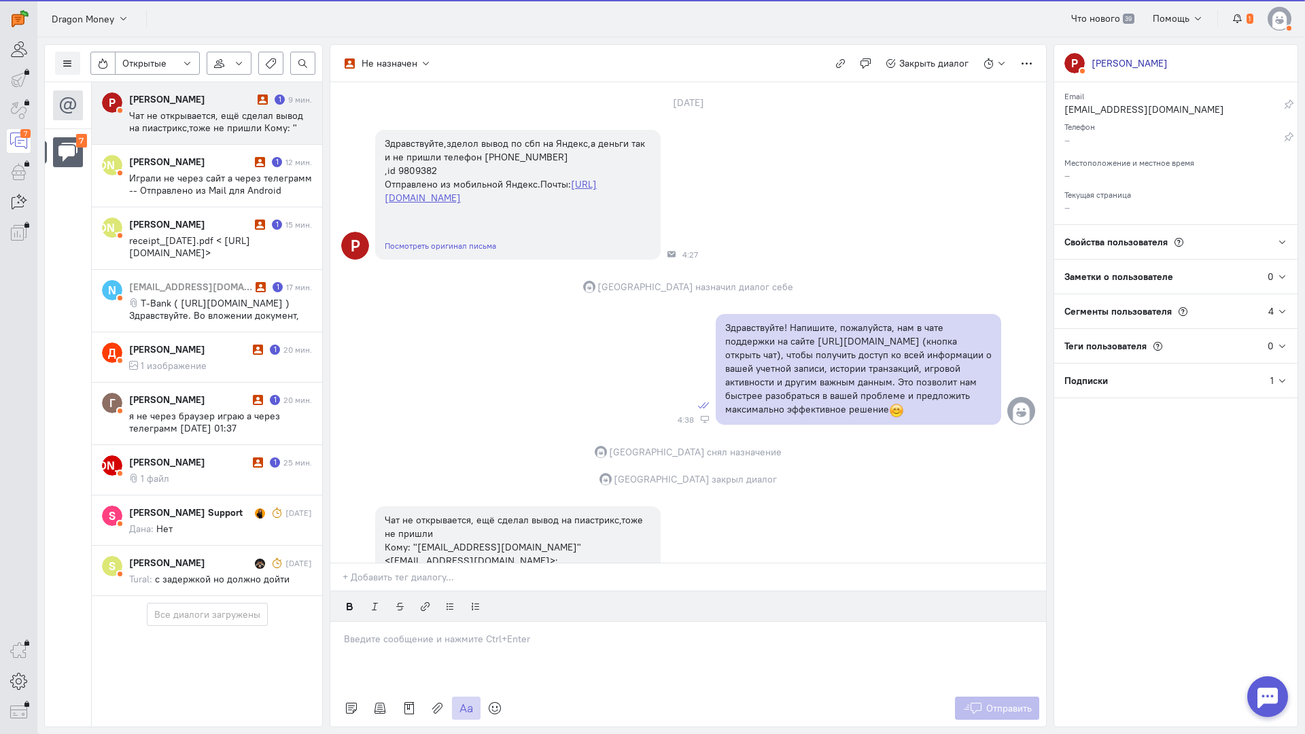
scroll to position [198, 0]
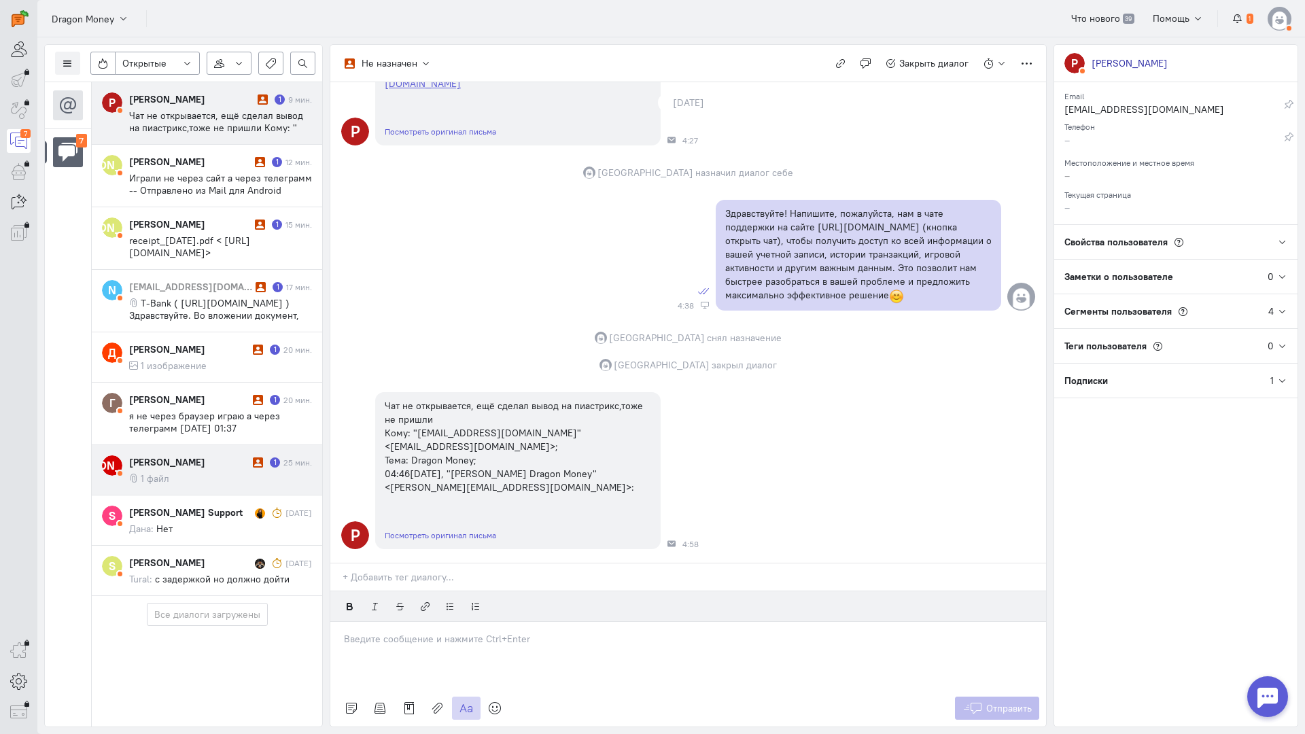
click at [197, 463] on div "[PERSON_NAME]" at bounding box center [189, 462] width 120 height 14
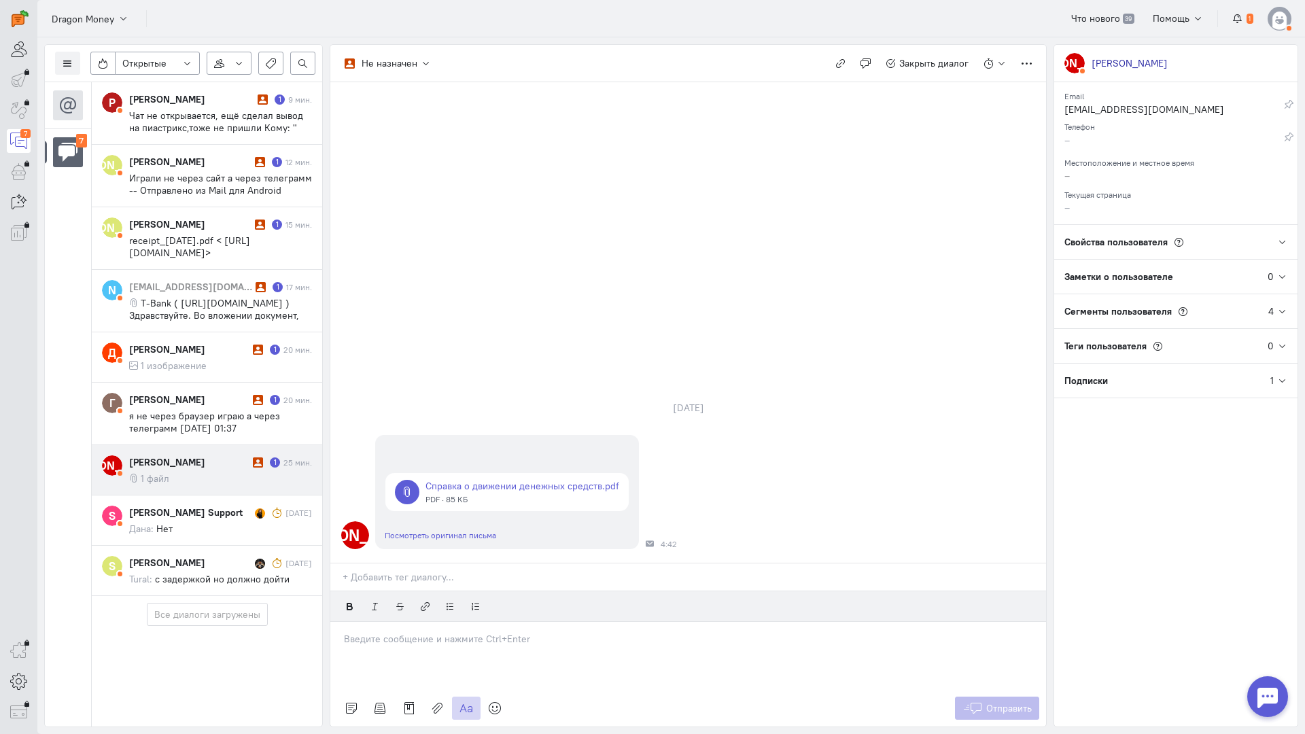
click at [472, 622] on div at bounding box center [687, 656] width 715 height 68
click at [338, 622] on div "Здравствуйте! Благодарим Вас за обращение и предоставленную информацию:blush:" at bounding box center [687, 656] width 715 height 68
click at [999, 690] on div "Отправить" at bounding box center [687, 708] width 715 height 37
click at [1001, 696] on button "Отправить" at bounding box center [997, 707] width 85 height 23
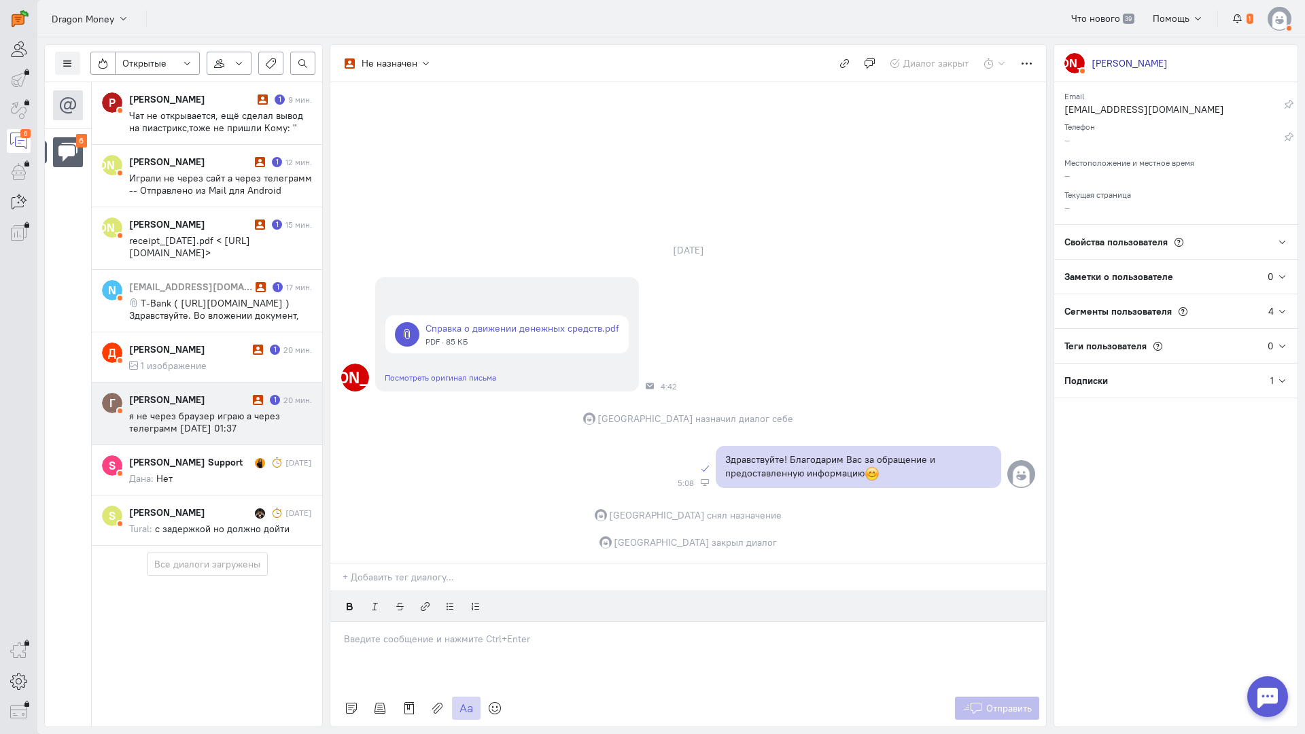
drag, startPoint x: 211, startPoint y: 421, endPoint x: 236, endPoint y: 421, distance: 25.1
click at [211, 421] on span "я не через браузер играю а через телеграмм [DATE] 01:37 [PERSON_NAME] Dragon Mo…" at bounding box center [211, 440] width 165 height 61
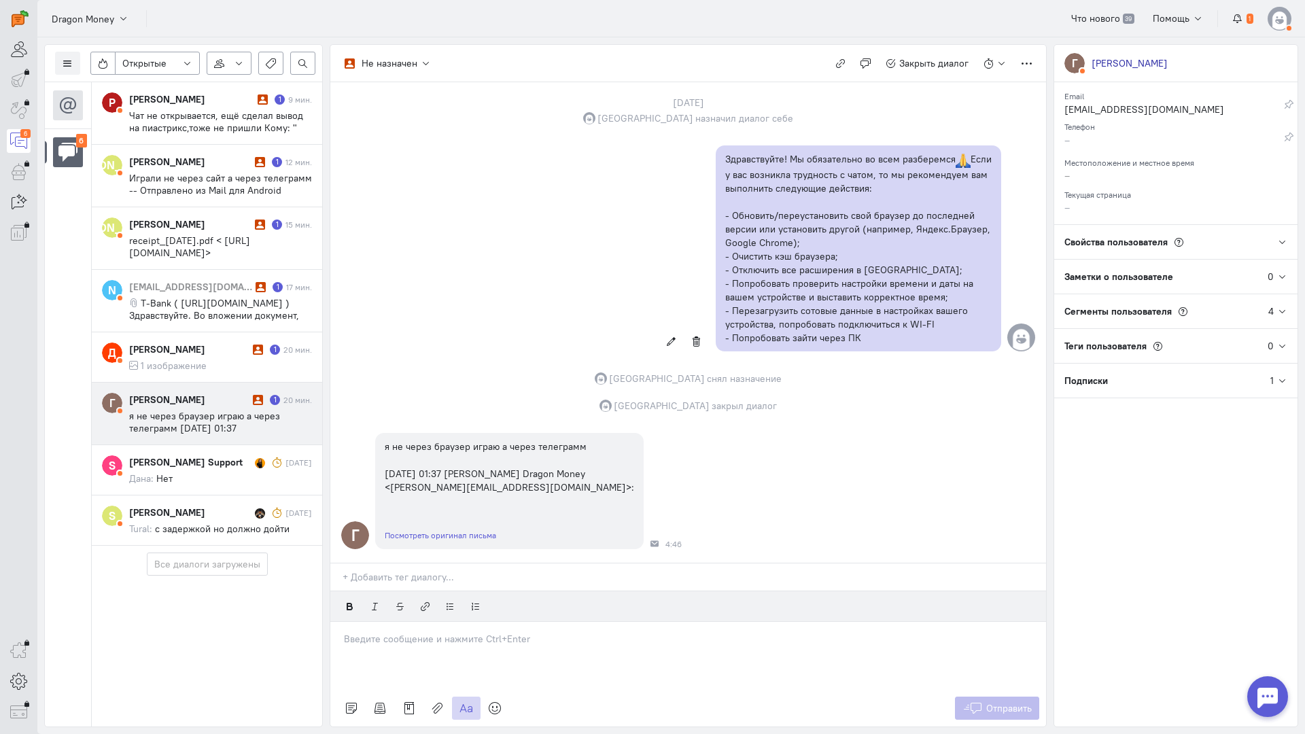
scroll to position [296, 0]
click at [449, 622] on div at bounding box center [687, 656] width 715 height 68
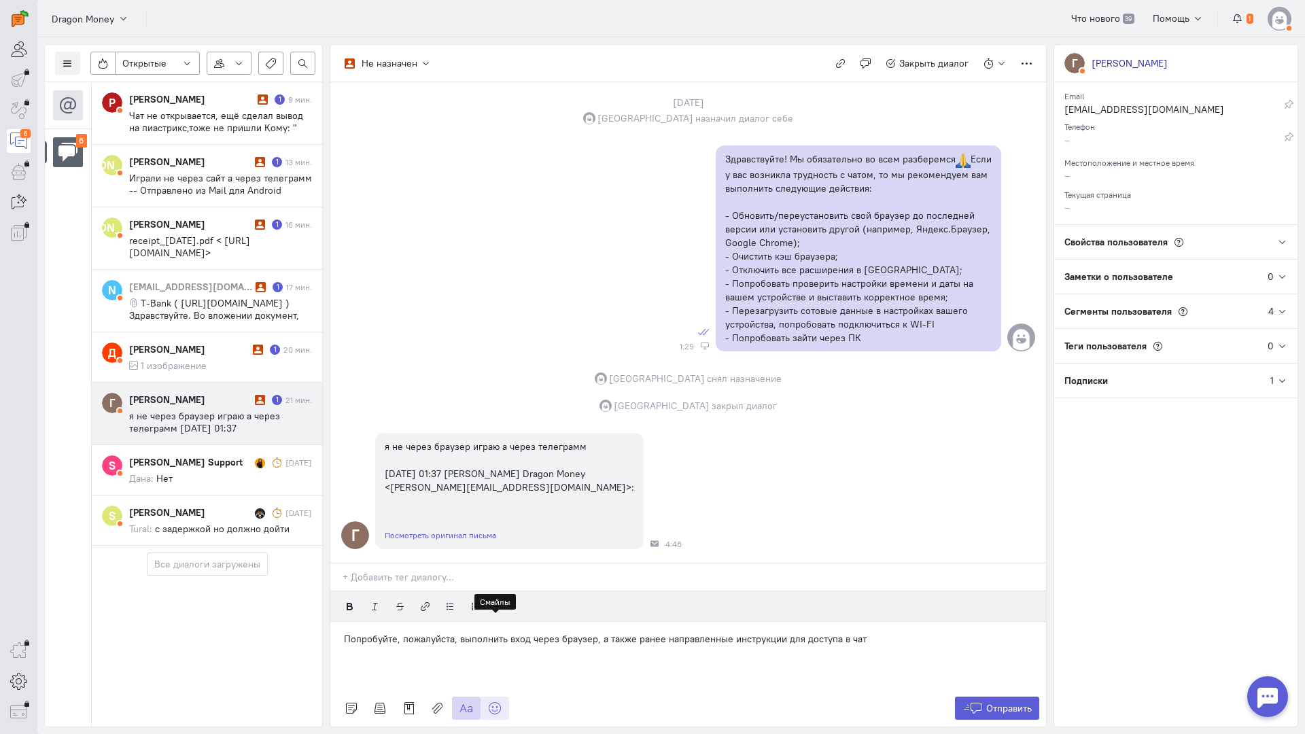
click at [493, 701] on icon at bounding box center [495, 708] width 14 height 14
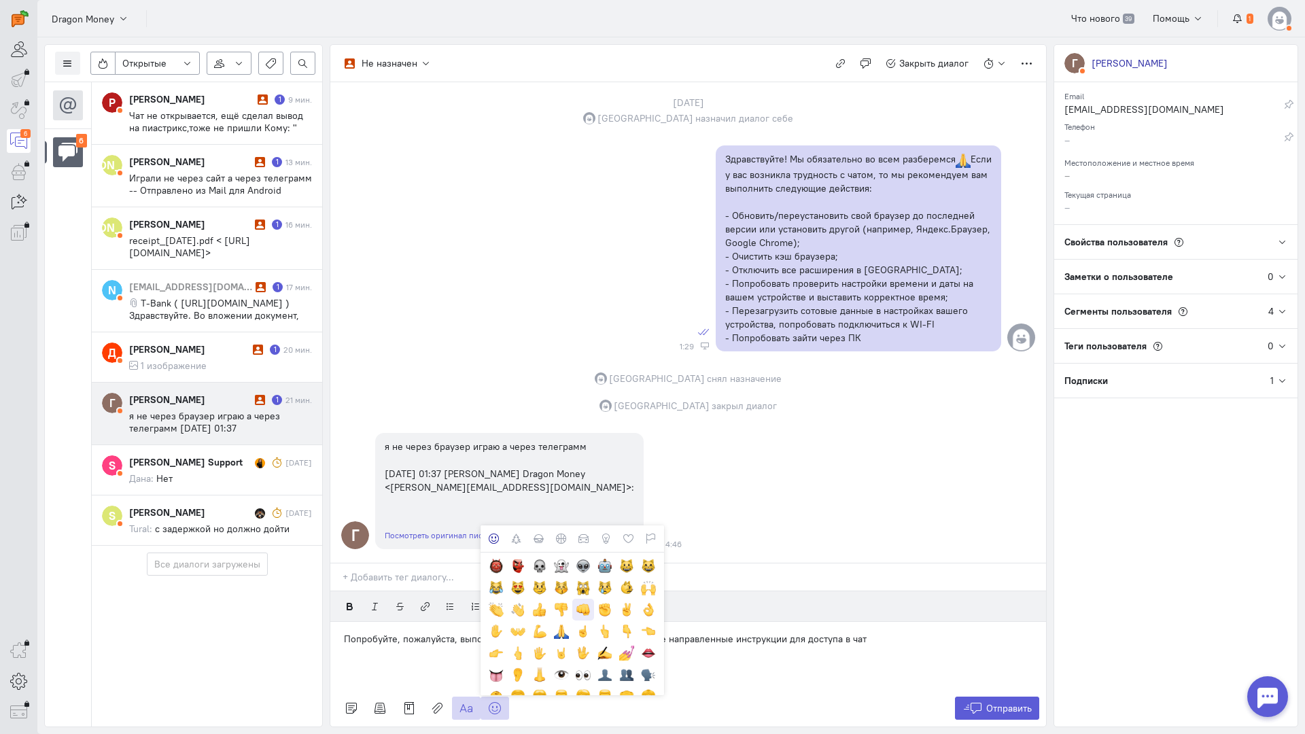
scroll to position [204, 0]
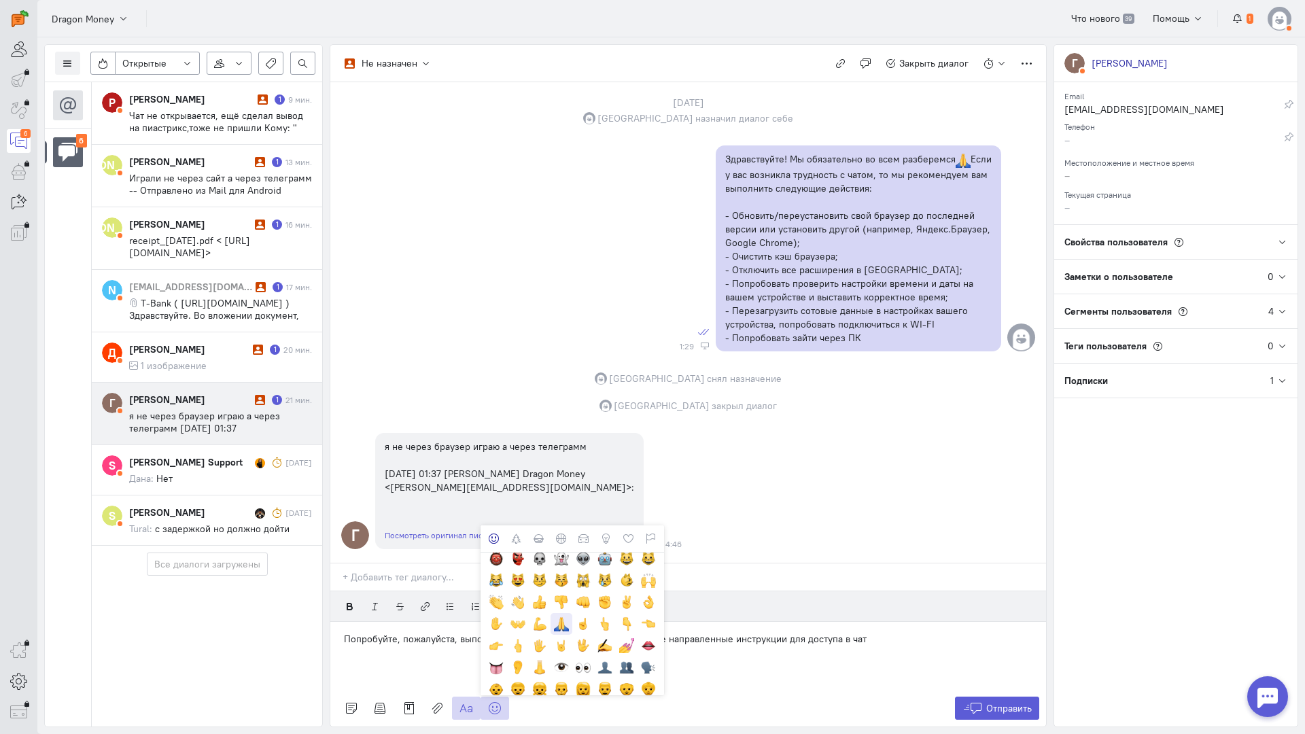
click at [565, 616] on div at bounding box center [561, 623] width 15 height 15
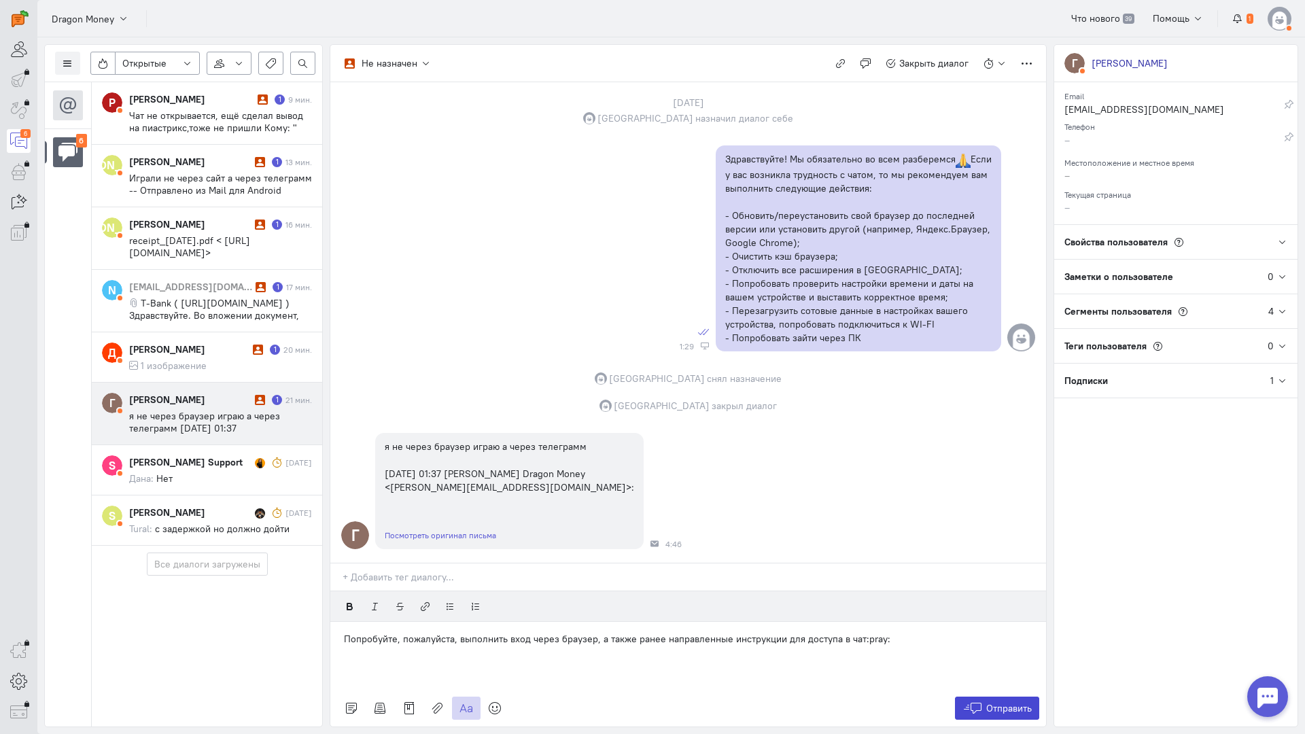
click at [1006, 702] on span "Отправить" at bounding box center [1009, 708] width 46 height 12
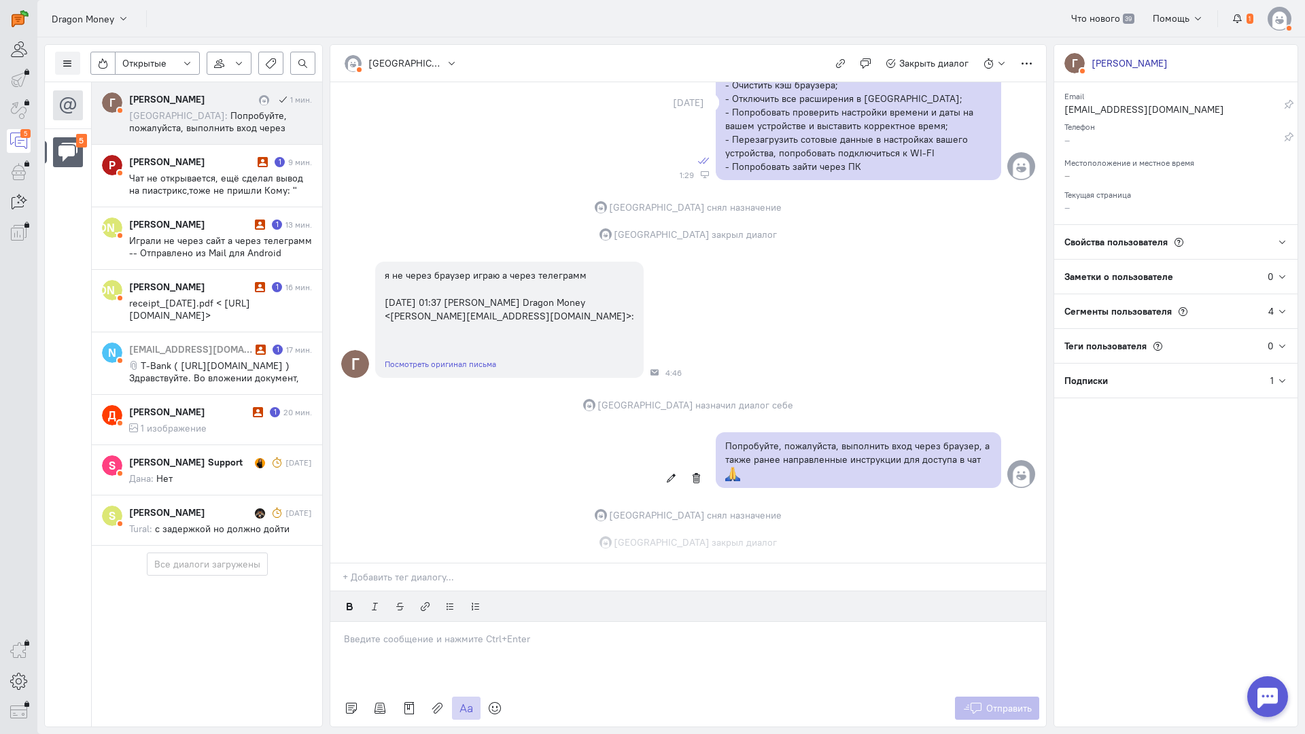
scroll to position [467, 0]
